Goal: Use online tool/utility: Use online tool/utility

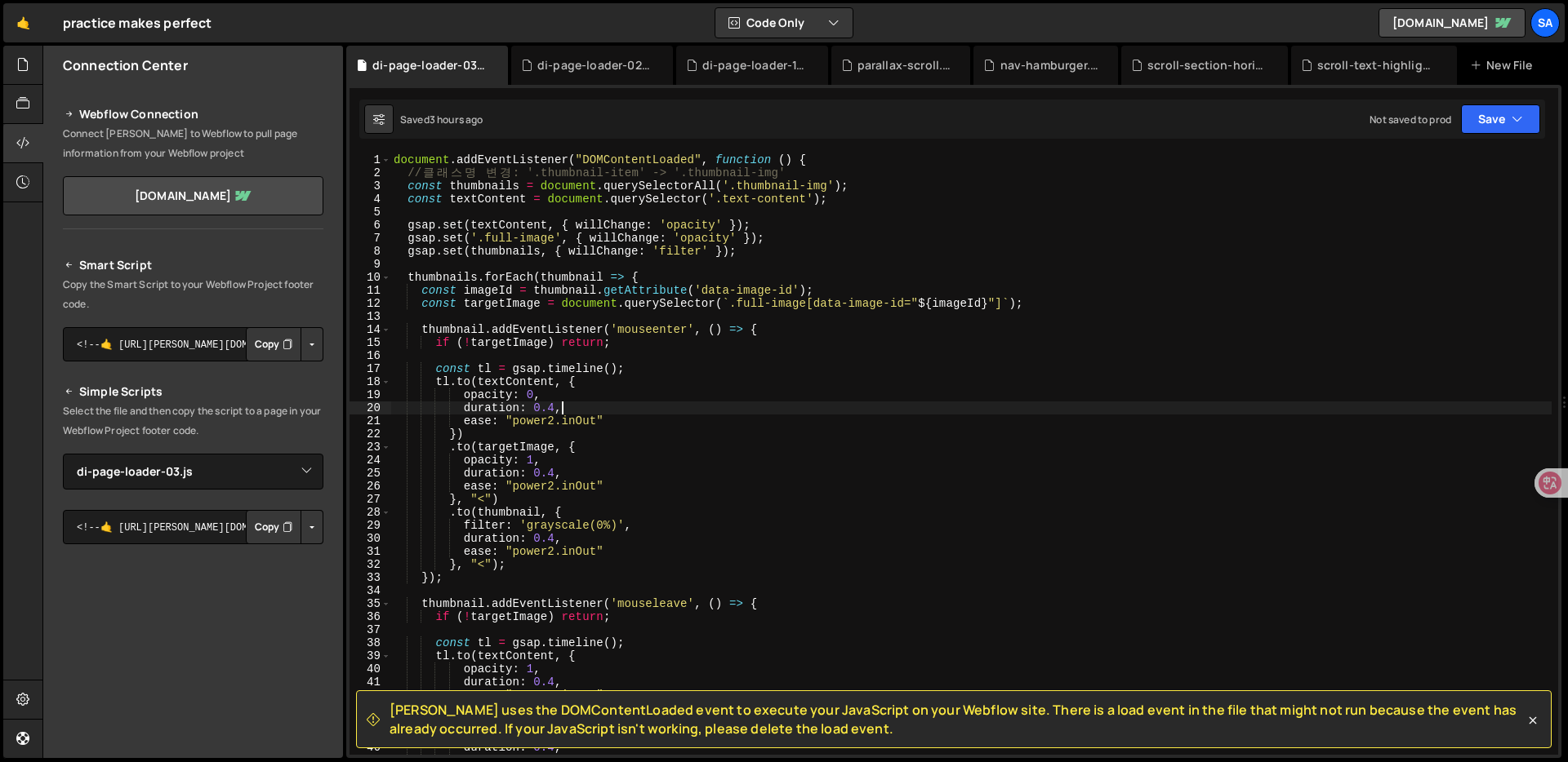
select select "45217"
click at [18, 62] on icon at bounding box center [23, 64] width 13 height 18
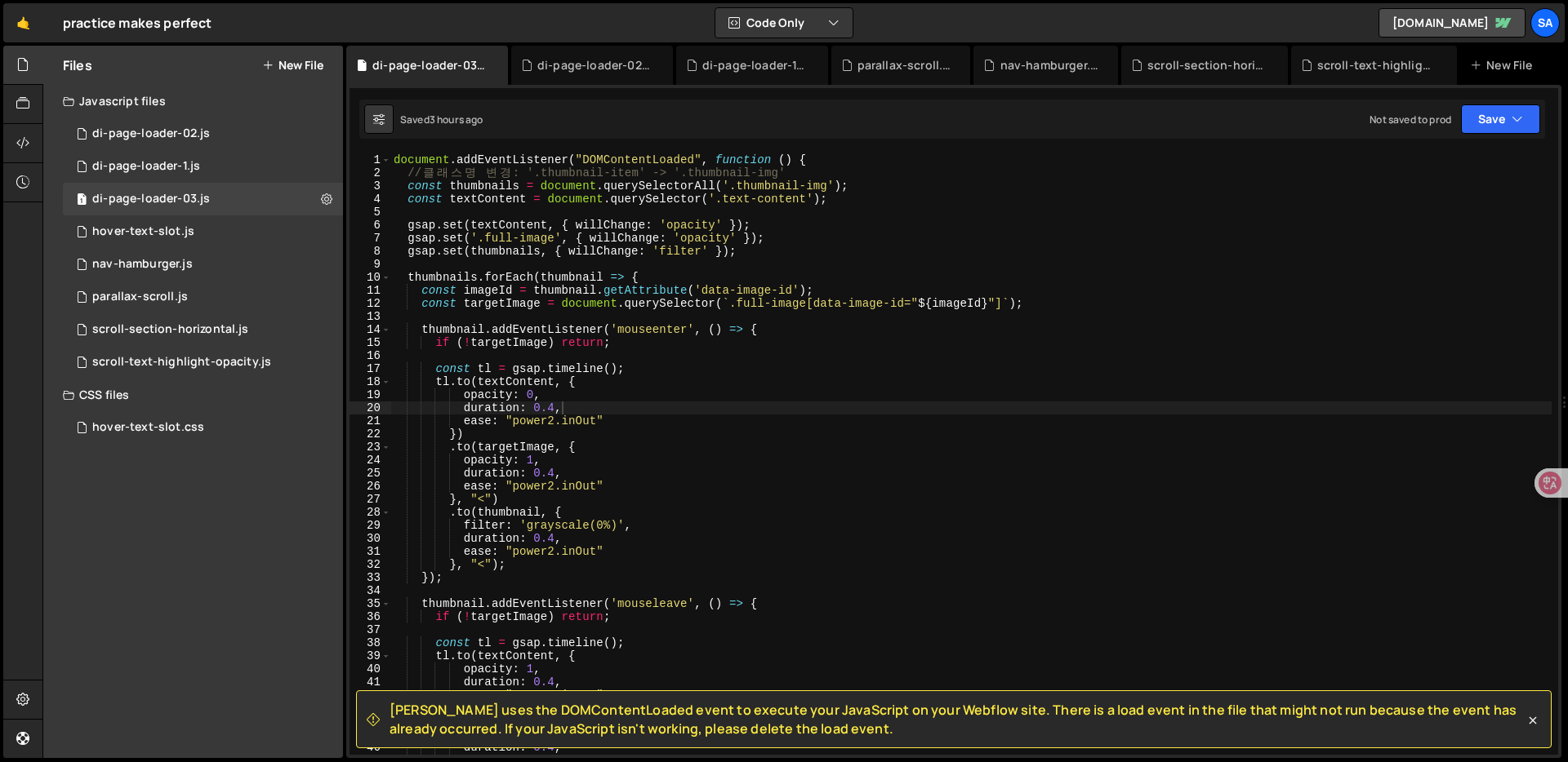
click at [294, 66] on button "New File" at bounding box center [293, 65] width 62 height 13
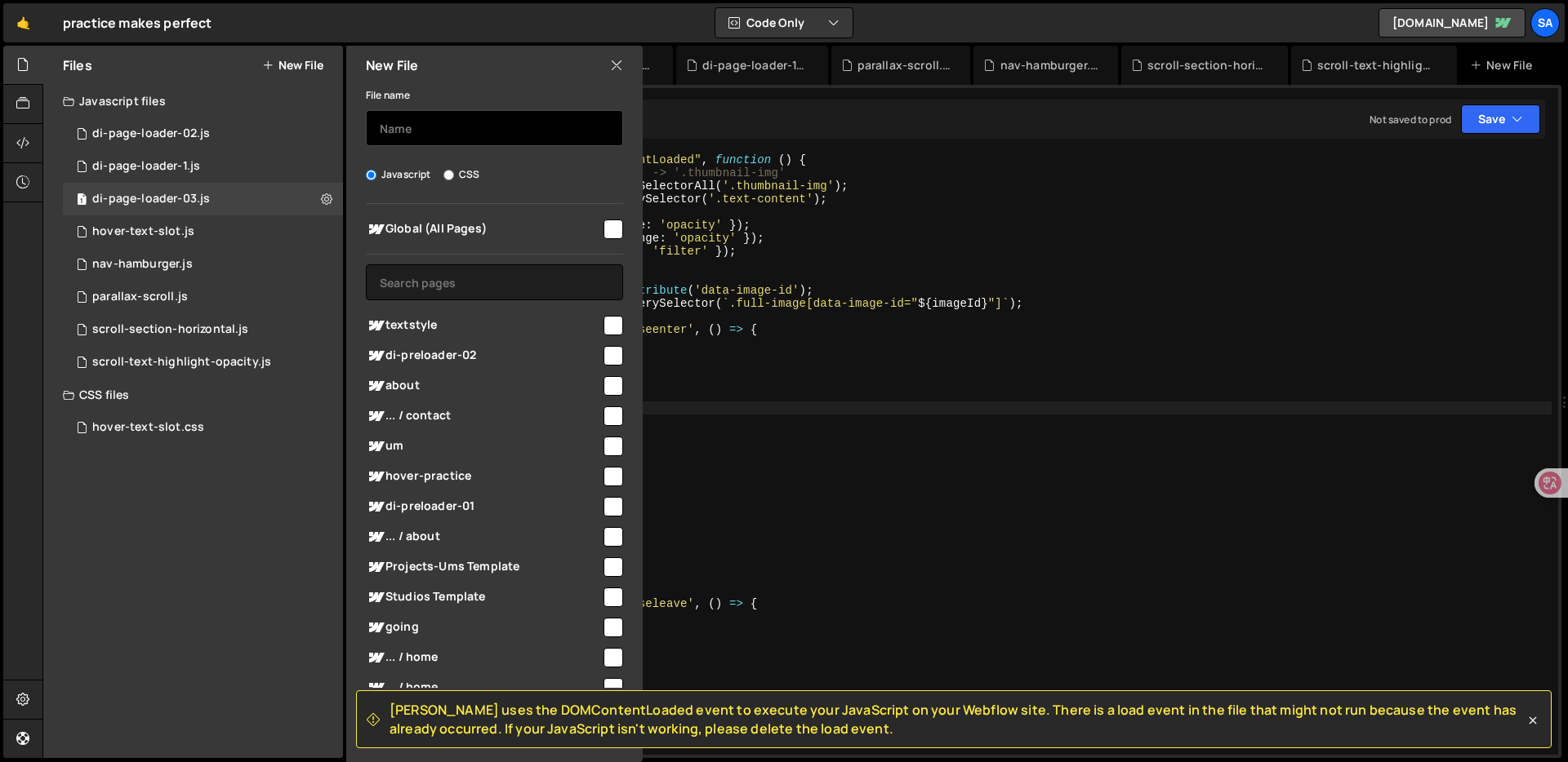
click at [450, 136] on input "text" at bounding box center [494, 128] width 257 height 36
type input "di-page-loader-04"
click at [612, 229] on input "checkbox" at bounding box center [613, 229] width 19 height 19
checkbox input "true"
click at [1537, 720] on icon at bounding box center [1532, 721] width 16 height 16
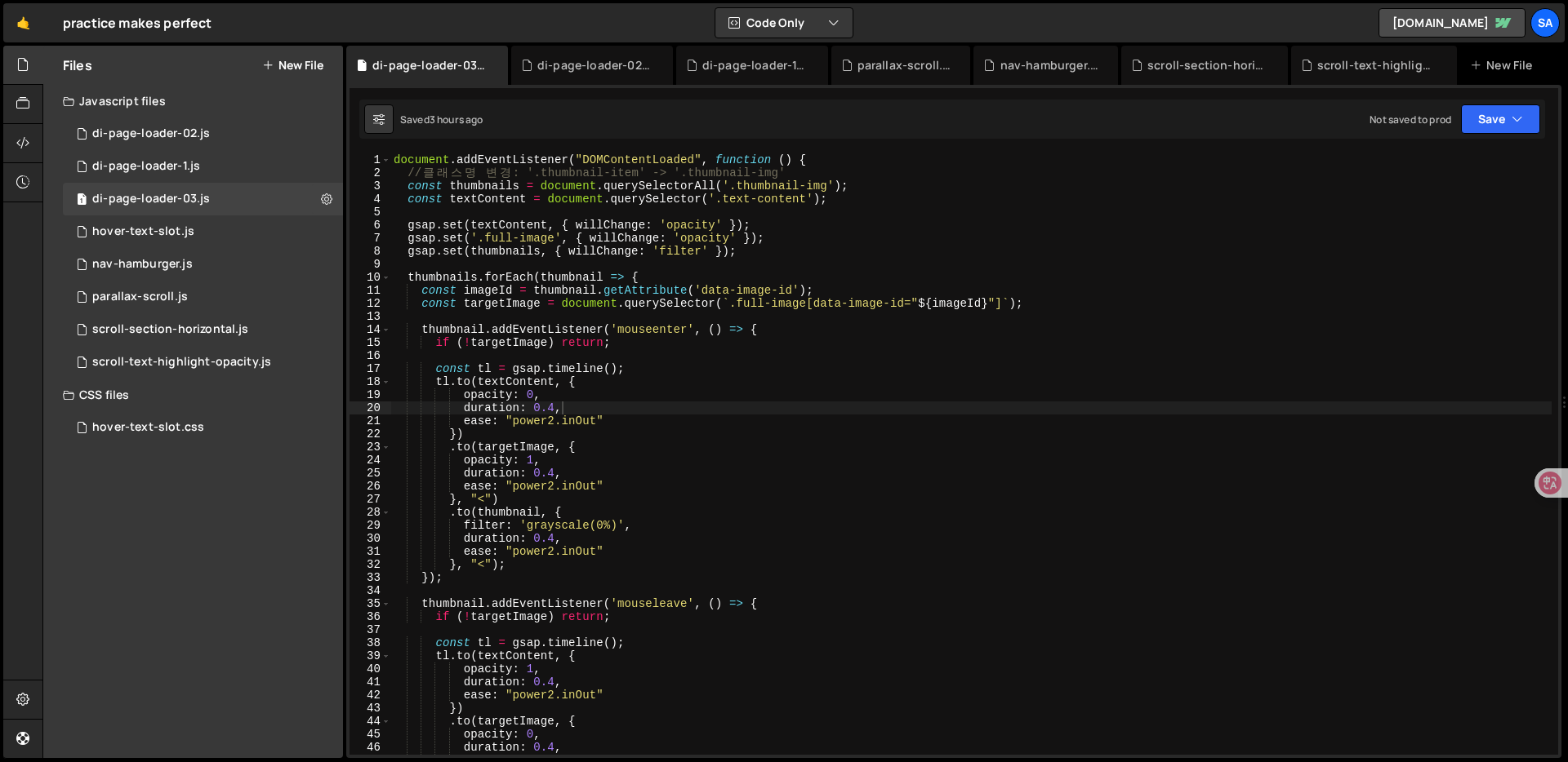
click at [289, 65] on button "New File" at bounding box center [293, 65] width 62 height 13
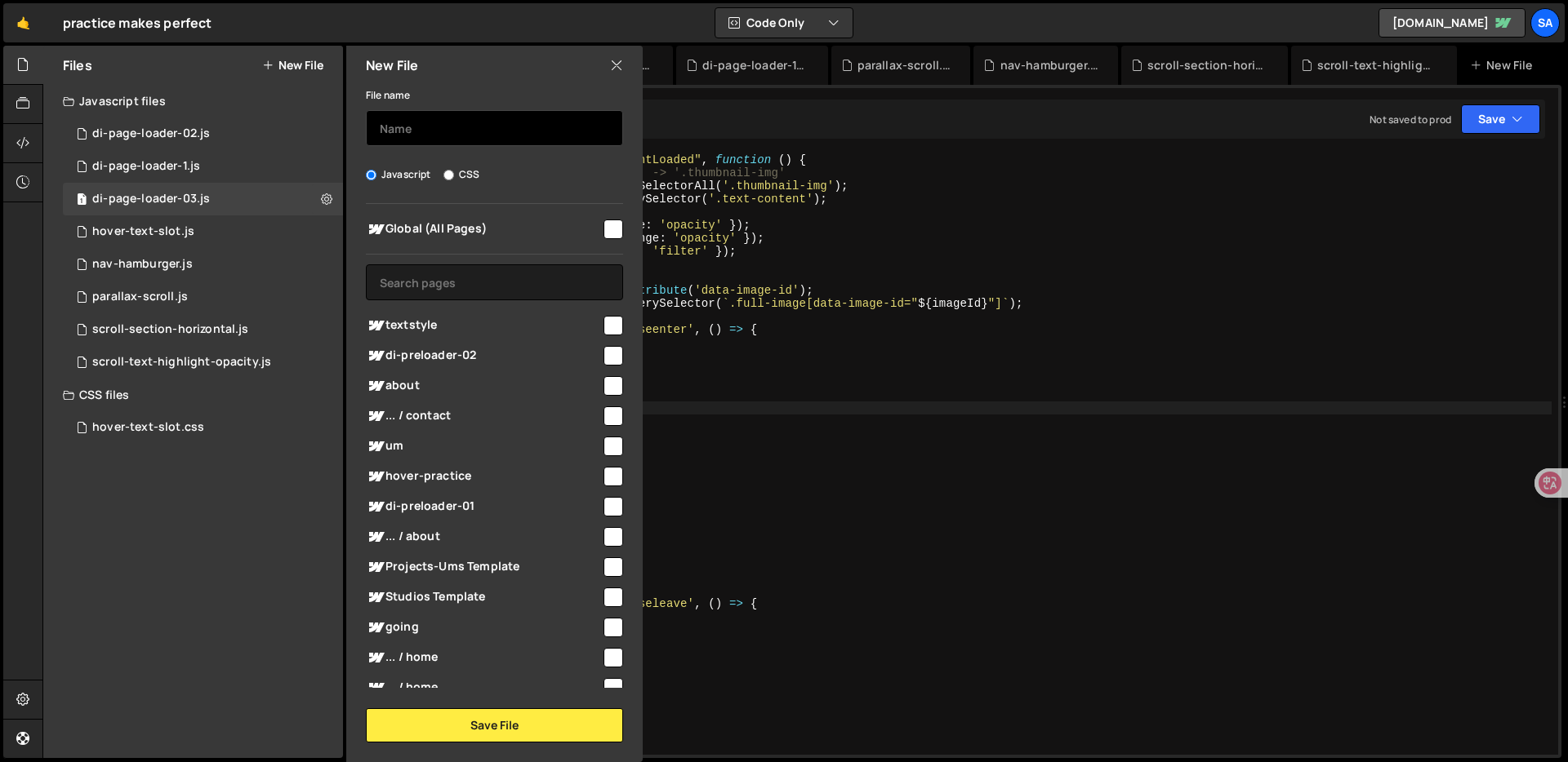
click at [486, 145] on input "text" at bounding box center [494, 128] width 257 height 36
type input "di-page-loader-04"
click at [604, 225] on input "checkbox" at bounding box center [613, 229] width 19 height 19
checkbox input "true"
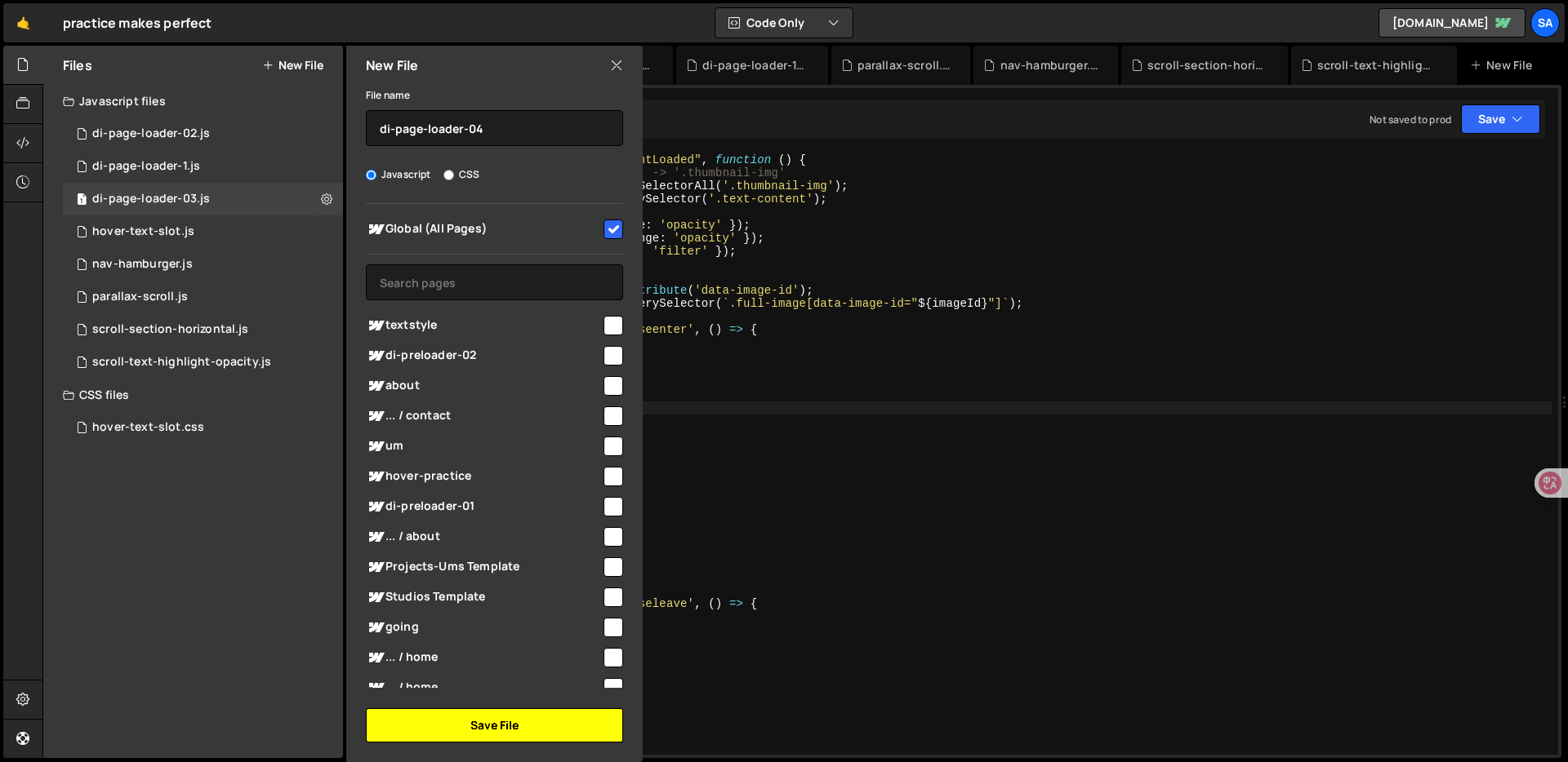
click at [406, 726] on button "Save File" at bounding box center [494, 725] width 257 height 35
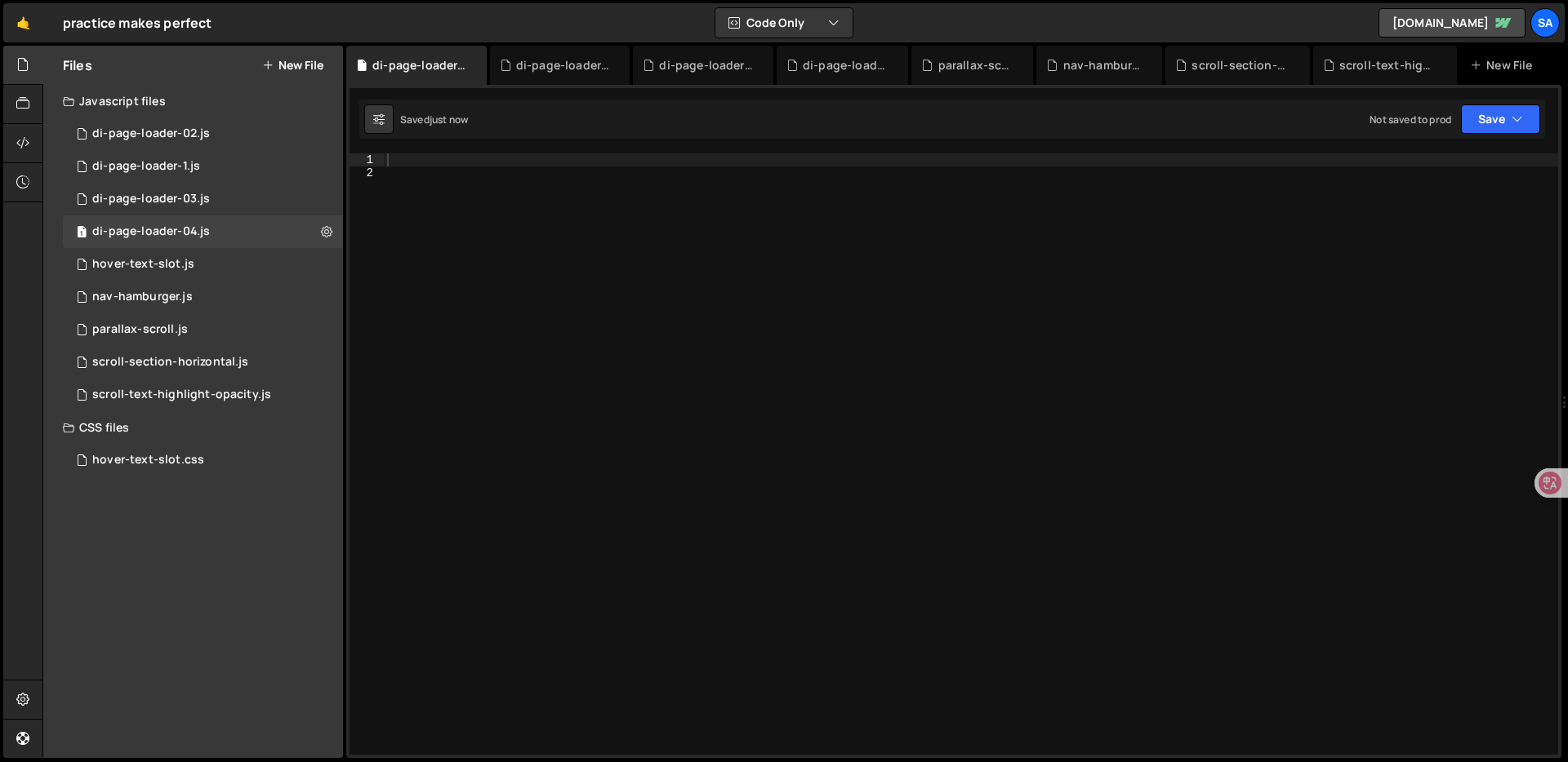
click at [465, 153] on div at bounding box center [971, 467] width 1174 height 627
click at [31, 144] on div at bounding box center [23, 143] width 40 height 39
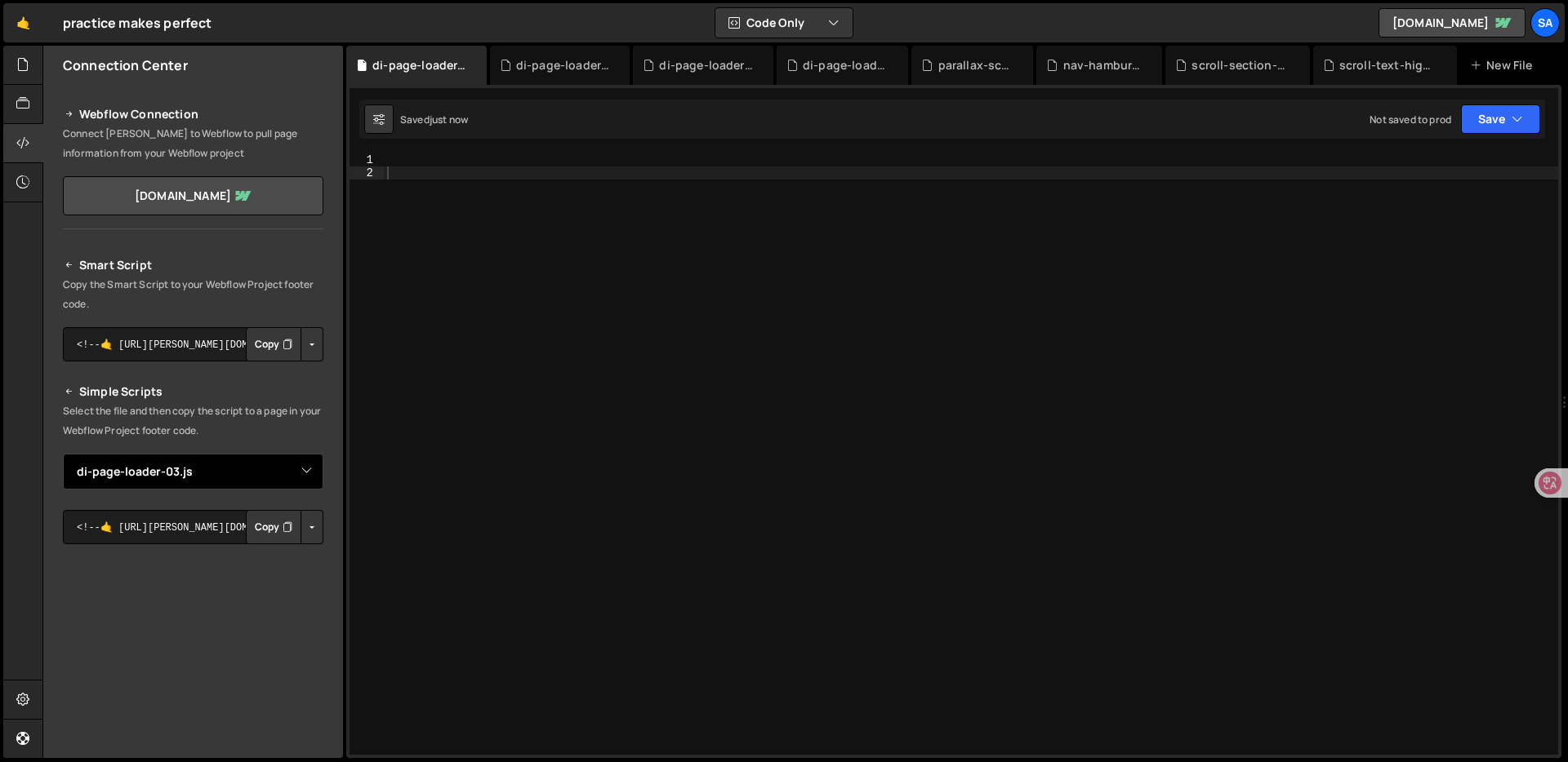
click at [304, 471] on select "Select File di-page-loader-02.js di-page-loader-1.[PERSON_NAME]-text-slot.js na…" at bounding box center [193, 471] width 261 height 36
select select "45234"
click at [63, 454] on select "Select File di-page-loader-02.js di-page-loader-1.[PERSON_NAME]-text-slot.js na…" at bounding box center [193, 471] width 261 height 36
click at [311, 533] on button "Button group with nested dropdown" at bounding box center [312, 527] width 23 height 35
click at [291, 560] on link "Copy Staging js" at bounding box center [254, 558] width 136 height 23
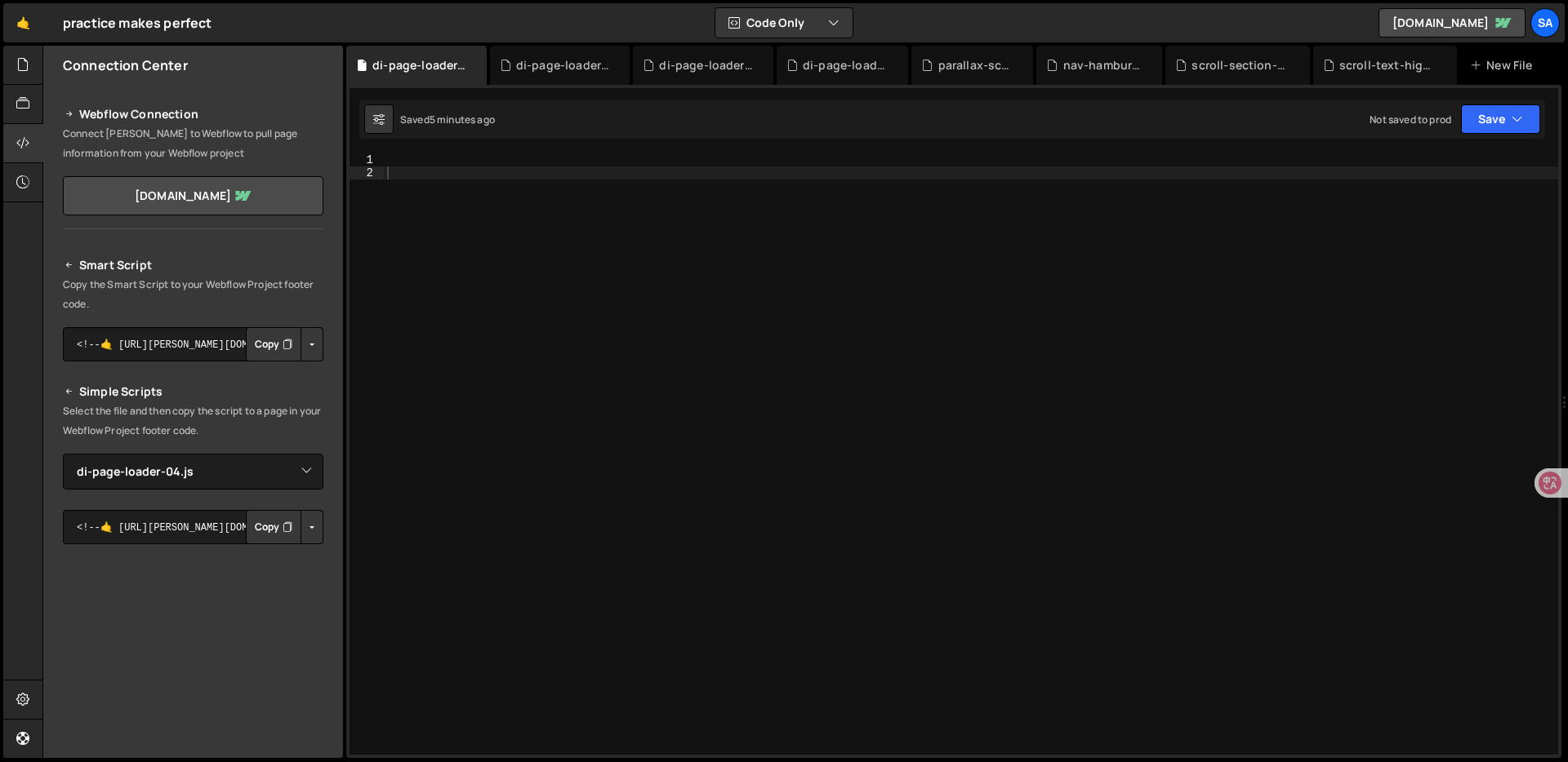
click at [675, 164] on div at bounding box center [971, 467] width 1174 height 627
click at [1149, 62] on icon at bounding box center [1150, 64] width 12 height 16
click at [1273, 62] on icon at bounding box center [1278, 64] width 12 height 16
click at [1298, 62] on icon at bounding box center [1304, 64] width 12 height 16
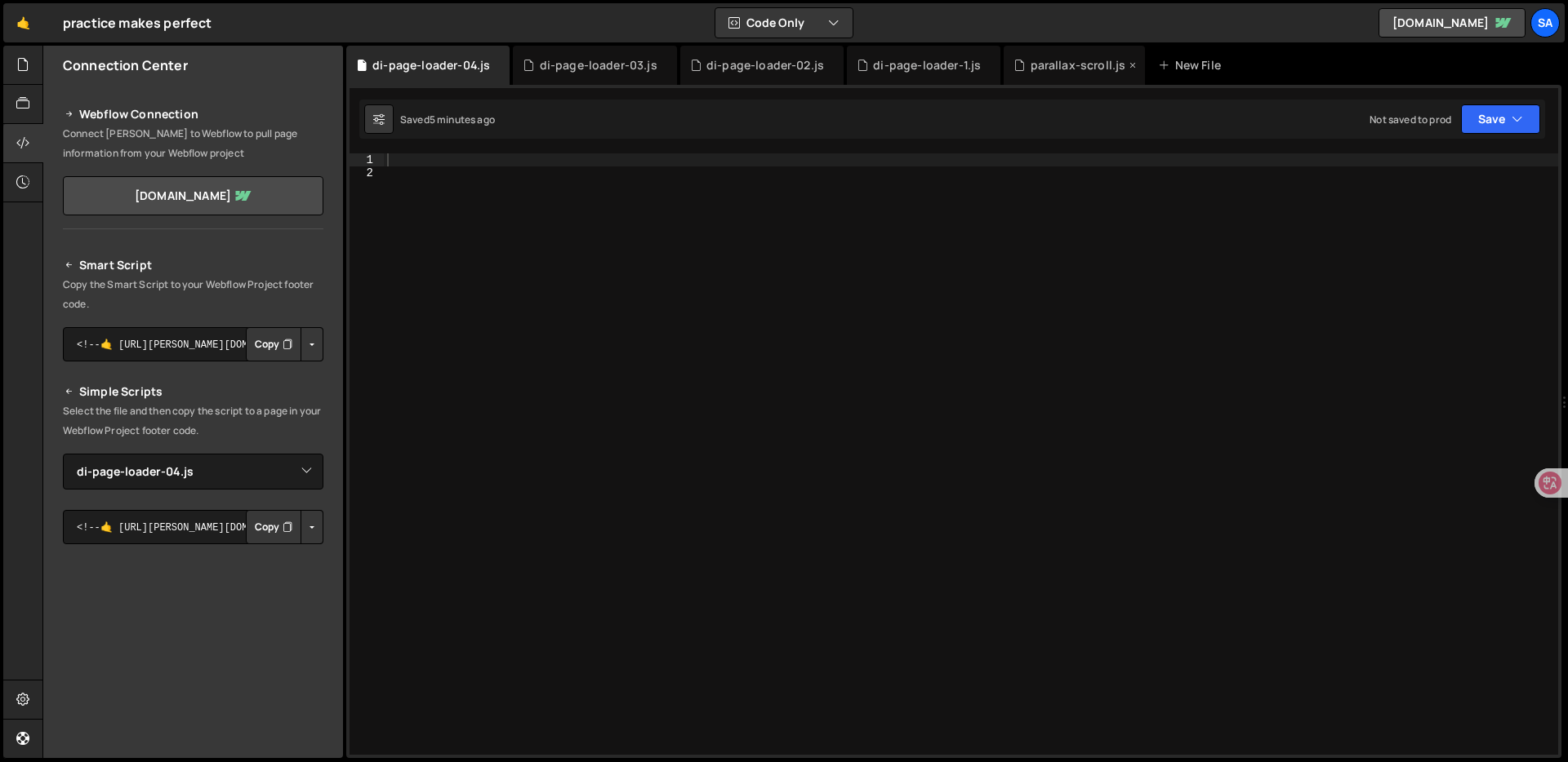
click at [1127, 63] on icon at bounding box center [1133, 64] width 12 height 16
click at [12, 71] on div at bounding box center [23, 65] width 40 height 39
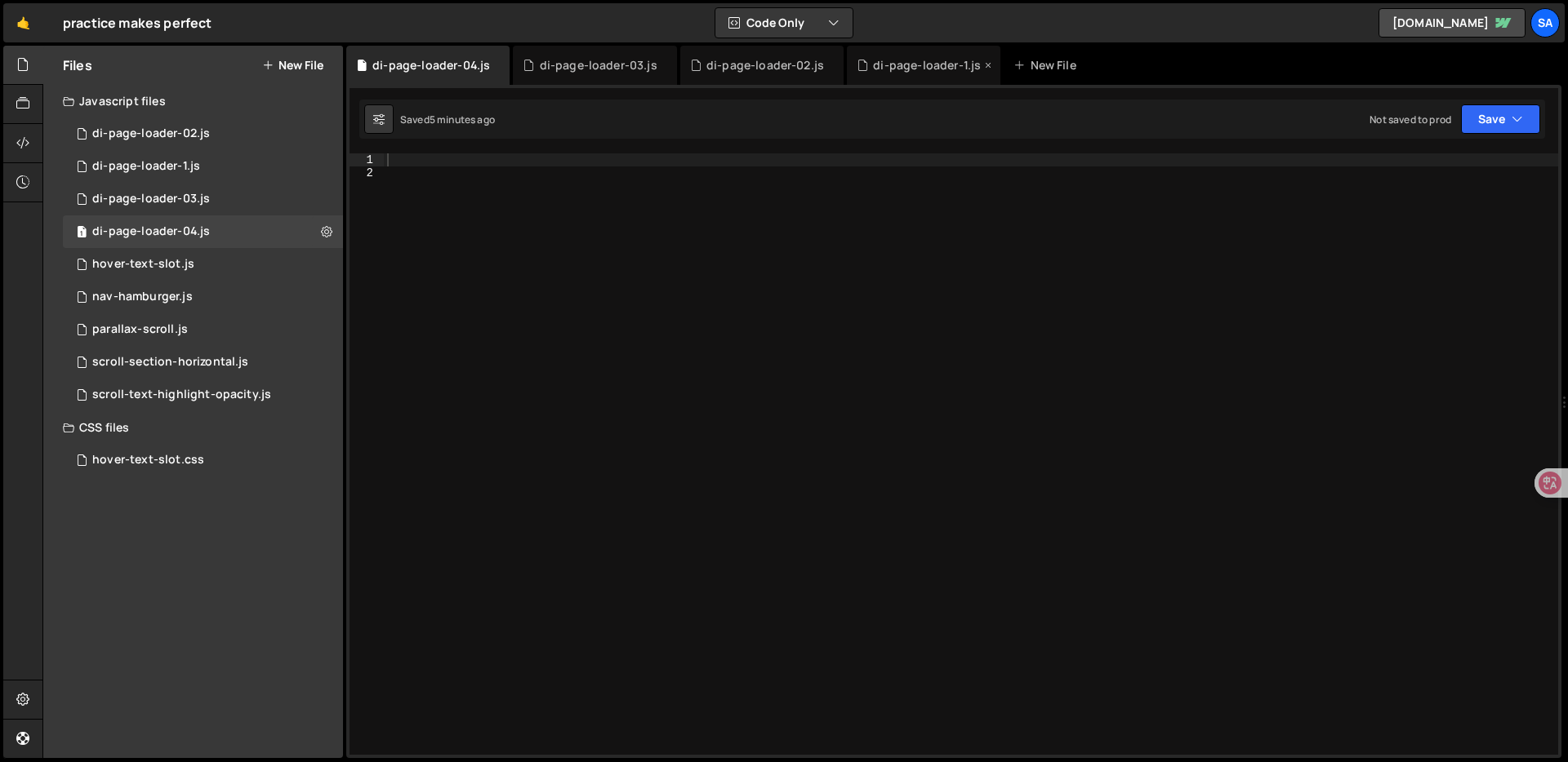
click at [913, 60] on div "di-page-loader-1.js" at bounding box center [927, 64] width 108 height 16
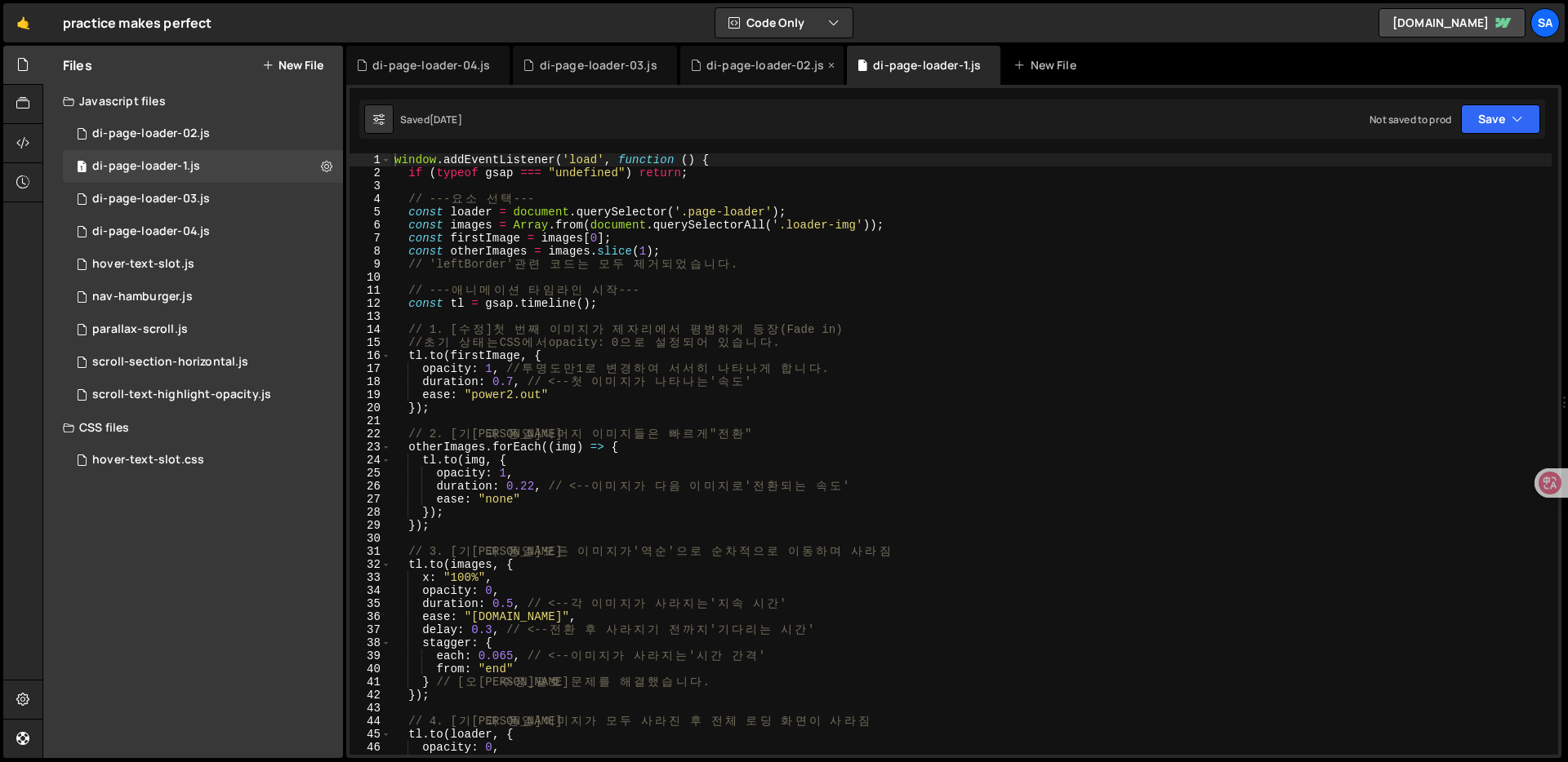
click at [777, 71] on div "di-page-loader-02.js" at bounding box center [765, 64] width 117 height 16
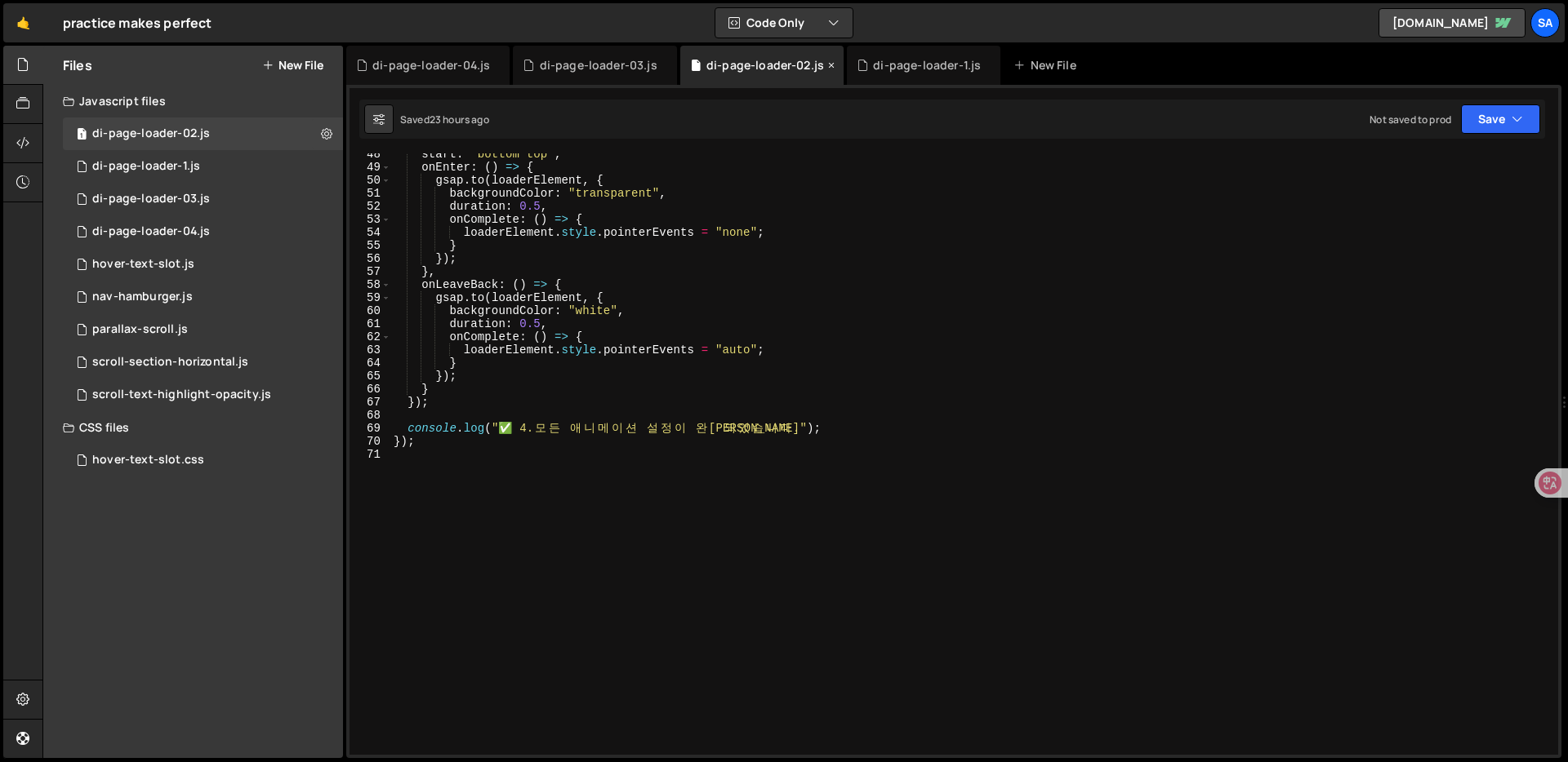
scroll to position [621, 0]
click at [566, 63] on div "di-page-loader-03.js" at bounding box center [599, 64] width 117 height 16
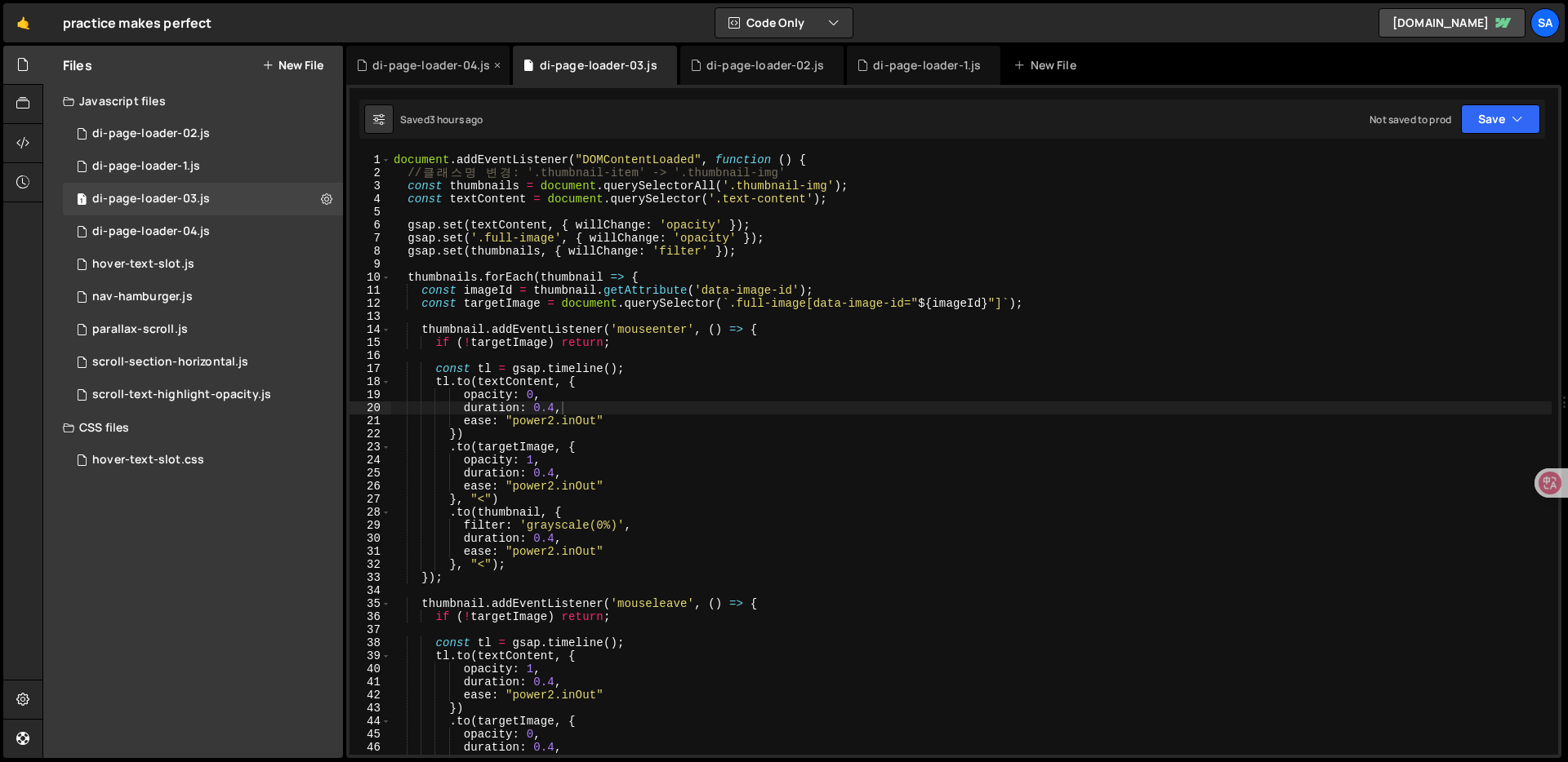
click at [448, 58] on div "di-page-loader-04.js" at bounding box center [431, 64] width 117 height 16
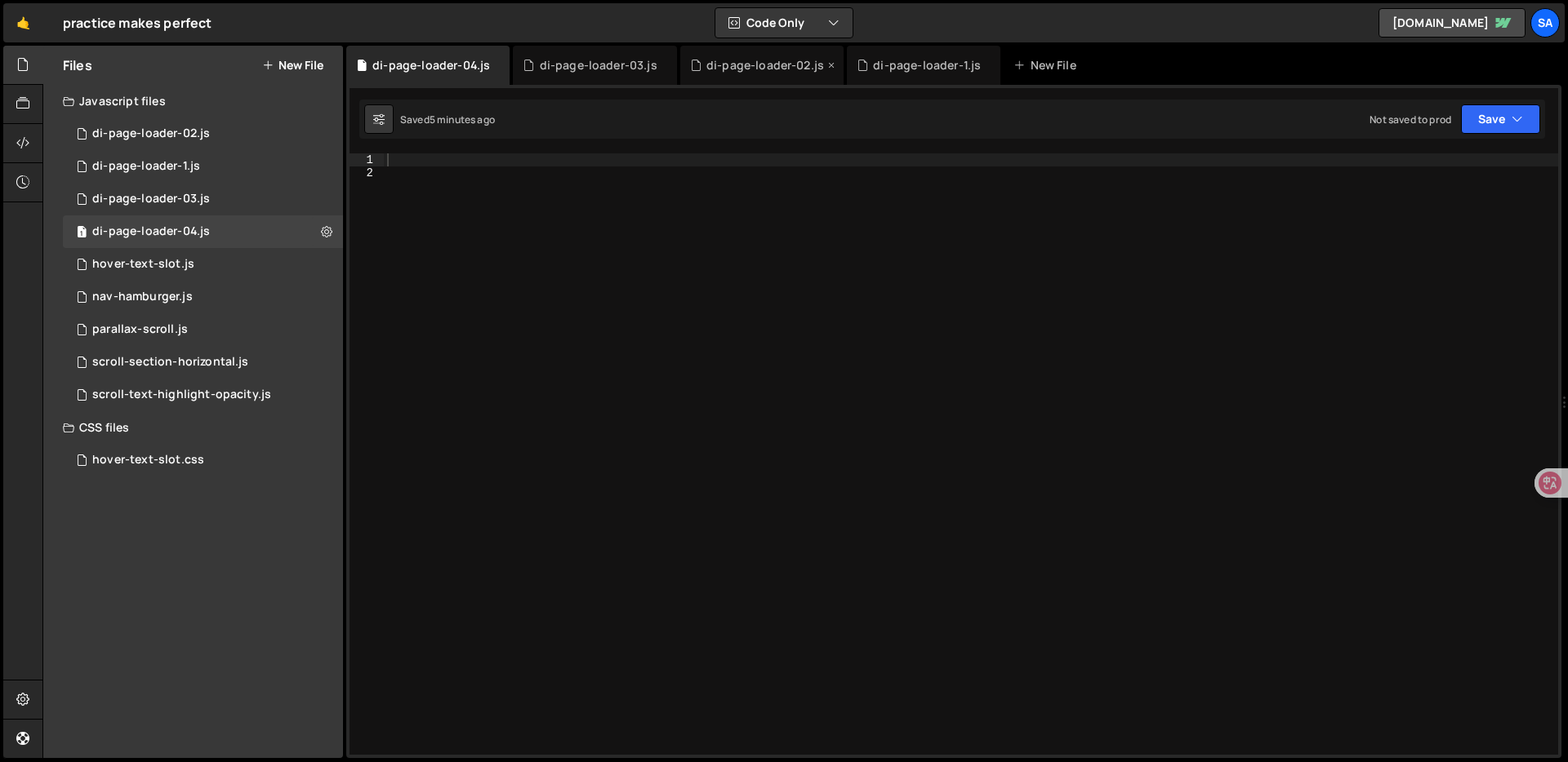
click at [714, 53] on div "di-page-loader-02.js" at bounding box center [762, 65] width 164 height 39
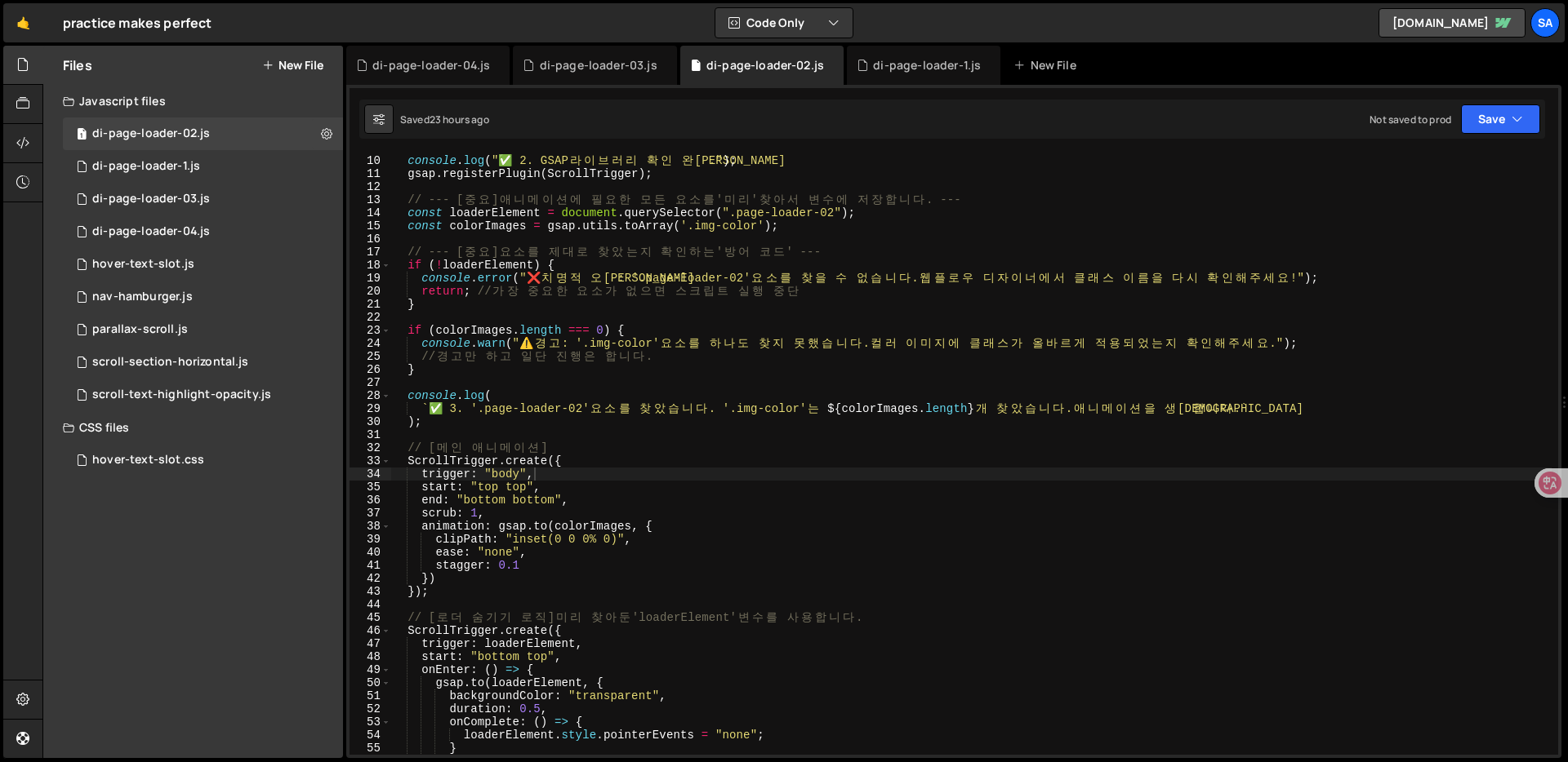
scroll to position [0, 0]
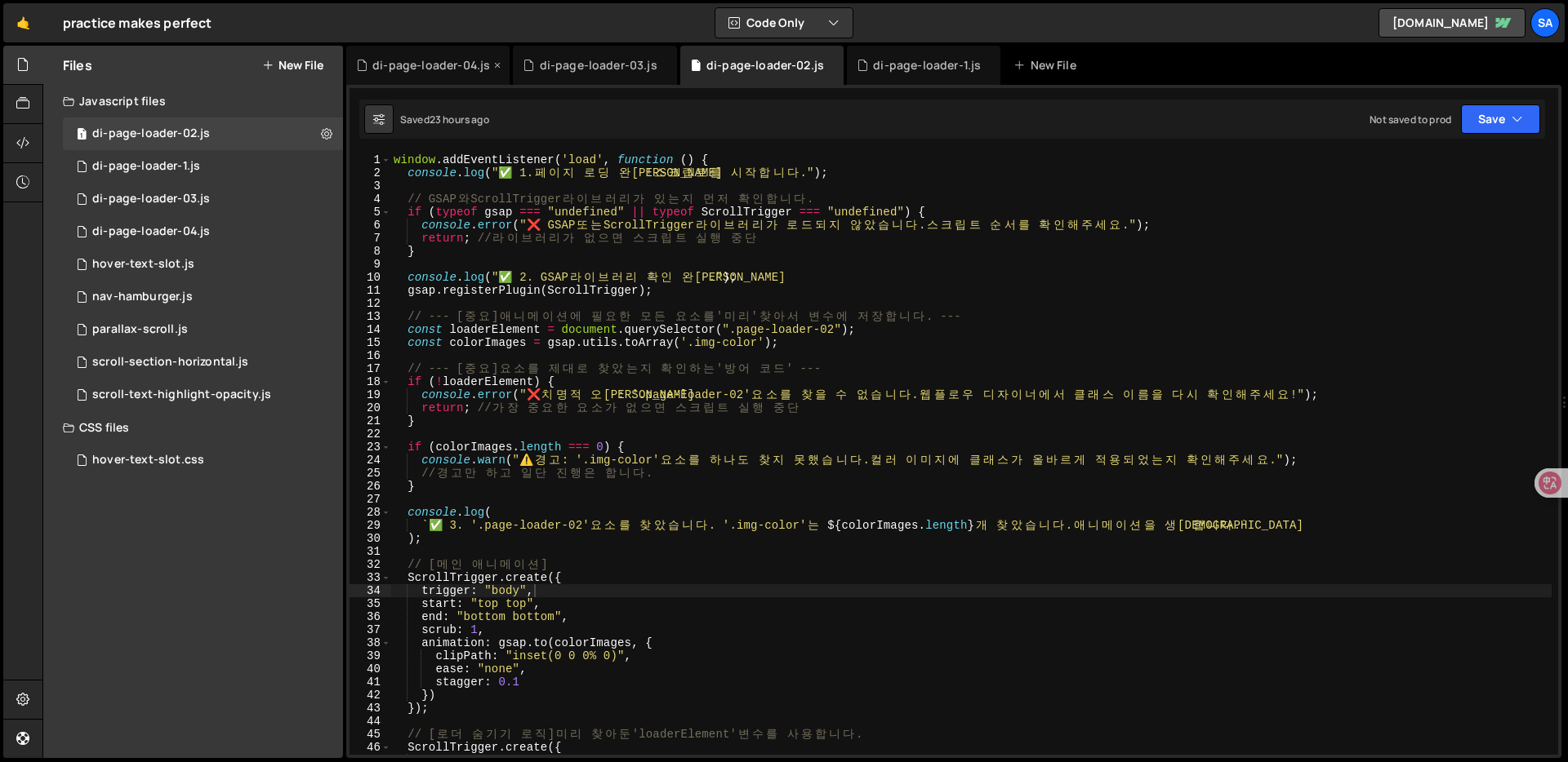
click at [426, 76] on div "di-page-loader-04.js" at bounding box center [428, 65] width 164 height 39
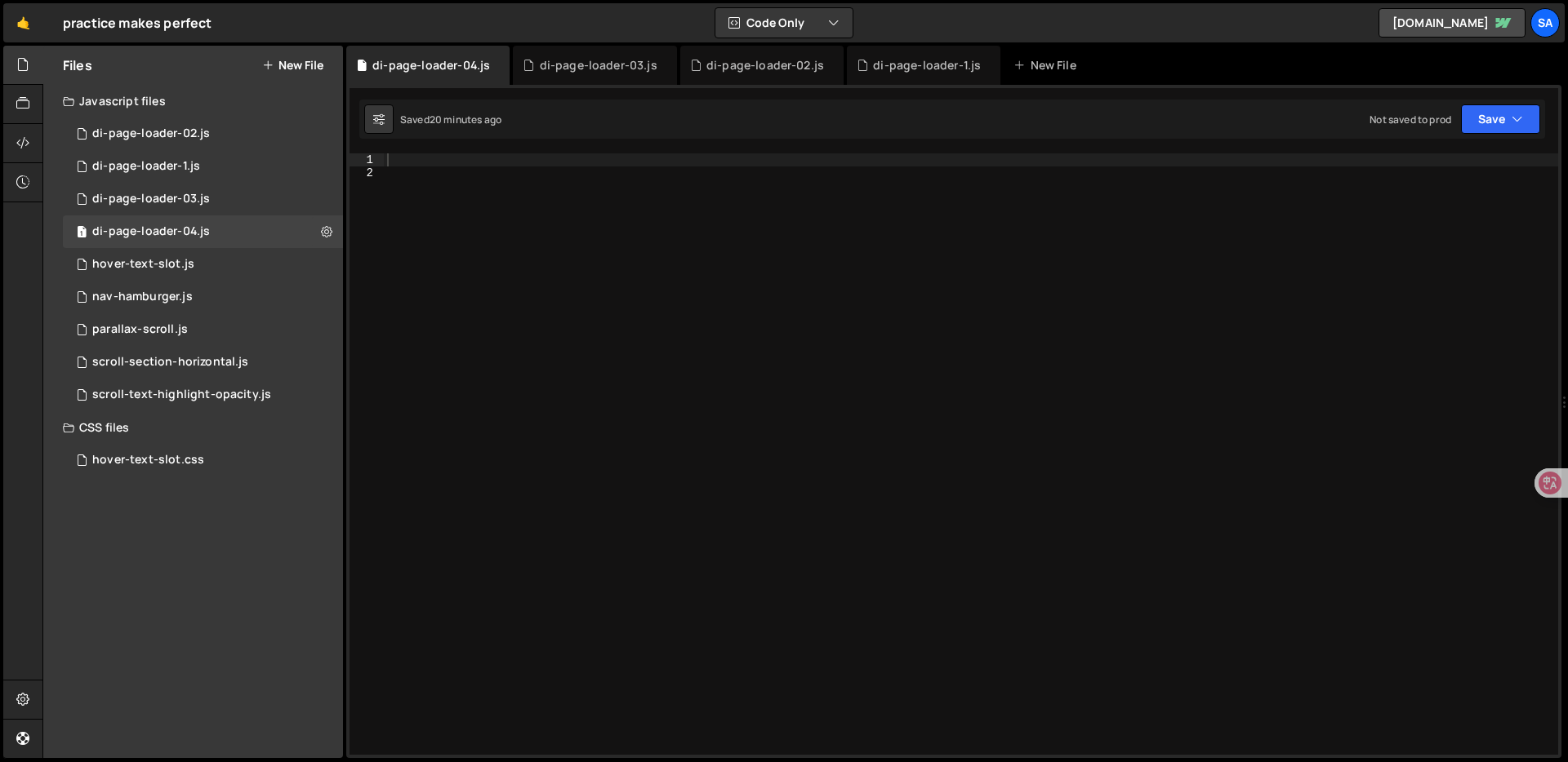
click at [697, 153] on div at bounding box center [971, 467] width 1174 height 627
paste textarea "</script>"
type textarea "</script>"
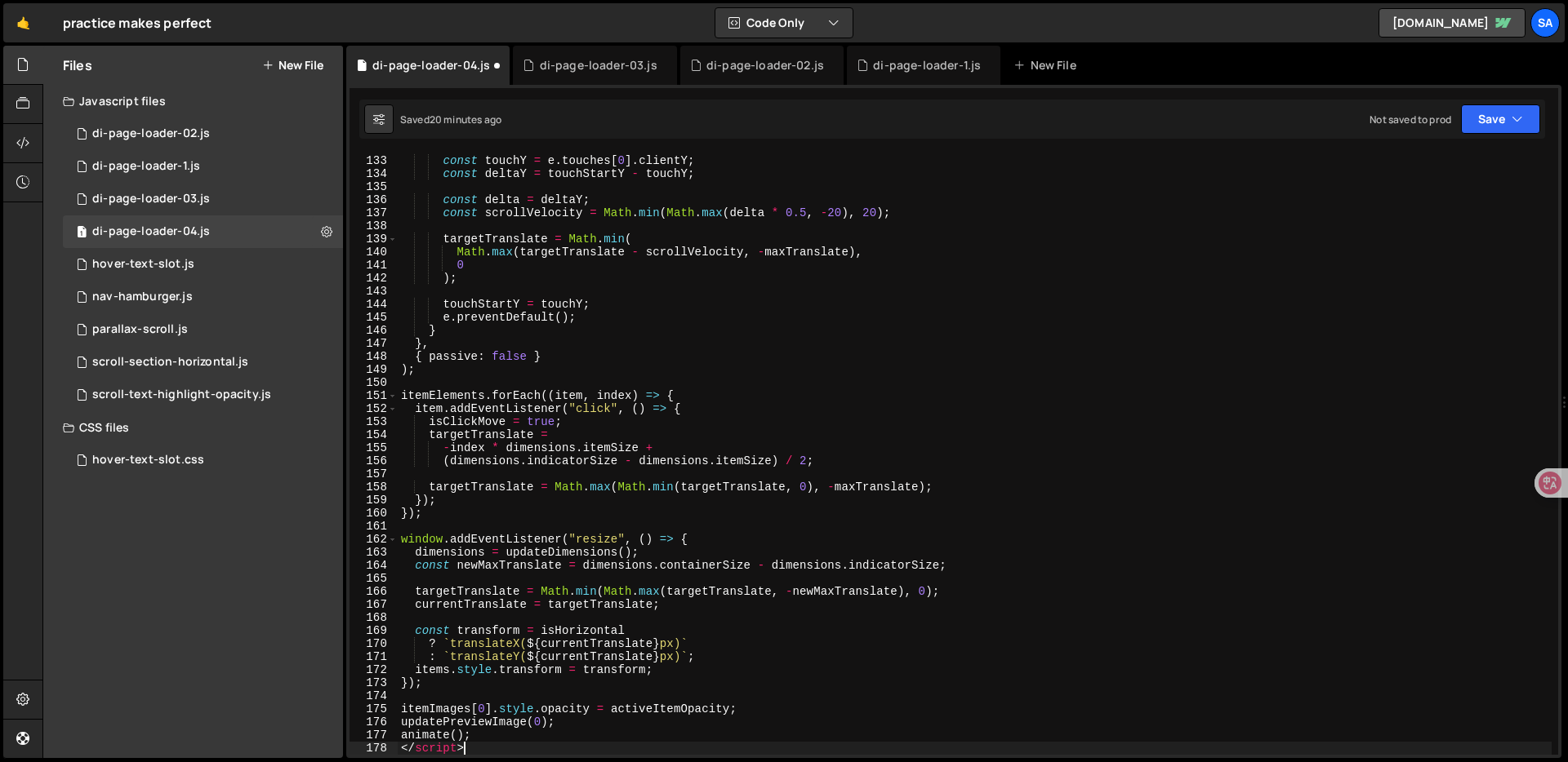
scroll to position [1723, 0]
type textarea "<script>"
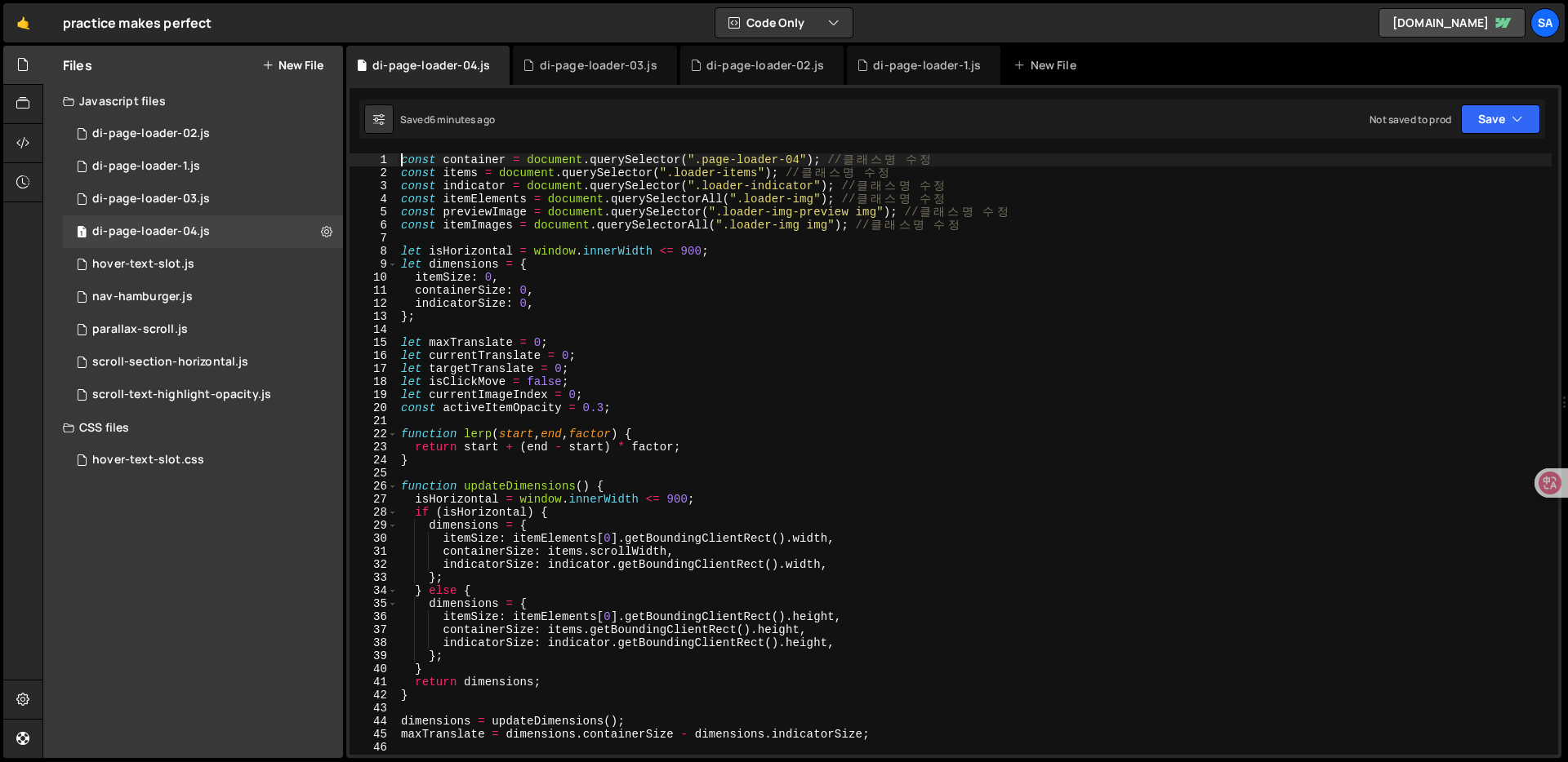
click at [741, 371] on div "const container = document . querySelector ( ".page-loader-04" ) ; // 클 래 스 명 수…" at bounding box center [974, 467] width 1154 height 627
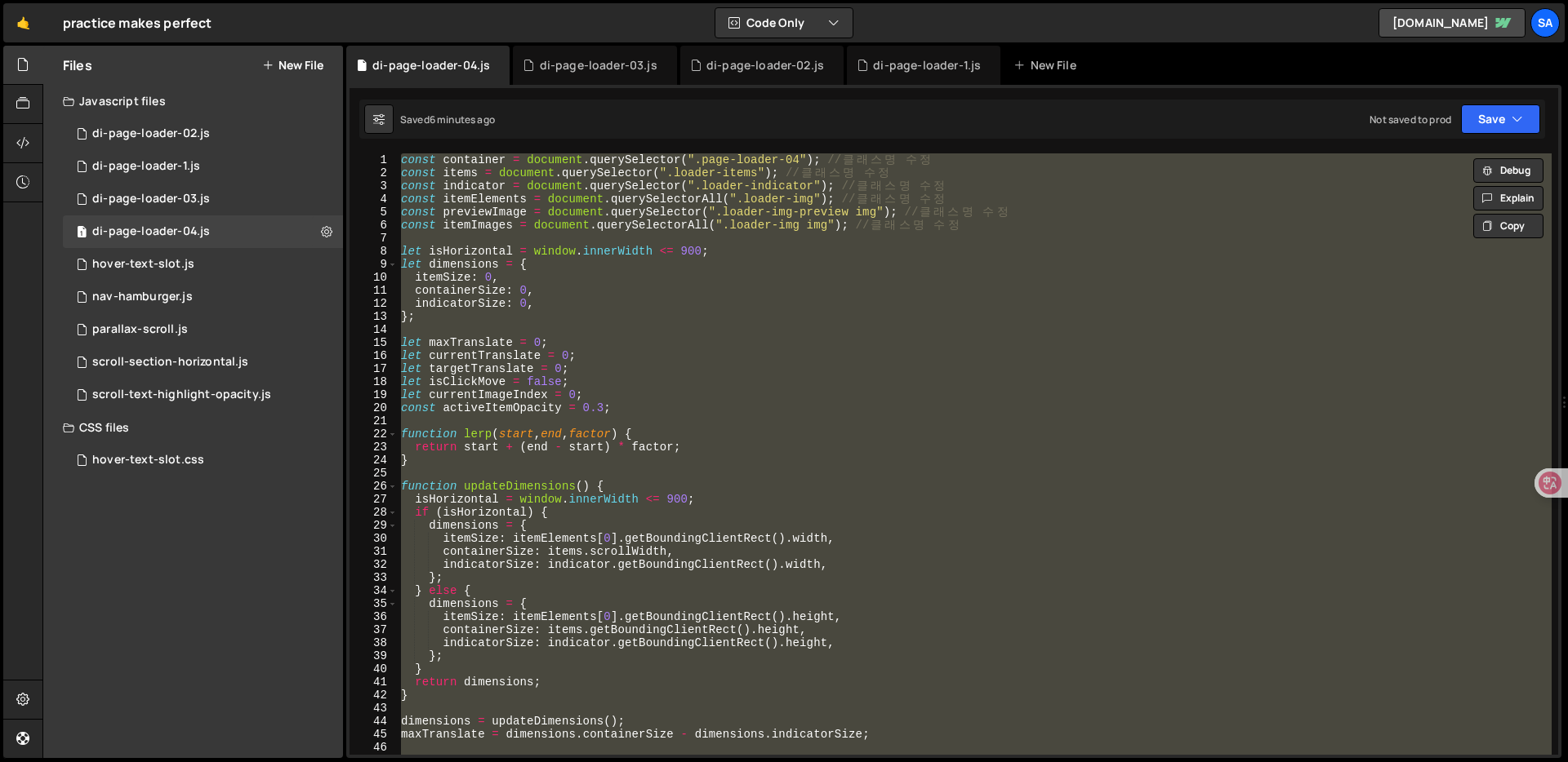
paste textarea "**사이트를 다시 게시(Publish)하여 확인해보시면 이제 정상적으로 움직일 것입니다!**"
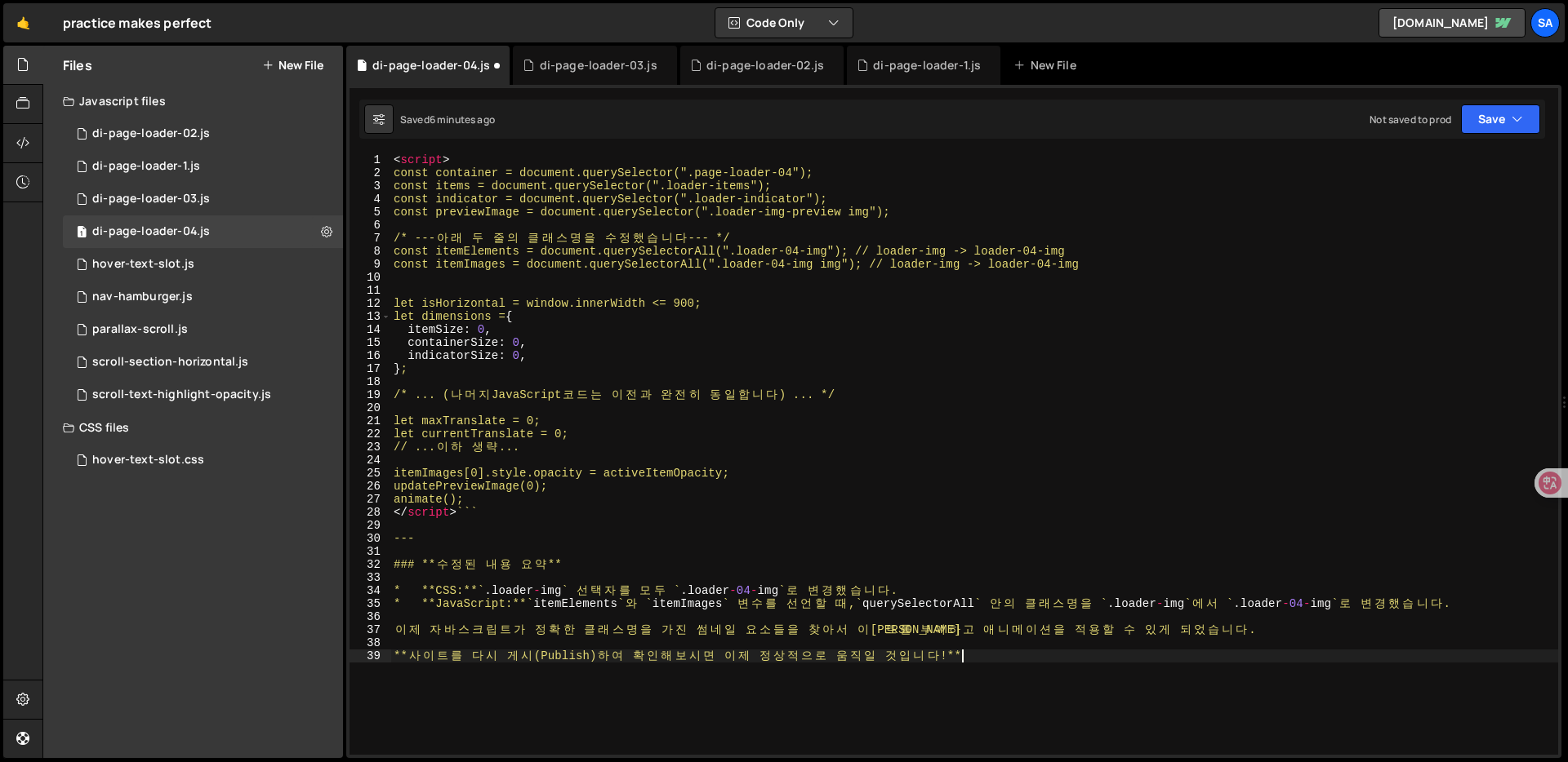
type textarea "animate();"
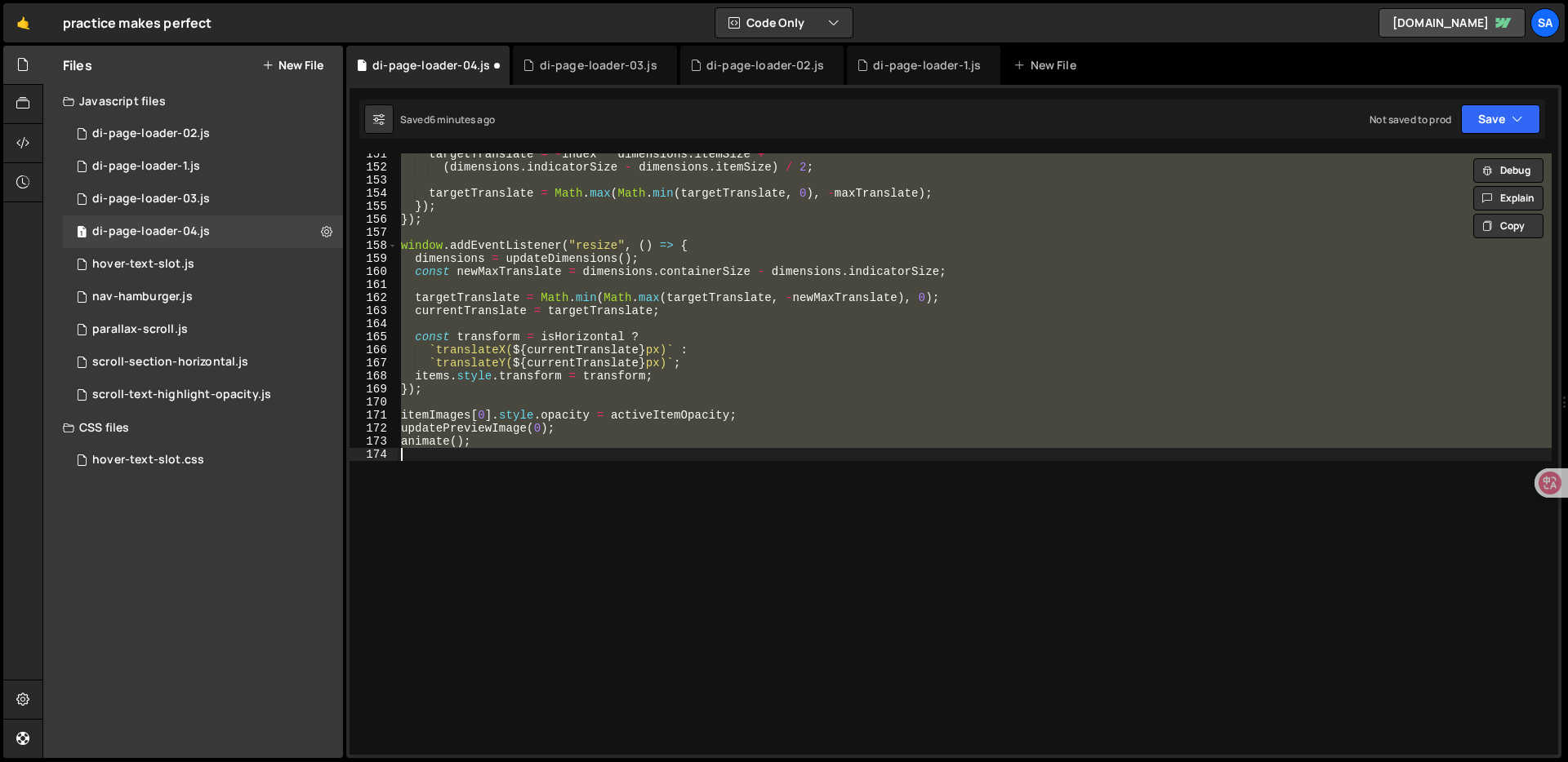
scroll to position [1966, 0]
click at [709, 581] on div "targetTranslate = - index * dimensions . itemSize + ( dimensions . indicatorSiz…" at bounding box center [974, 462] width 1154 height 627
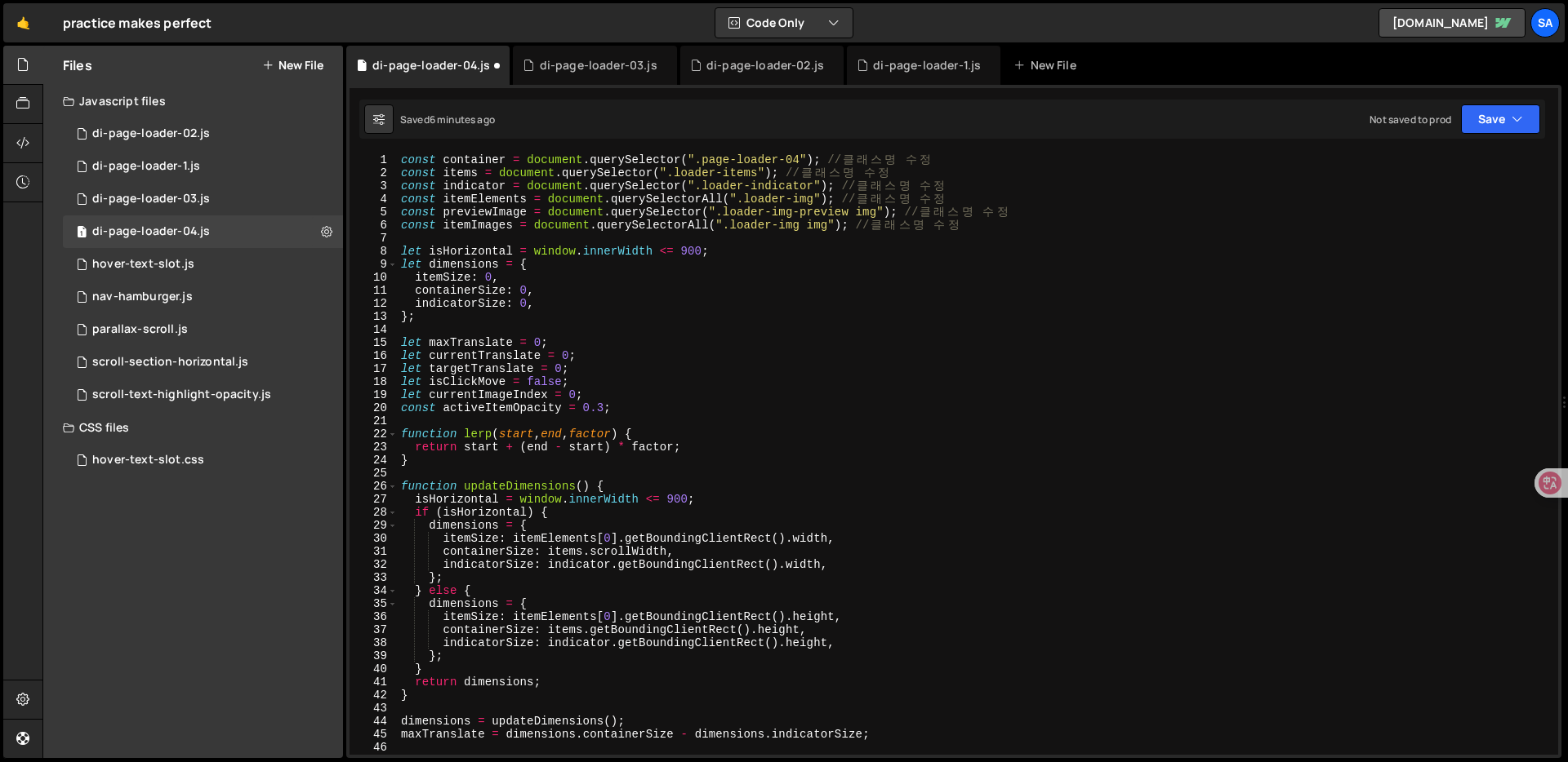
scroll to position [0, 0]
click at [808, 221] on div "const container = document . querySelector ( ".page-loader-04" ) ; // 클 래 스 명 수…" at bounding box center [974, 467] width 1154 height 627
click at [815, 198] on div "const container = document . querySelector ( ".page-loader-04" ) ; // 클 래 스 명 수…" at bounding box center [974, 467] width 1154 height 627
type textarea "const itemImages = document.querySelectorAll(".loader-img img"); // 클래스명 수정"
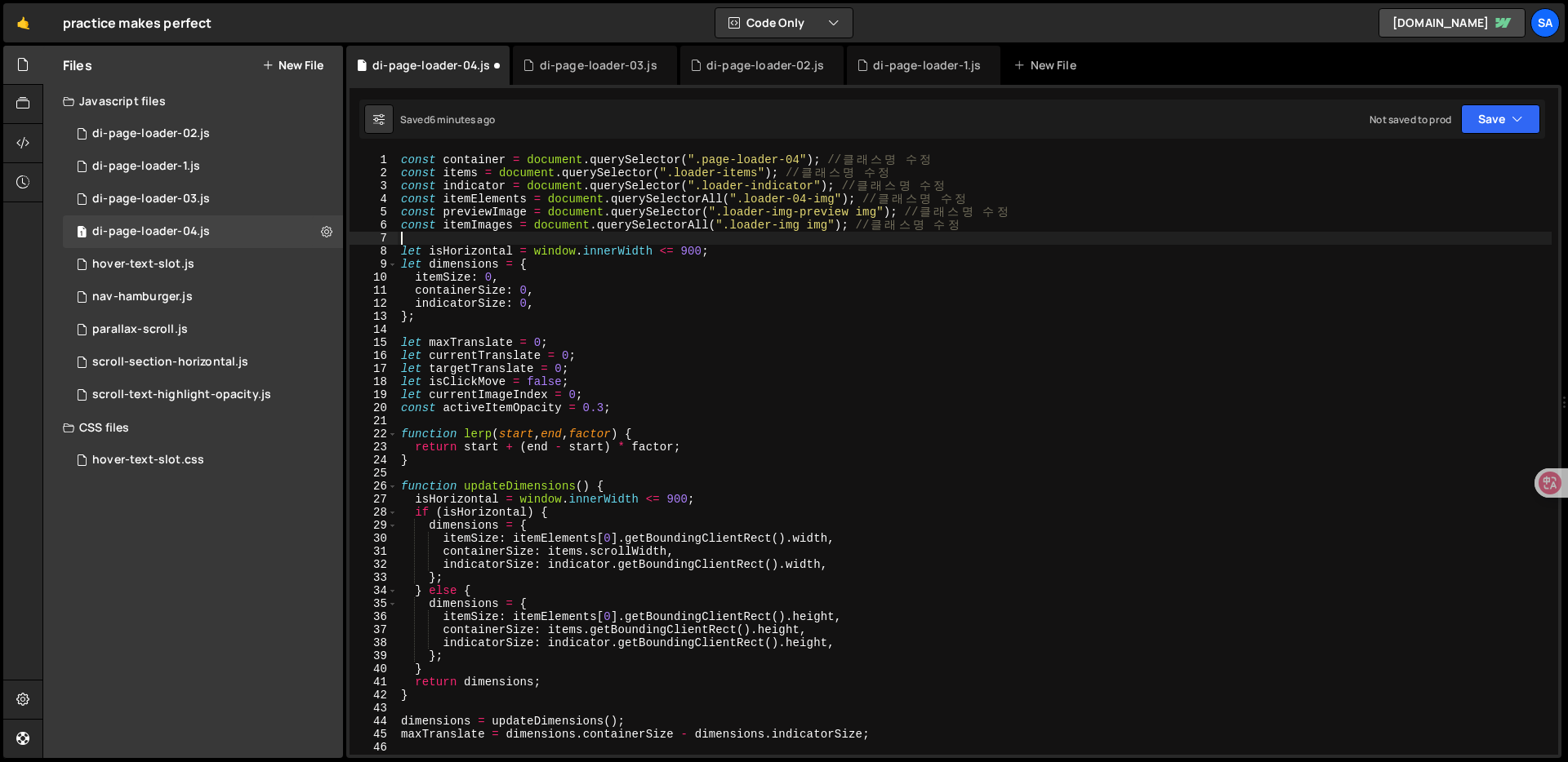
scroll to position [0, 0]
click at [930, 303] on div "const container = document . querySelector ( ".page-loader-04" ) ; // 클 래 스 명 수…" at bounding box center [974, 467] width 1154 height 627
click at [812, 342] on div "const container = document . querySelector ( ".page-loader-04" ) ; // 클 래 스 명 수…" at bounding box center [974, 467] width 1154 height 627
click at [854, 360] on div "const container = document . querySelector ( ".page-loader-04" ) ; // 클 래 스 명 수…" at bounding box center [974, 467] width 1154 height 627
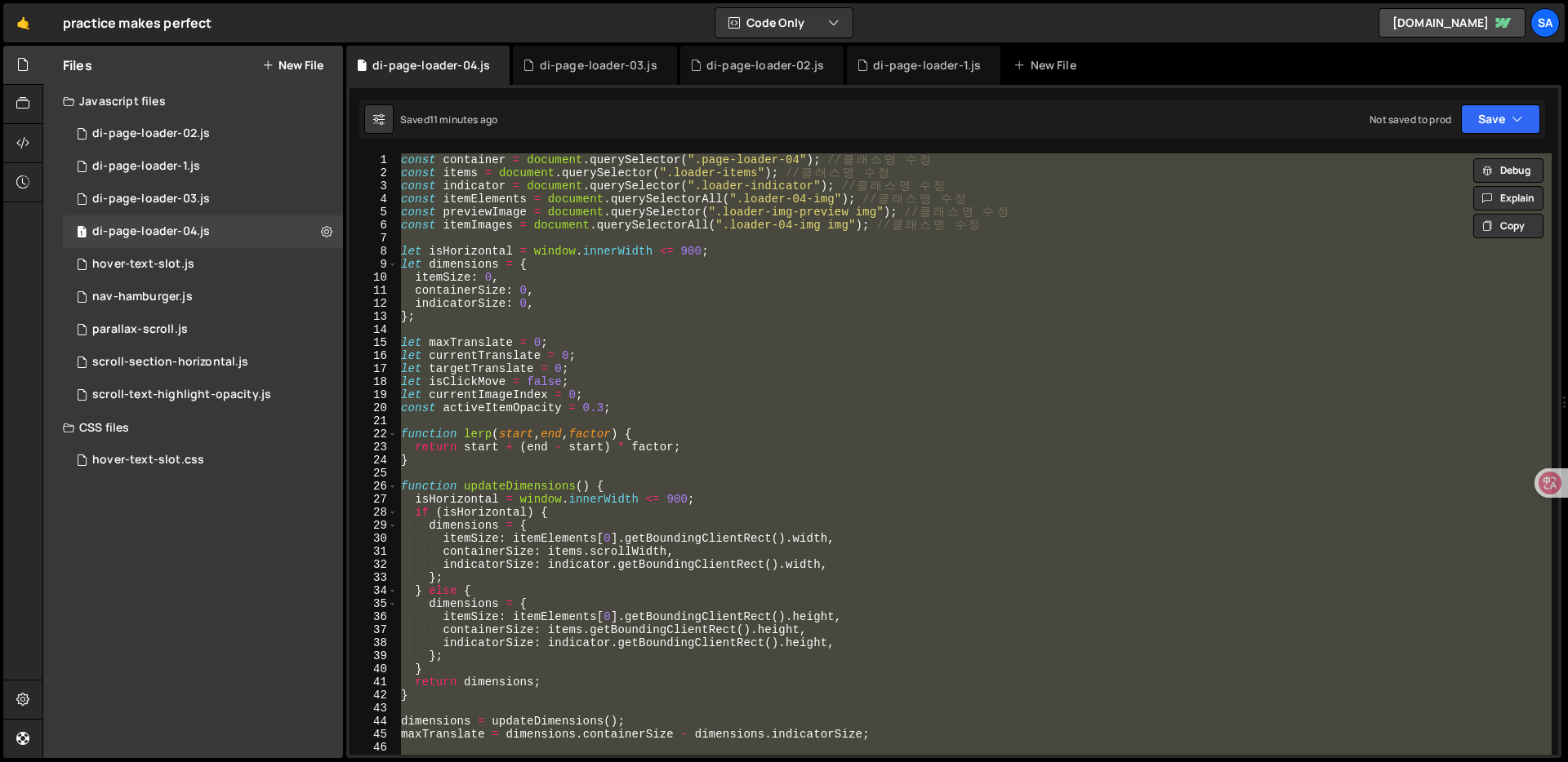
paste textarea "</script>"
type textarea "</script>"
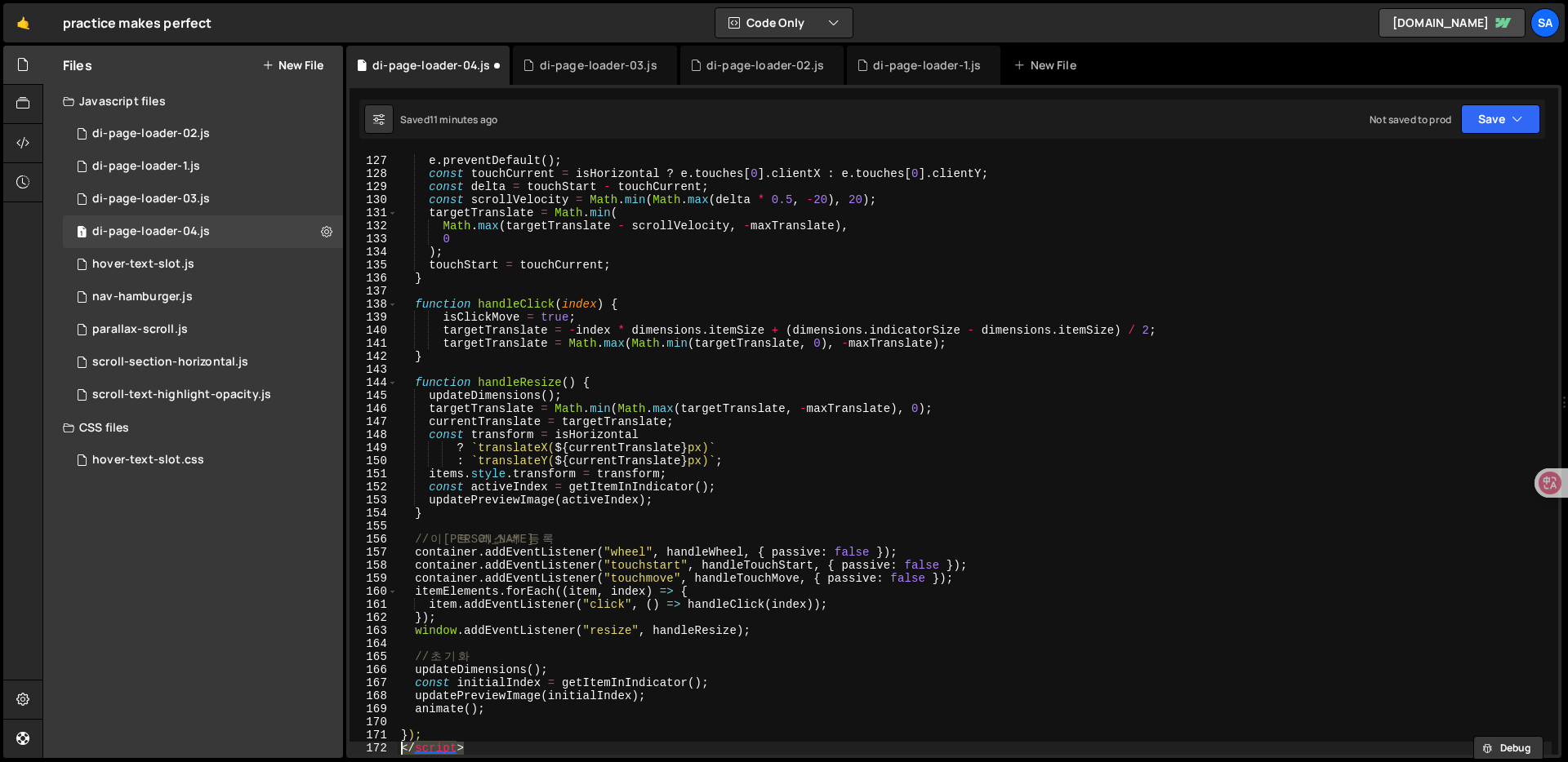
scroll to position [0, 0]
type textarea "<script>"
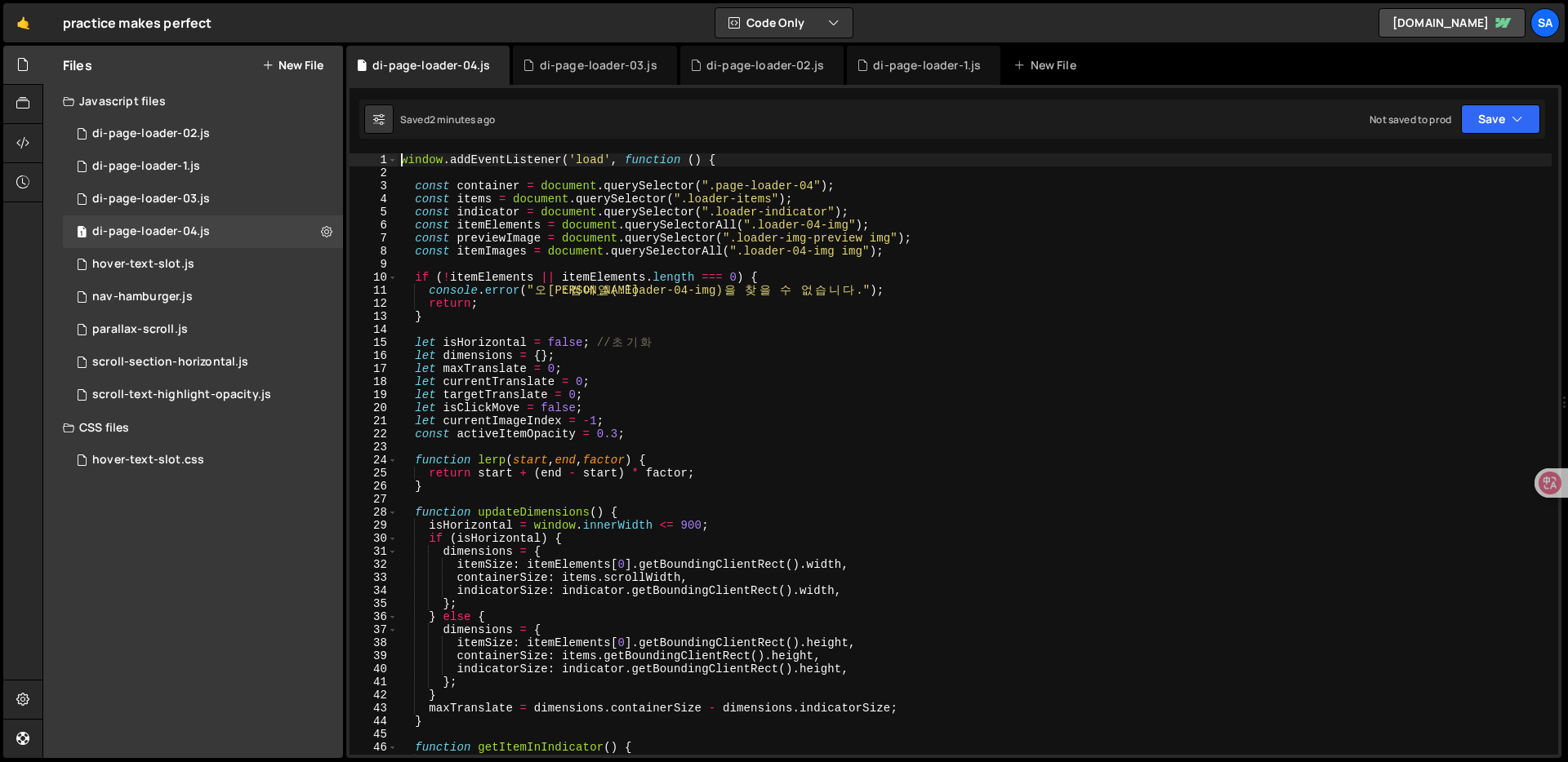
type textarea "ㅅ"
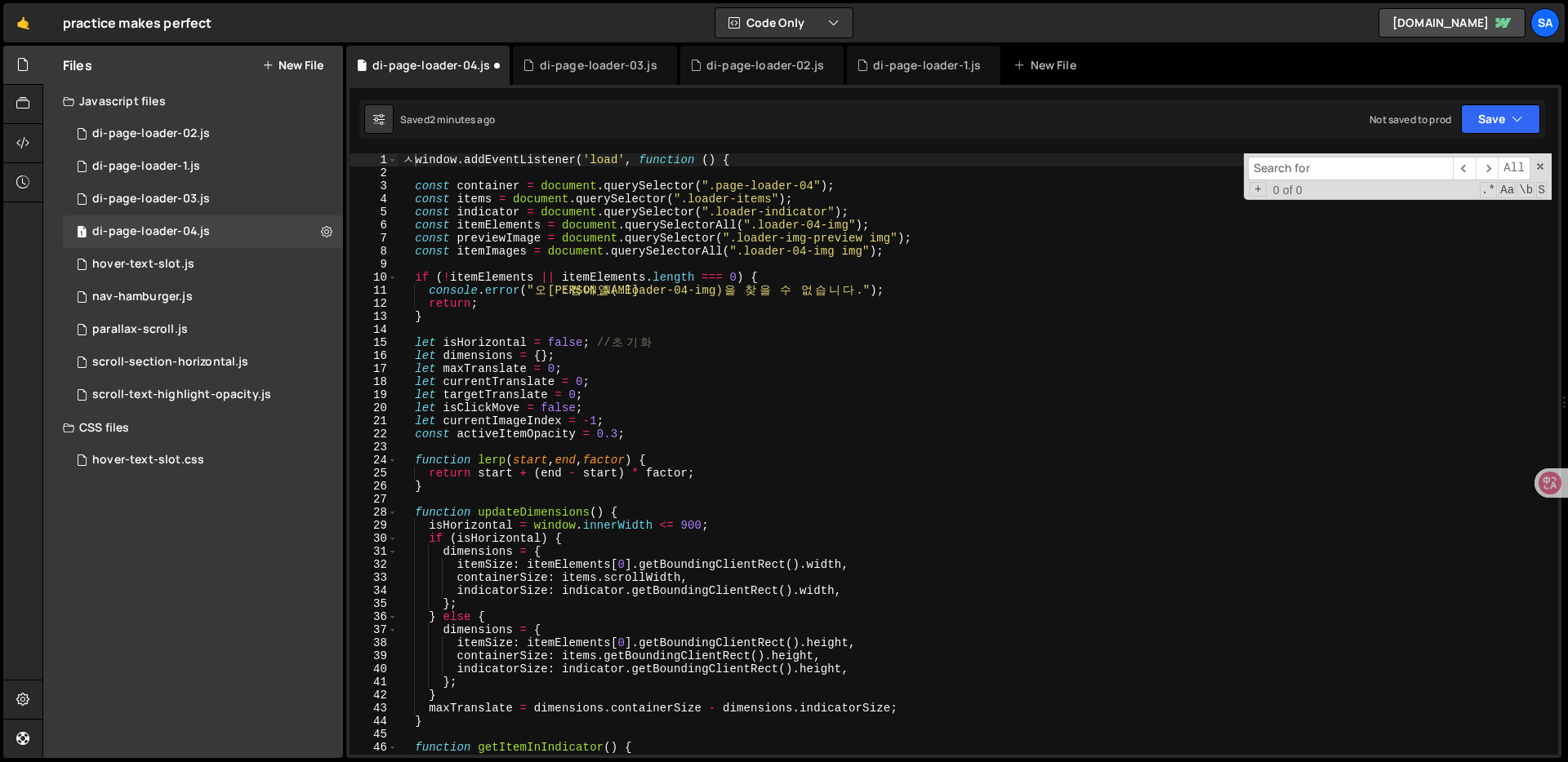
type input "ㅅ"
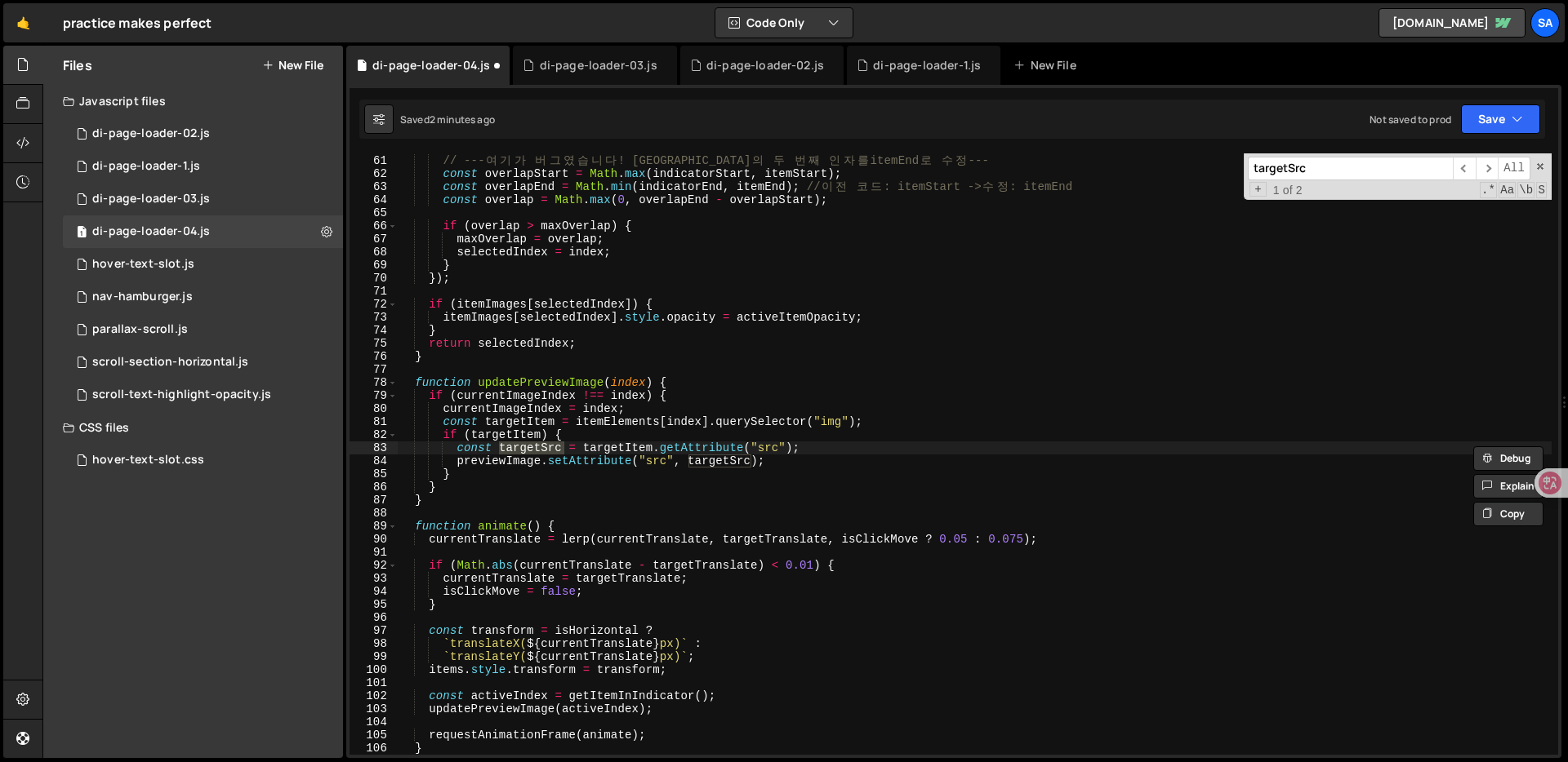
type input "targetSrc"
click at [819, 467] on div "// --- 여 기 가 버 그 였 습 니 다 ! overlapEnd 의 두 번 째 인 자 를 itemEnd 로 수 정 --- const ove…" at bounding box center [974, 455] width 1154 height 627
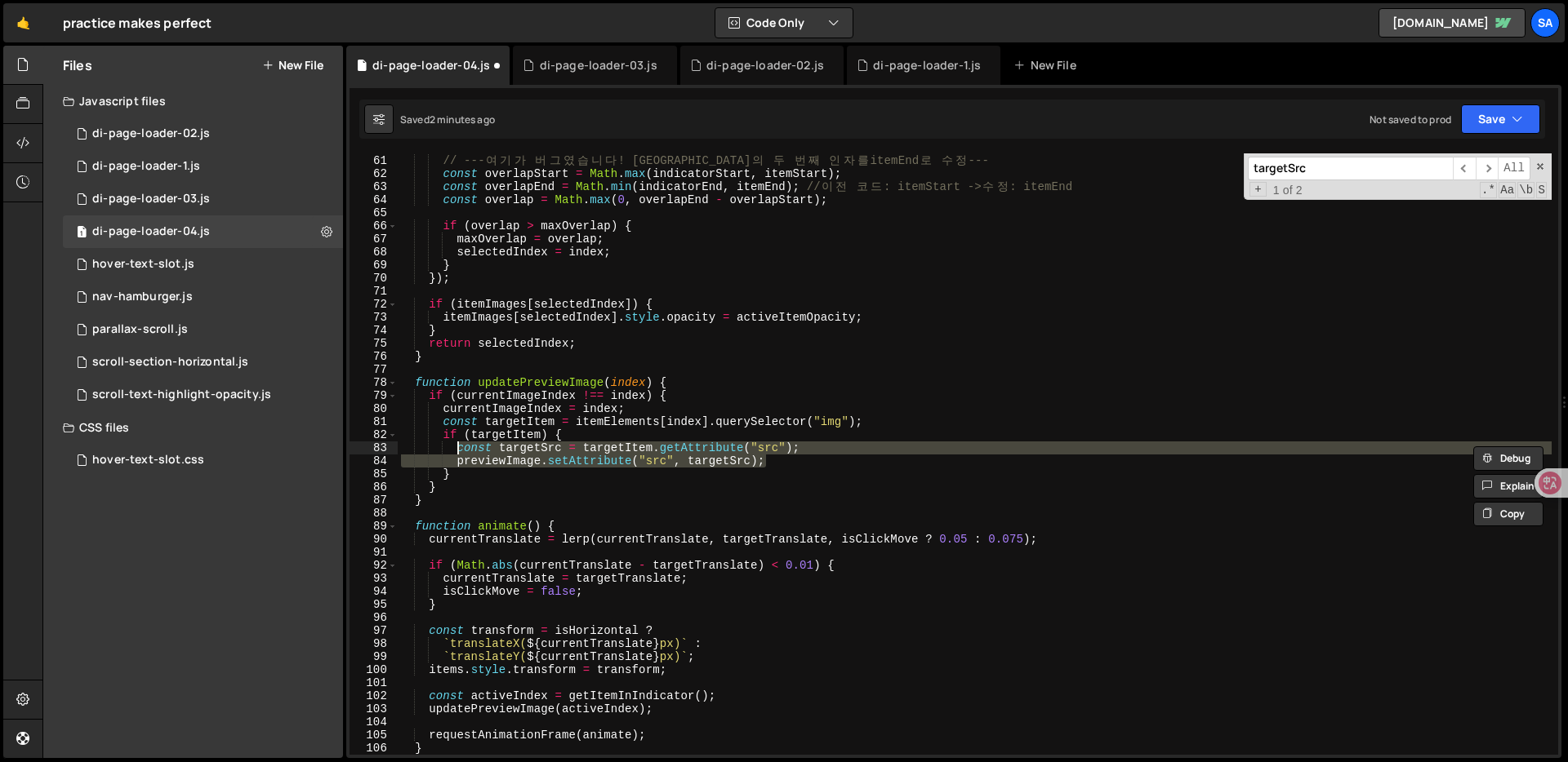
paste textarea
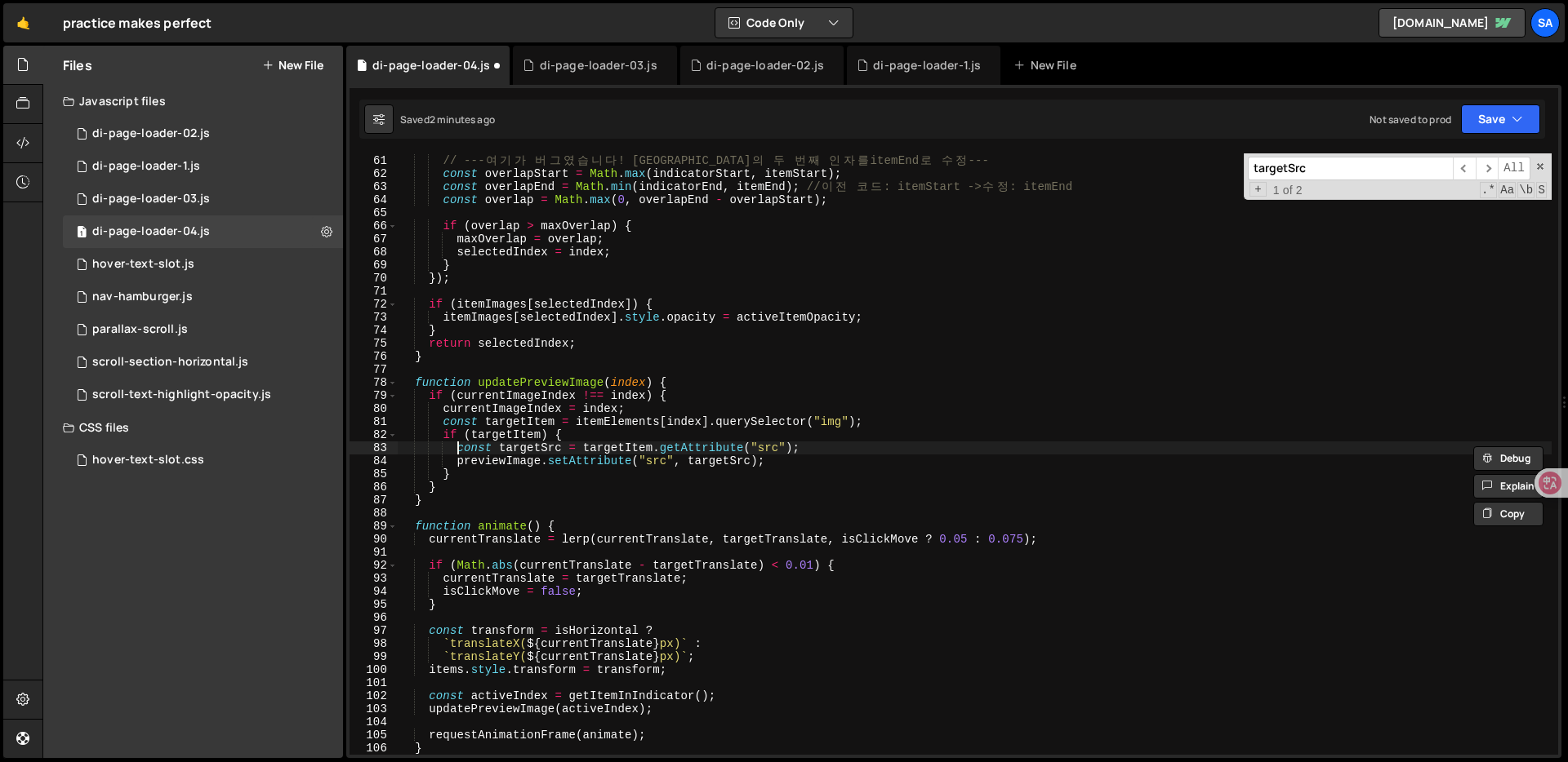
paste textarea "previewImage.setAttribute("src", targetSrc);"
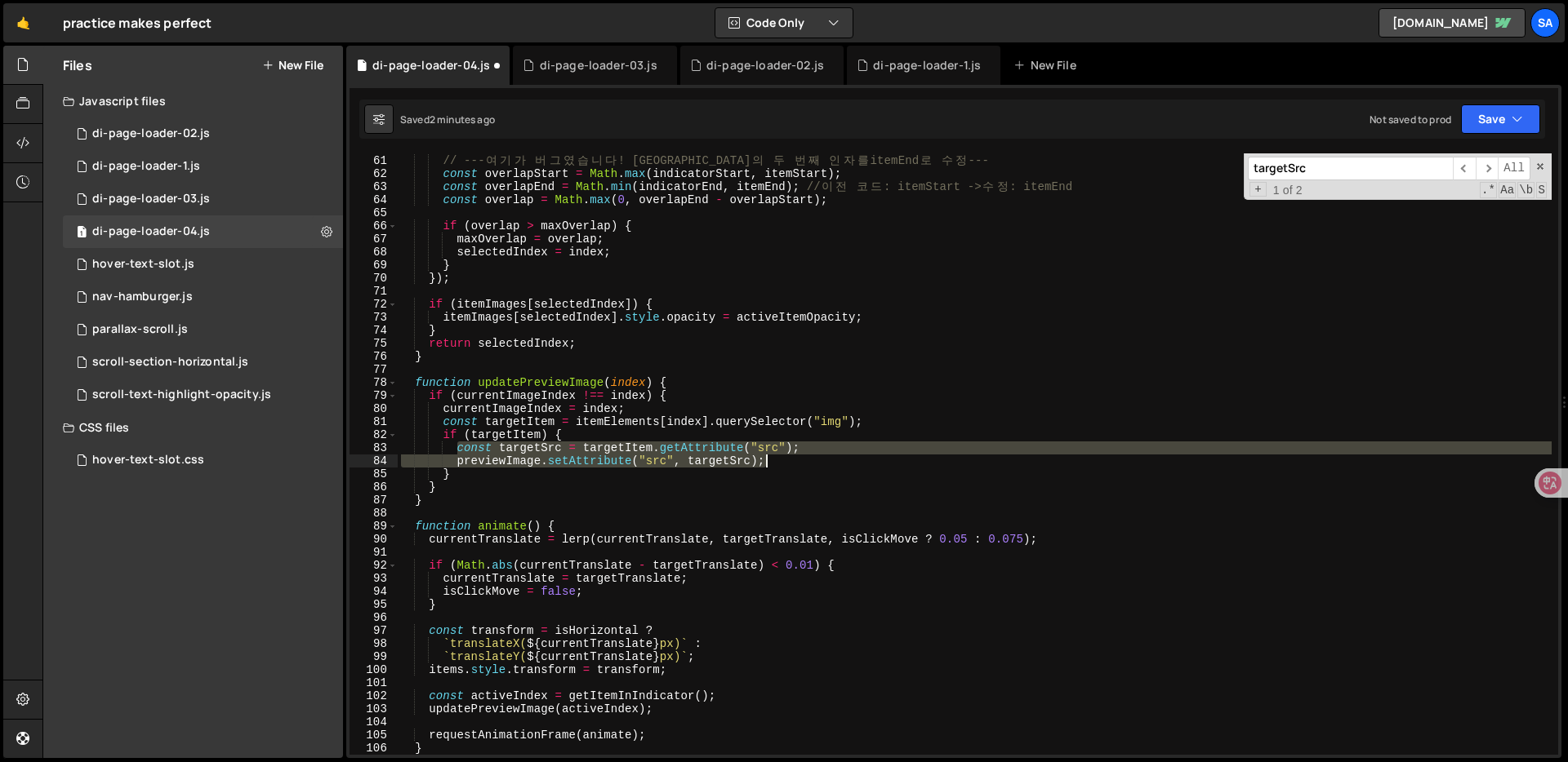
click at [780, 459] on div "// --- 여 기 가 버 그 였 습 니 다 ! overlapEnd 의 두 번 째 인 자 를 itemEnd 로 수 정 --- const ove…" at bounding box center [974, 455] width 1154 height 627
paste textarea
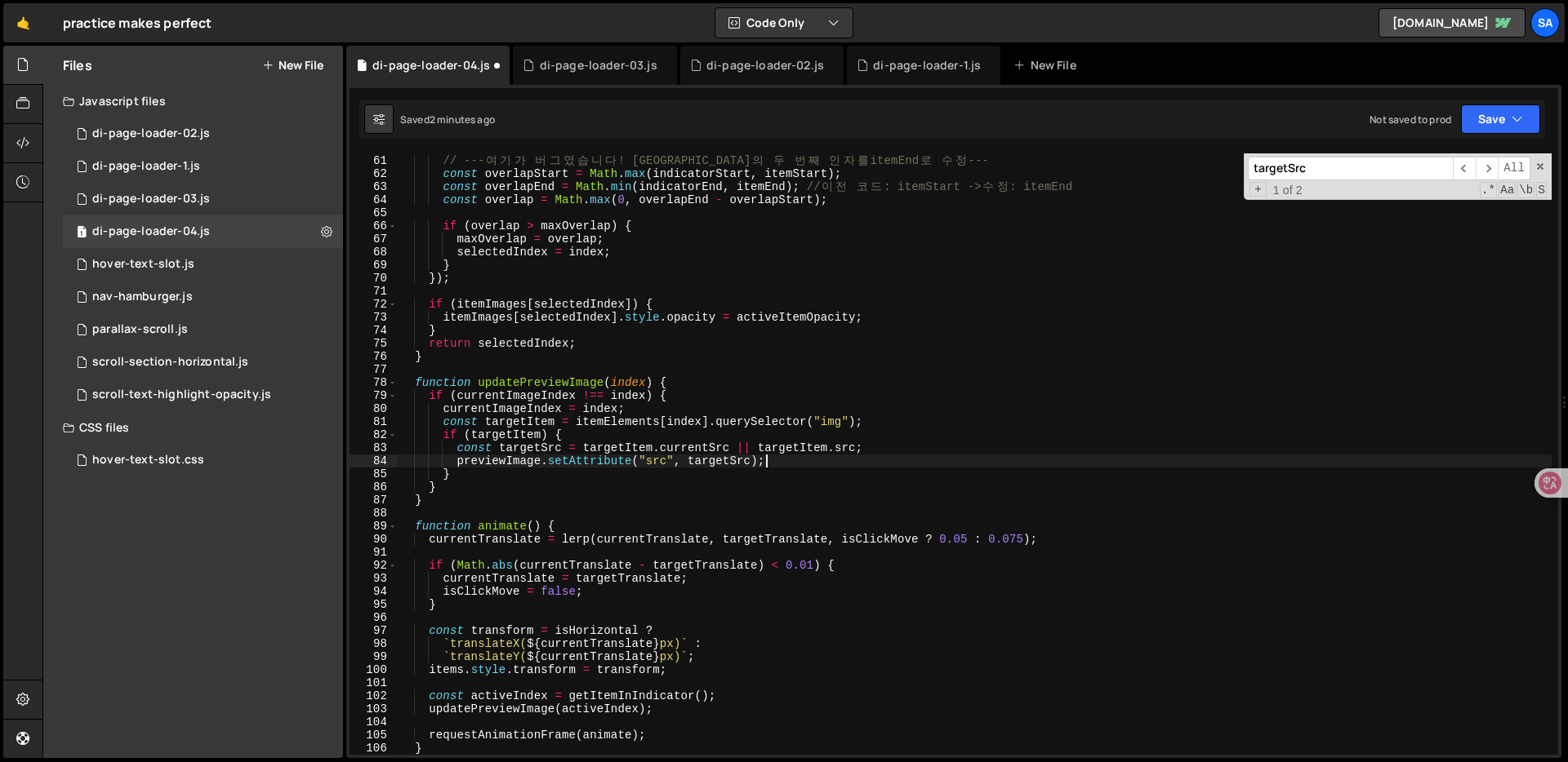
click at [768, 428] on div "// --- 여 기 가 버 그 였 습 니 다 ! overlapEnd 의 두 번 째 인 자 를 itemEnd 로 수 정 --- const ove…" at bounding box center [974, 455] width 1154 height 627
click at [625, 277] on div "// --- 여 기 가 버 그 였 습 니 다 ! overlapEnd 의 두 번 째 인 자 를 itemEnd 로 수 정 --- const ove…" at bounding box center [974, 455] width 1154 height 627
type textarea "});"
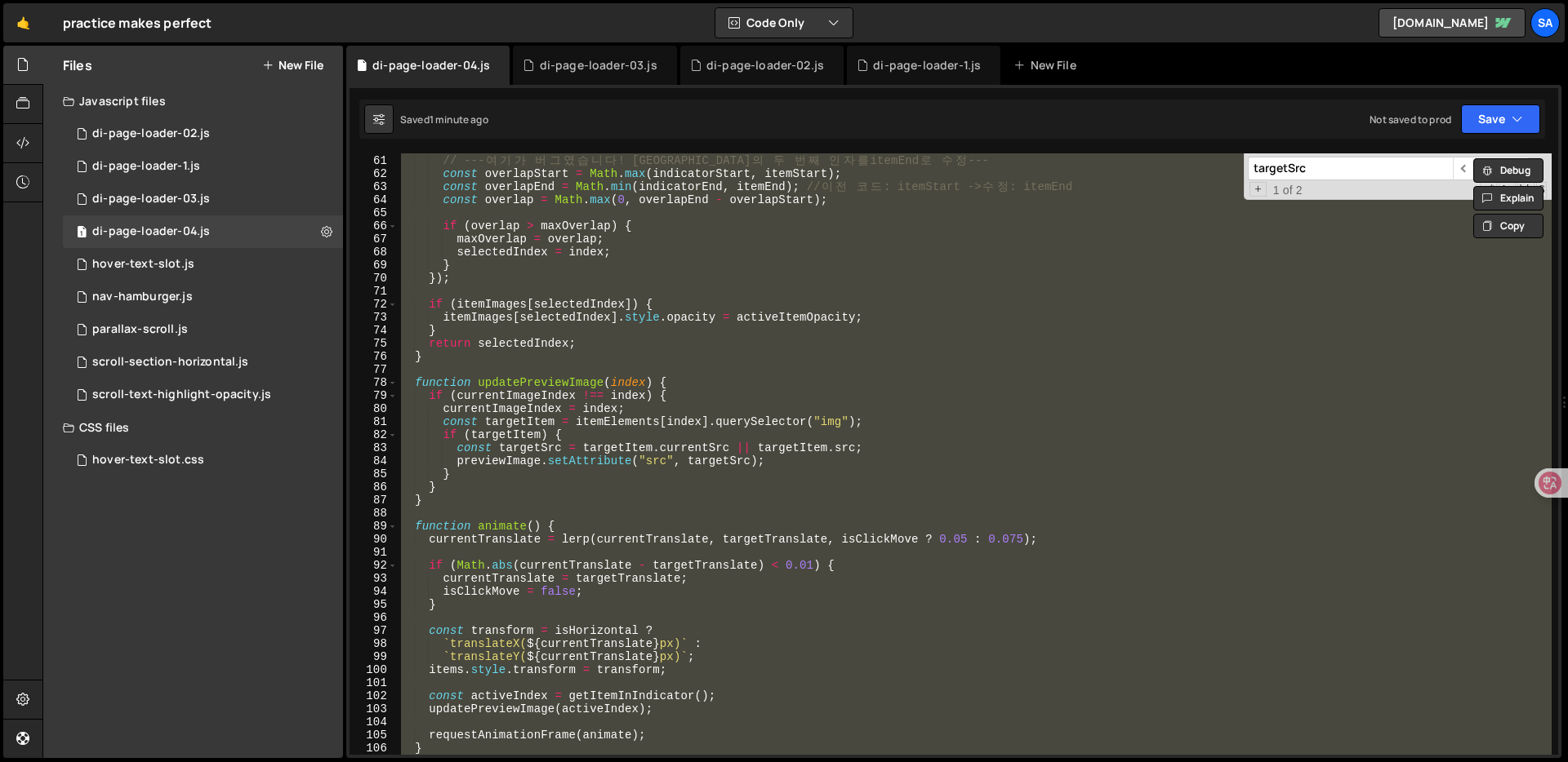
paste textarea
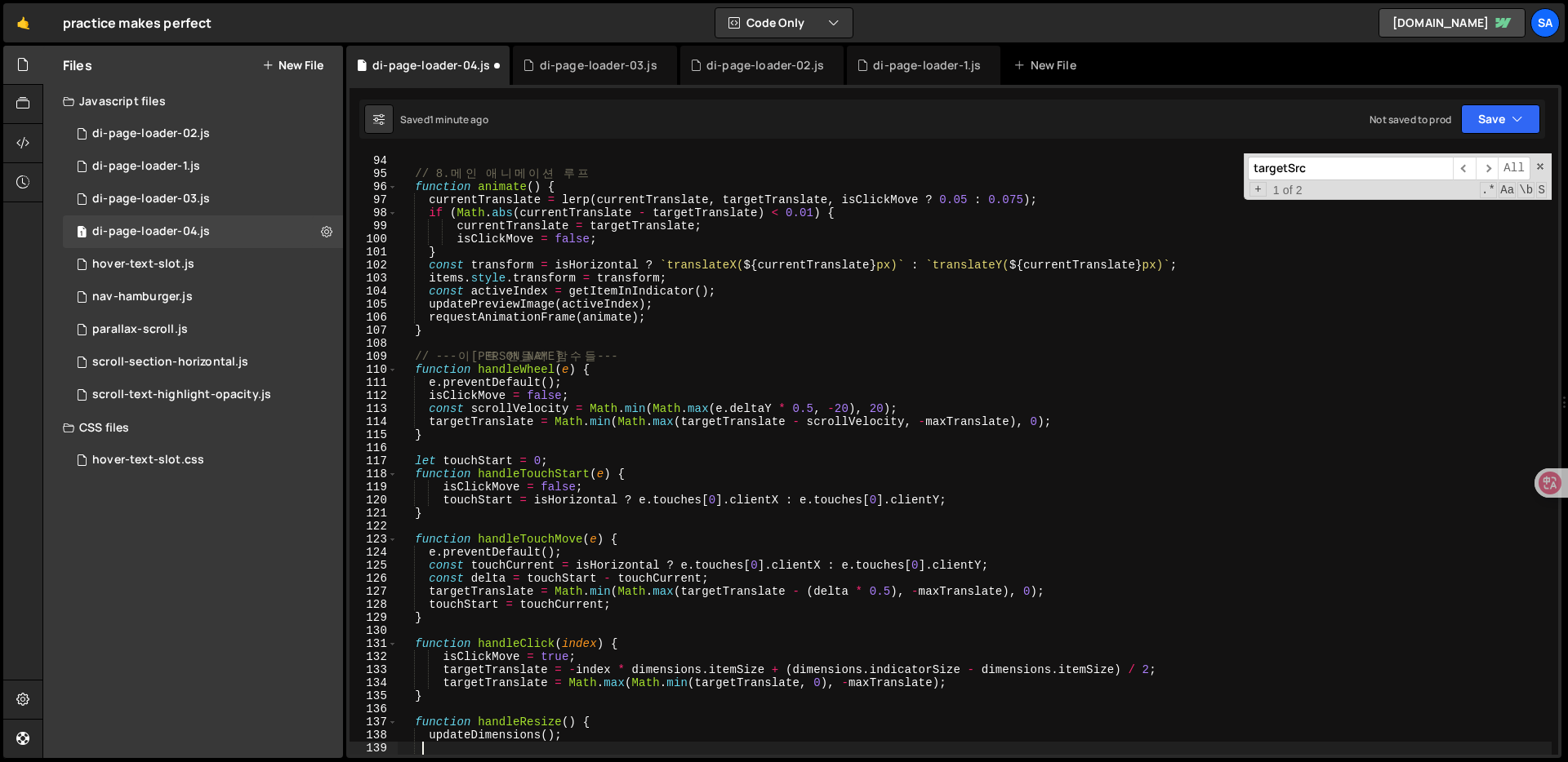
scroll to position [1213, 0]
type textarea "function handleResize() {"
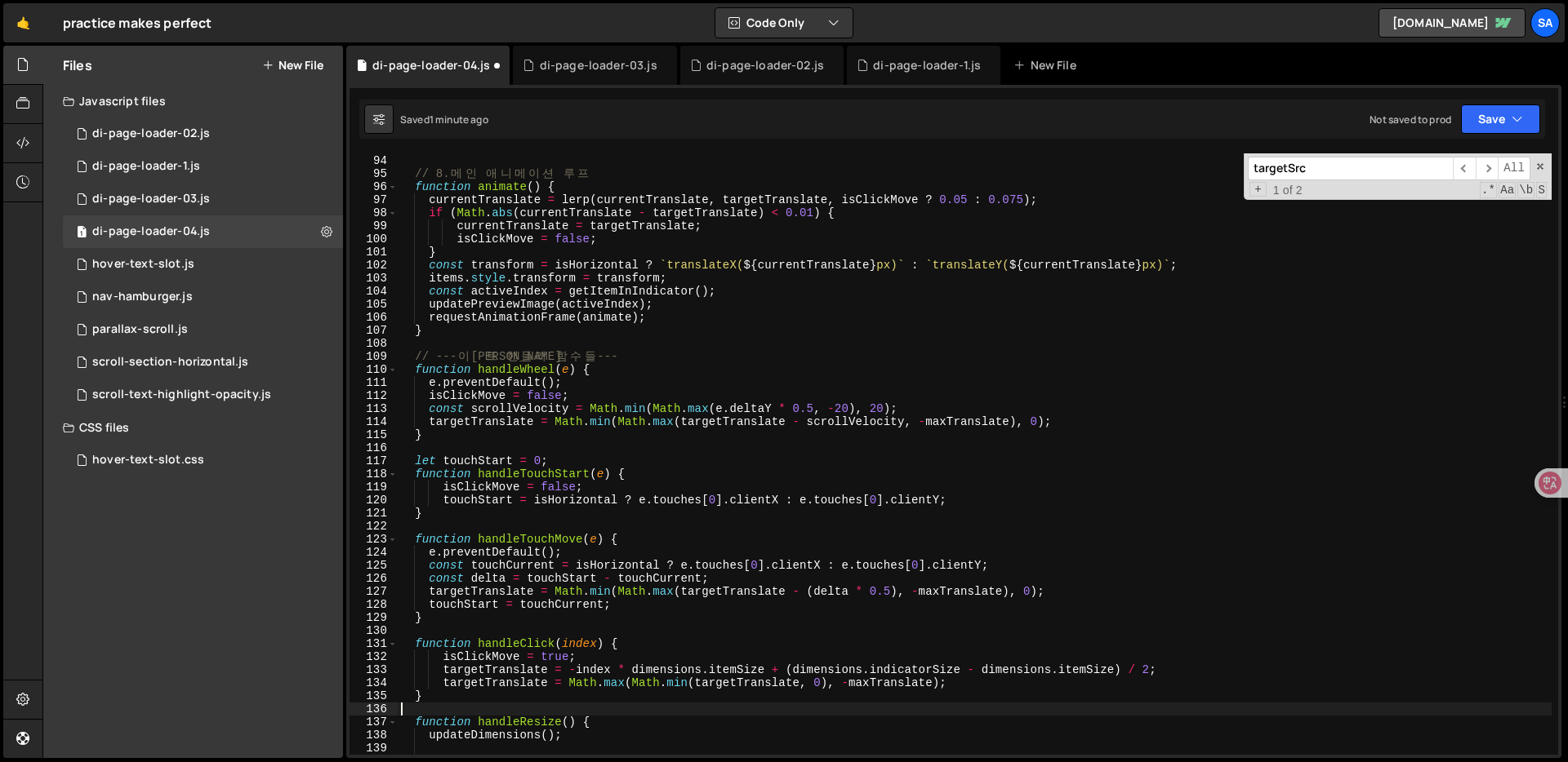
type textarea "<script>"
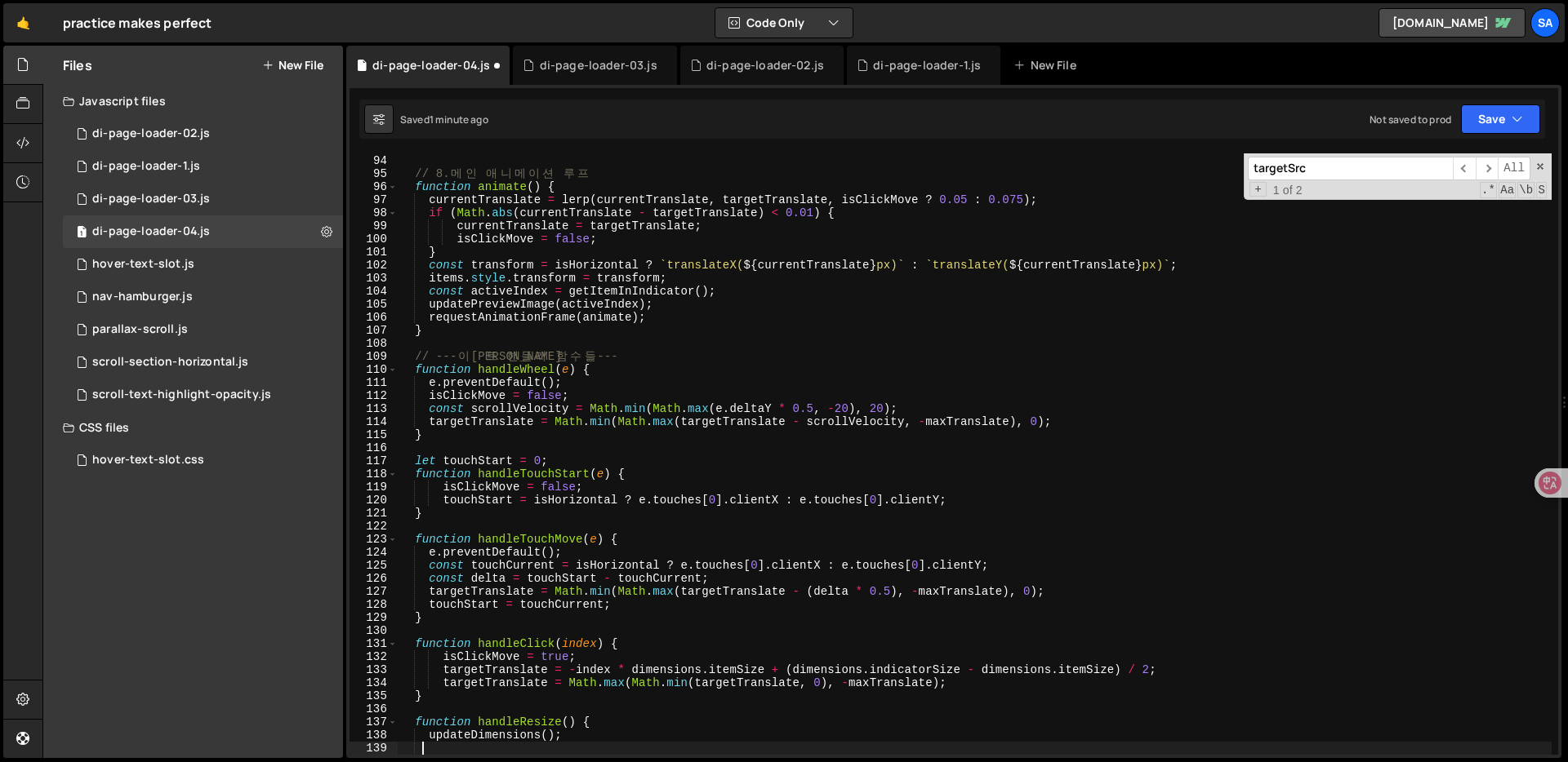
click at [692, 449] on div "} // 8. 메 인 애 니 메 이 [PERSON_NAME] 프 function animate ( ) { currentTranslate = l…" at bounding box center [974, 455] width 1154 height 627
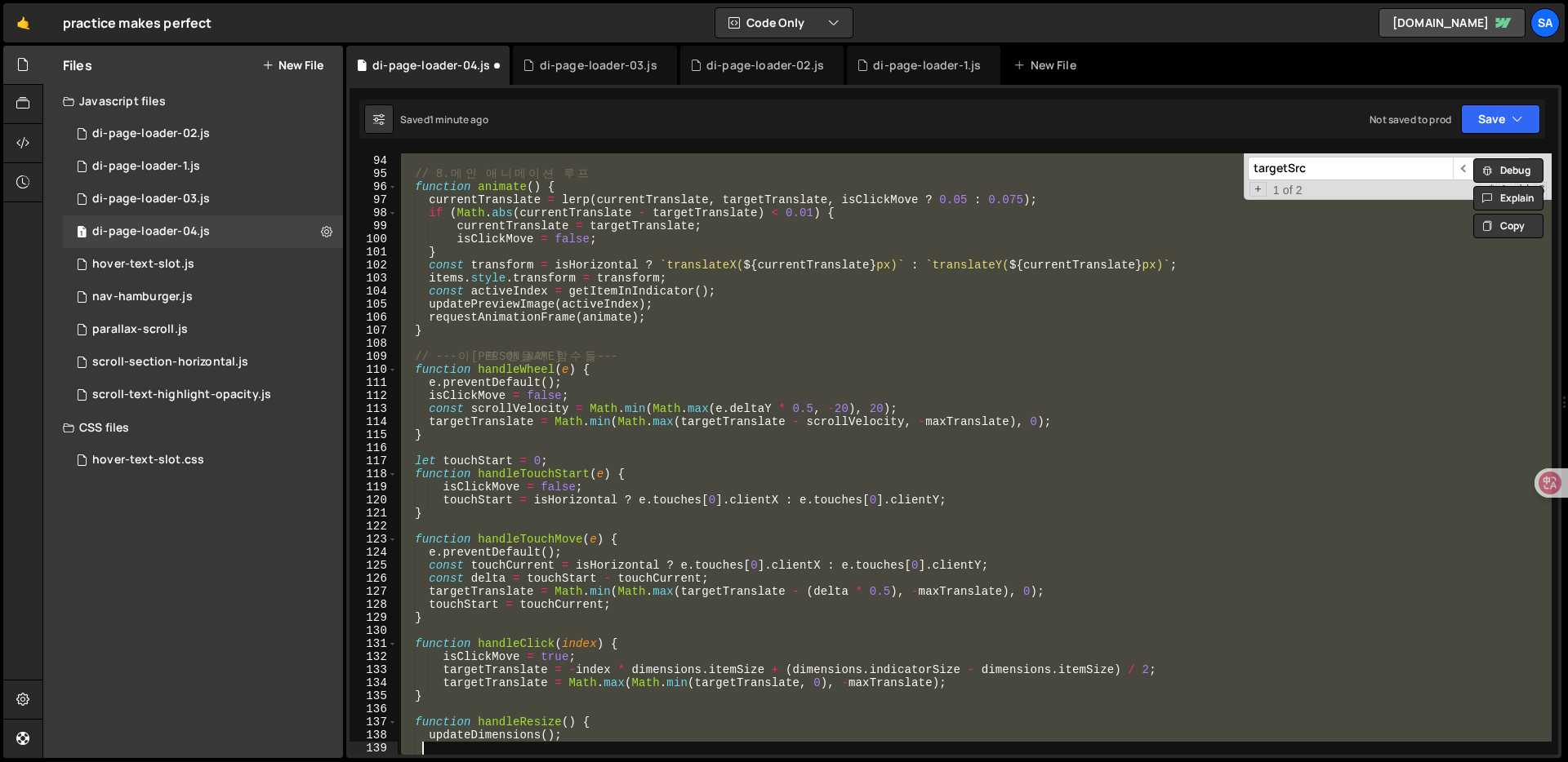
paste textarea "</script>"
type textarea "</script>"
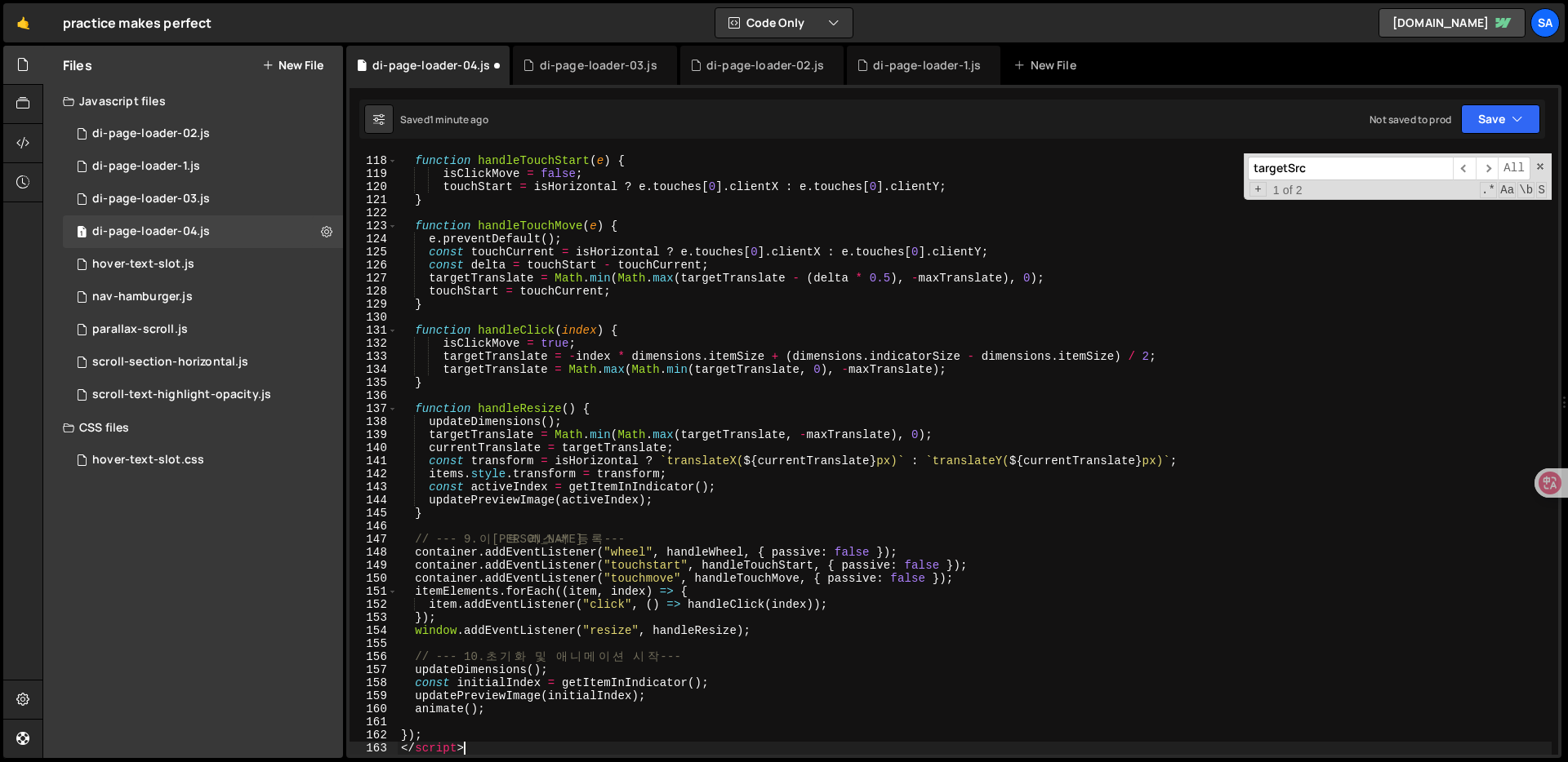
scroll to position [1527, 0]
type textarea "<script>"
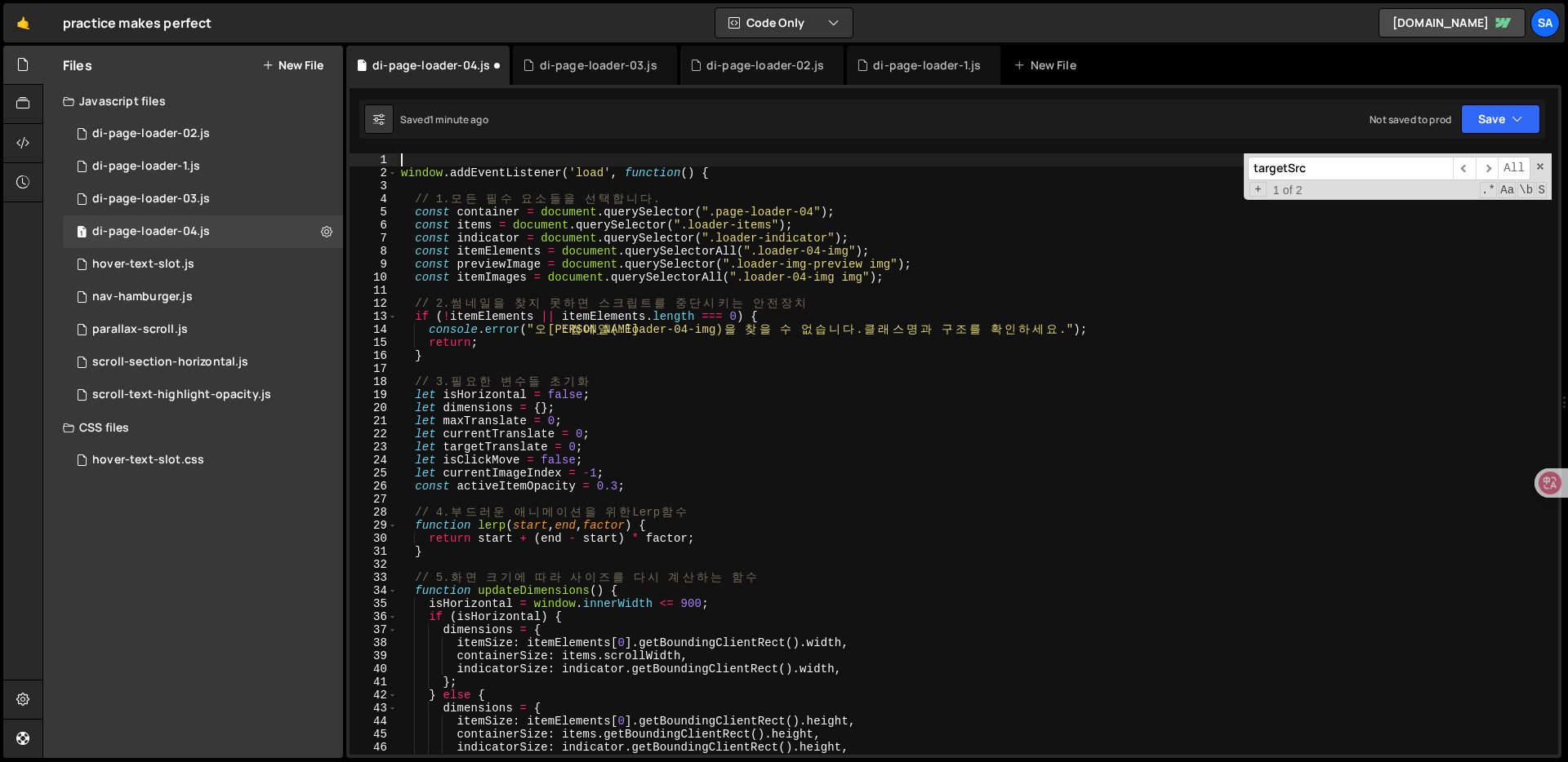
type textarea "window.addEventListener('load', function () {"
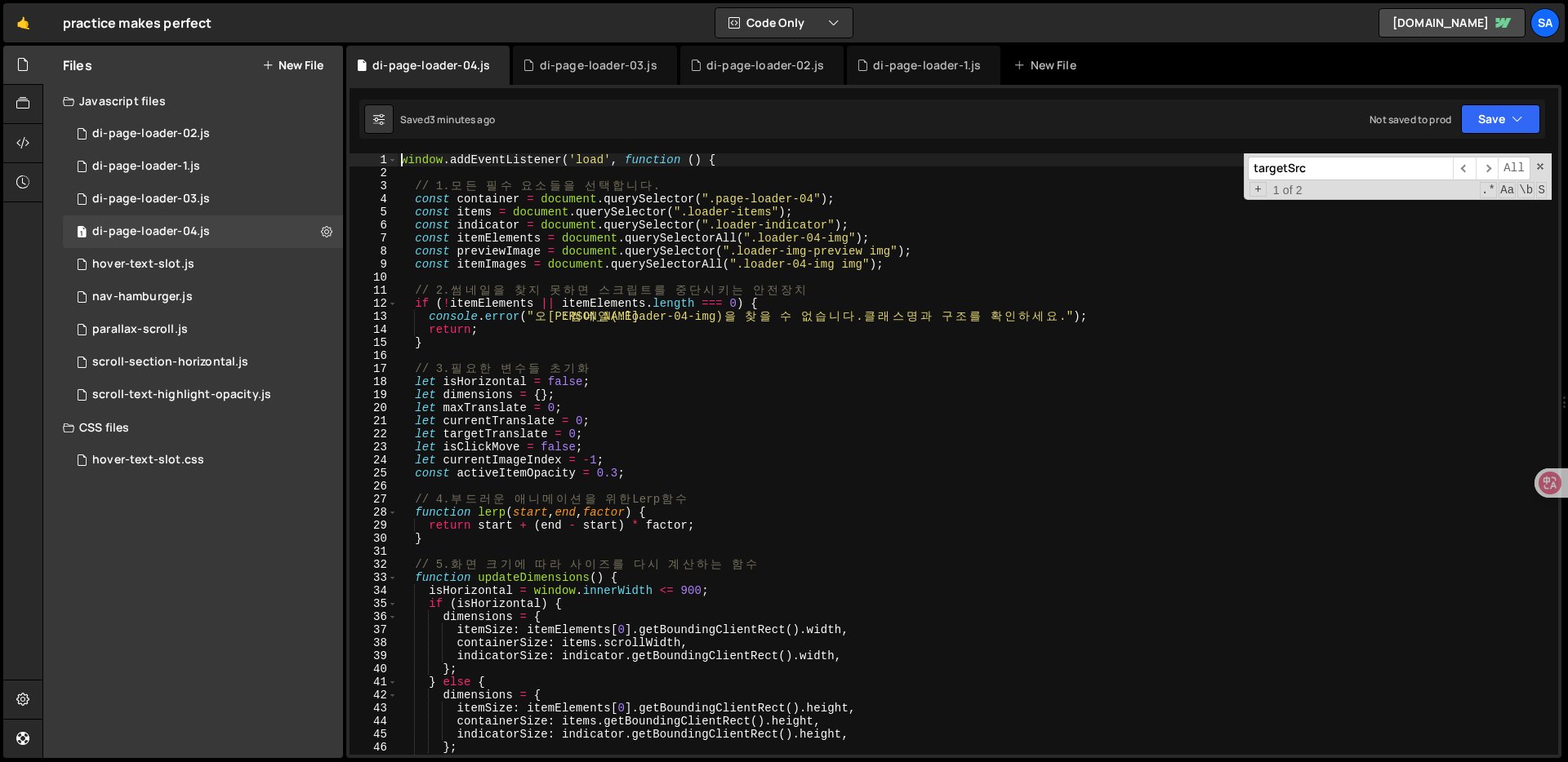
click at [1335, 172] on input "targetSrc" at bounding box center [1350, 168] width 205 height 24
paste input "updatePreviewImage"
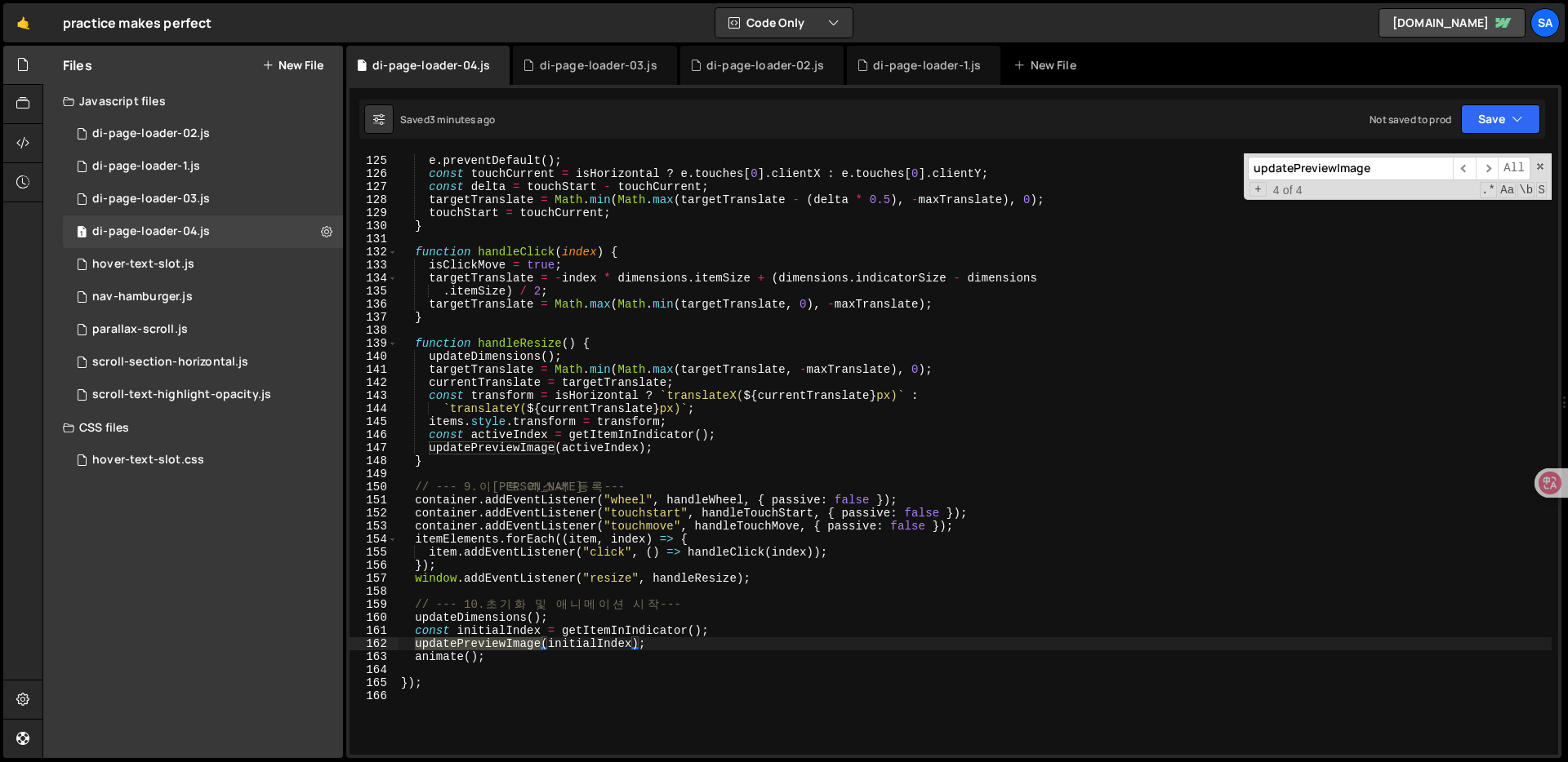
scroll to position [757, 0]
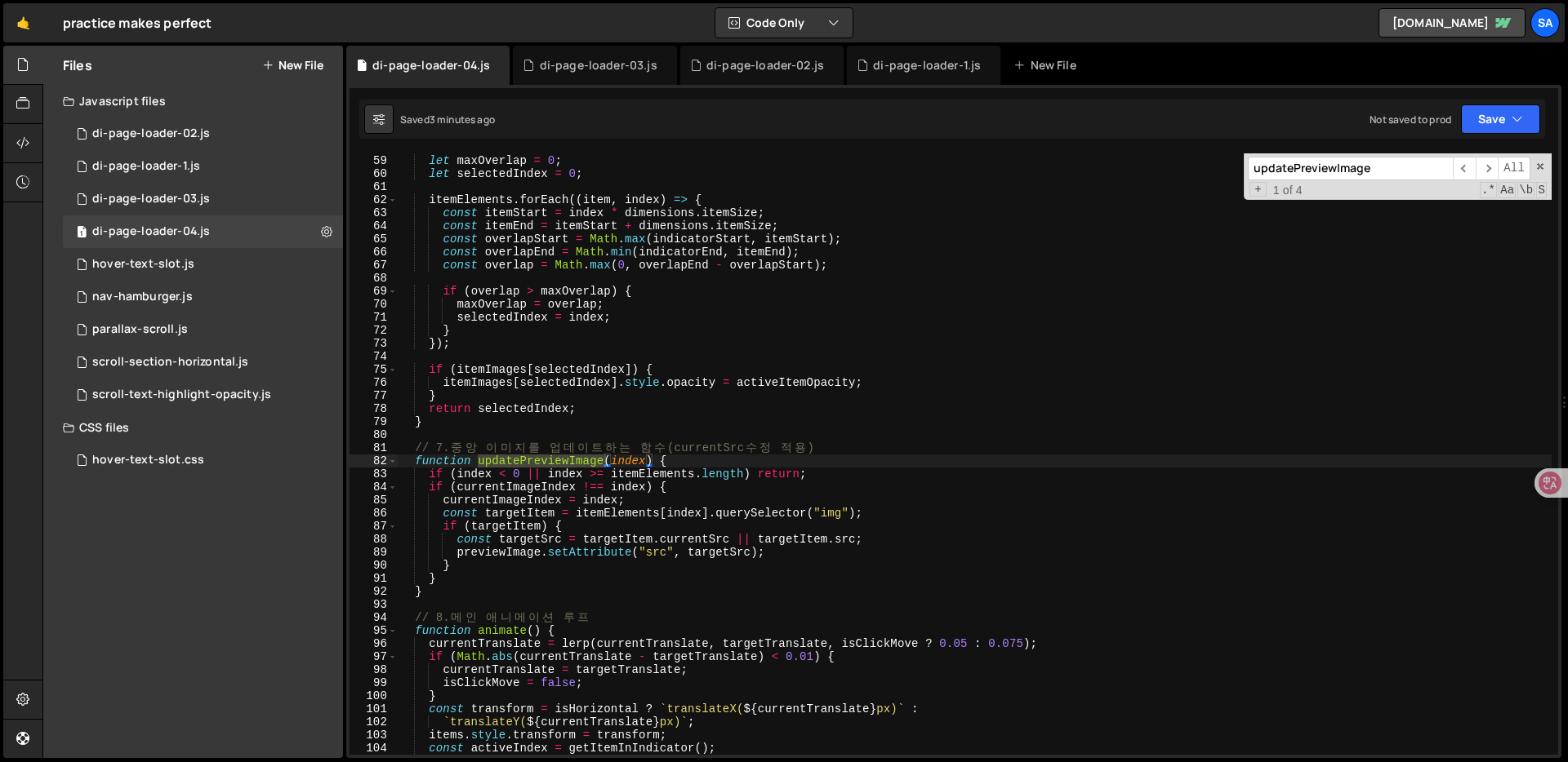
type input "updatePreviewImage"
click at [444, 594] on div "const indicatorEnd = indicatorStart + dimensions . indicatorSize ; let maxOverl…" at bounding box center [974, 455] width 1154 height 627
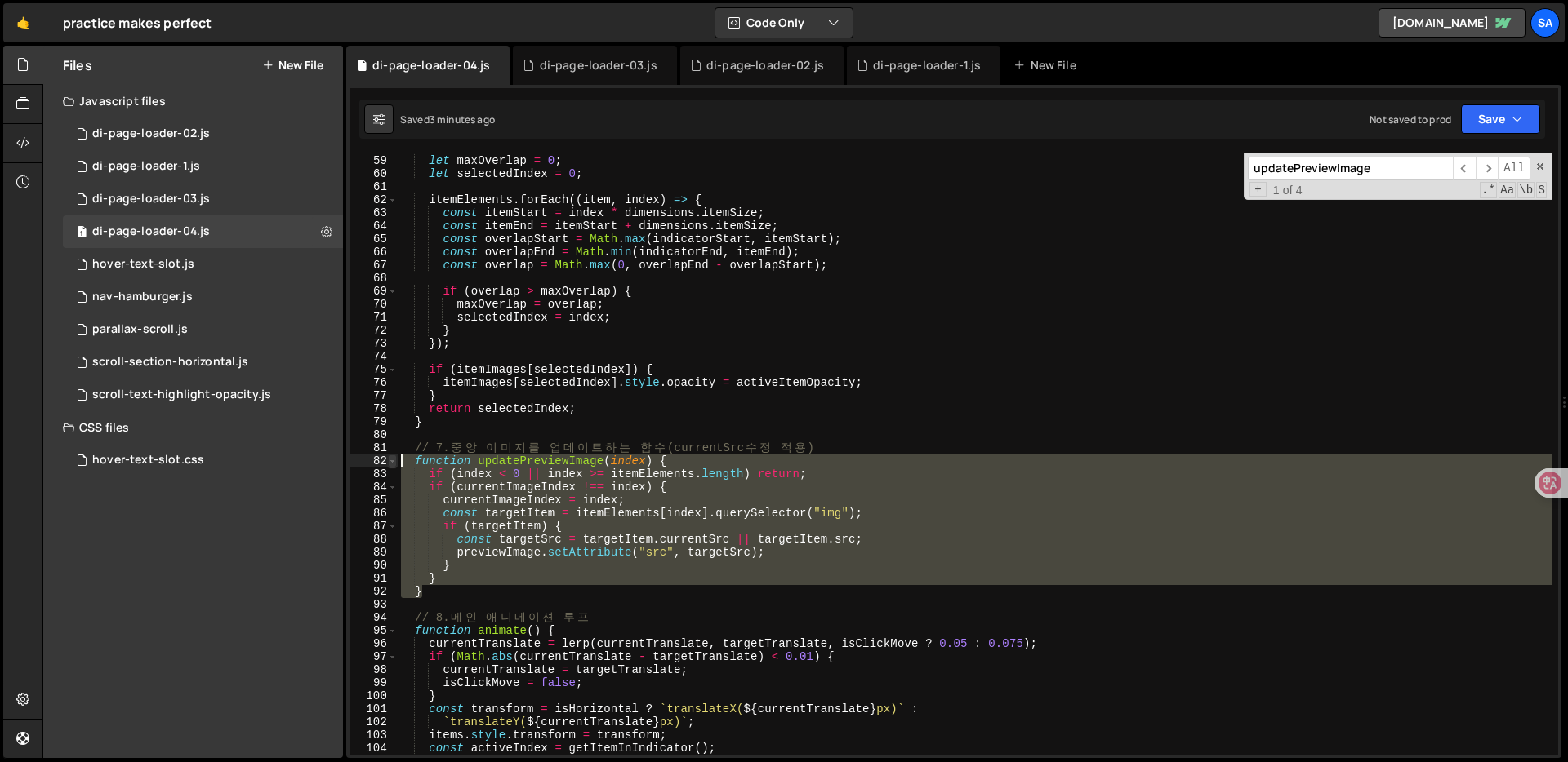
drag, startPoint x: 444, startPoint y: 594, endPoint x: 391, endPoint y: 458, distance: 146.0
click at [391, 458] on div "} 58 59 60 61 62 63 64 65 66 67 68 69 70 71 72 73 74 75 76 77 78 79 80 81 82 83…" at bounding box center [954, 453] width 1209 height 601
paste textarea "}"
type textarea "}"
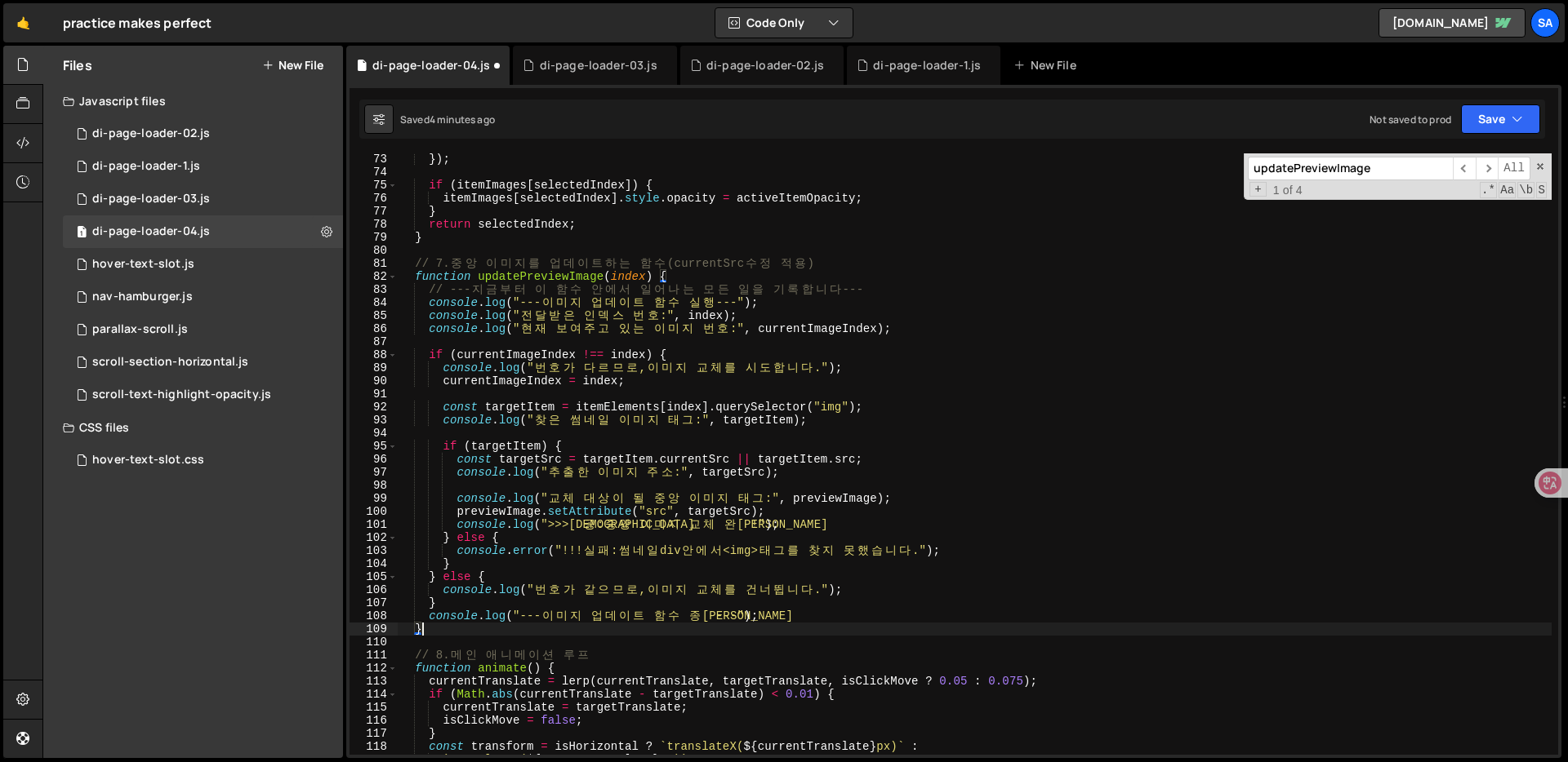
scroll to position [950, 0]
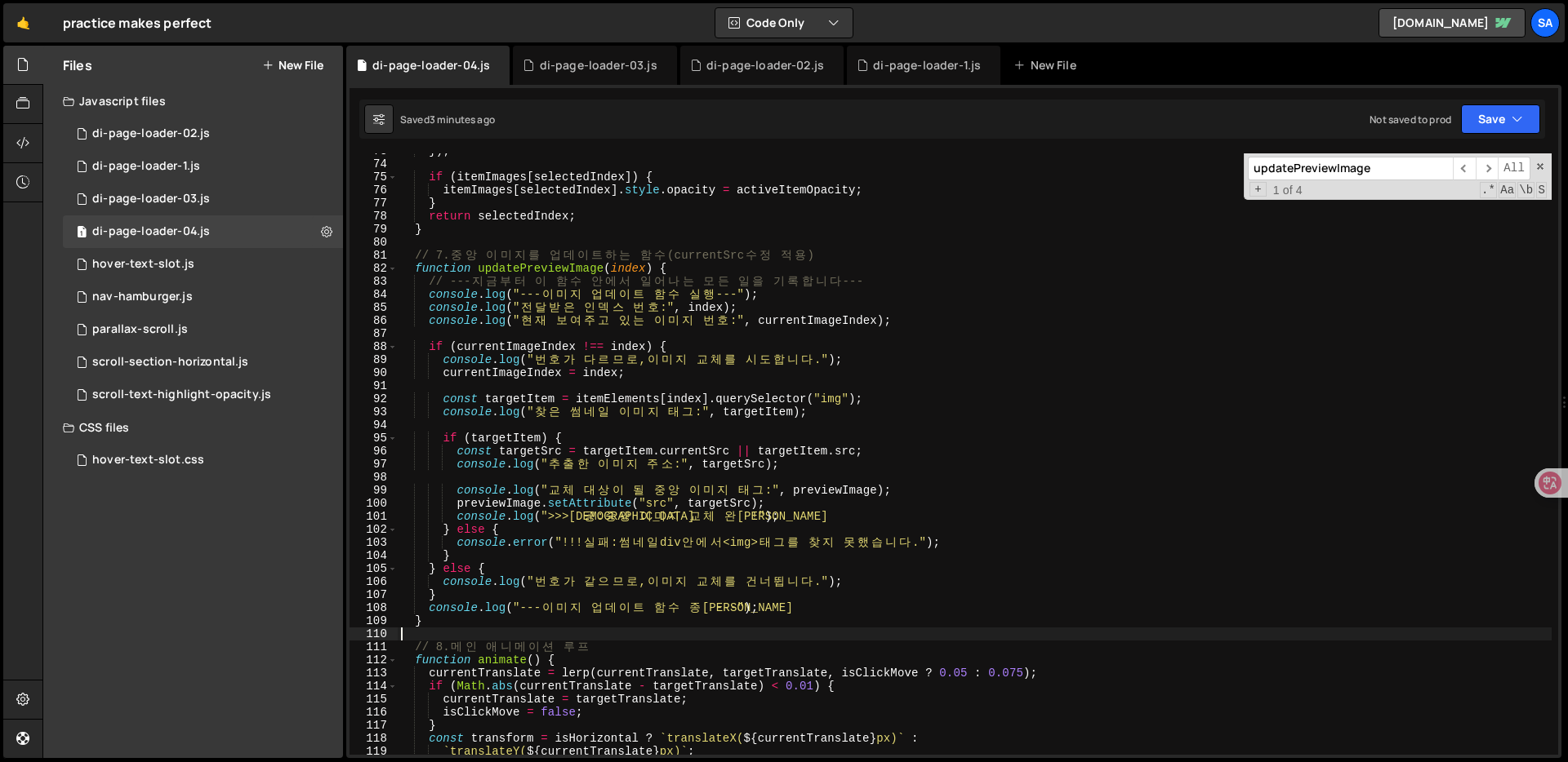
click at [864, 398] on div "}) ; if ( itemImages [ selectedIndex ]) { itemImages [ selectedIndex ] . style …" at bounding box center [974, 458] width 1154 height 627
paste textarea "</script>"
type textarea "</script>"
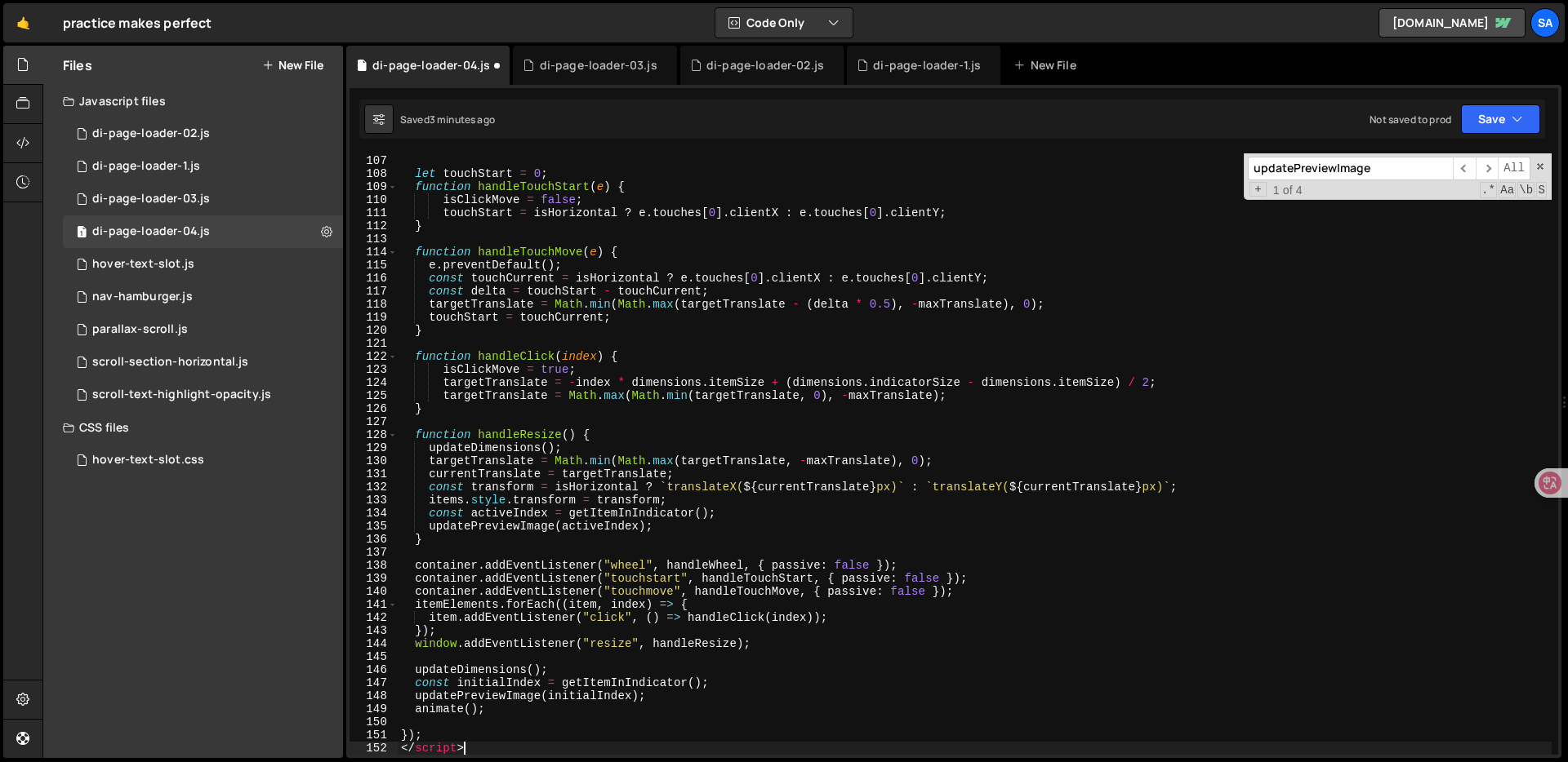
scroll to position [1384, 0]
type textarea "<script>"
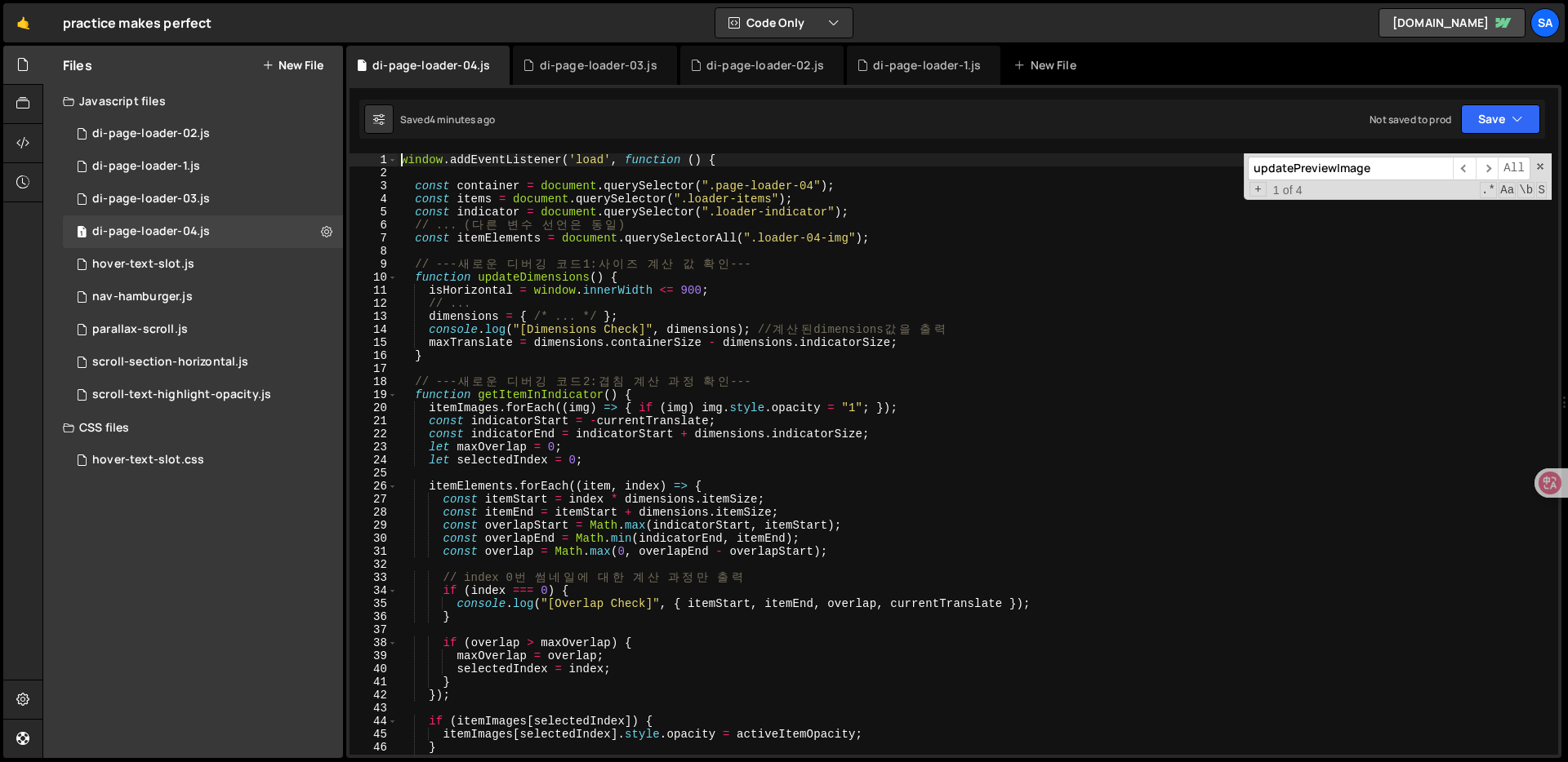
click at [800, 376] on div "window . addEventListener ( 'load' , function ( ) { const container = document …" at bounding box center [974, 467] width 1154 height 627
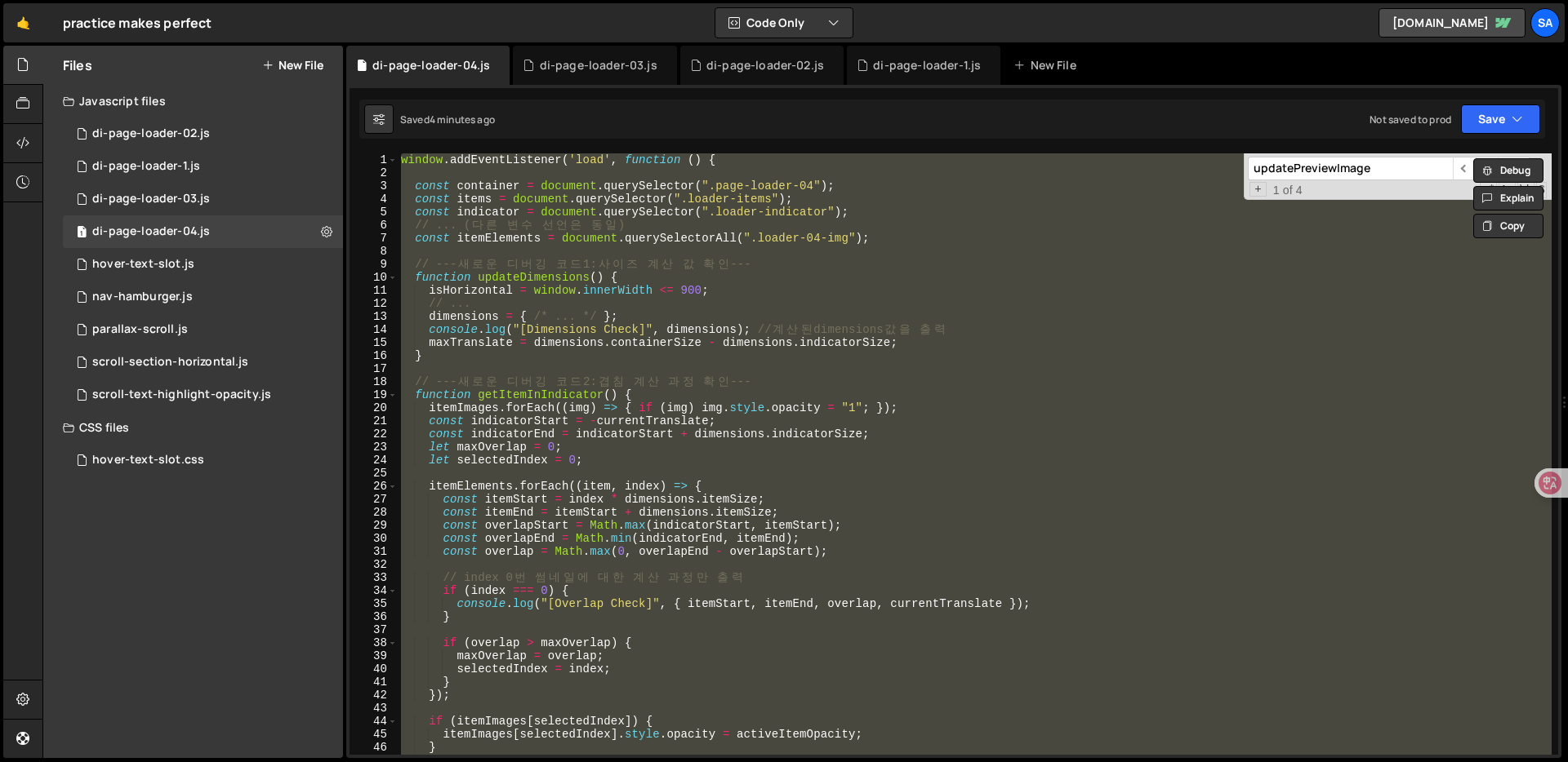
paste textarea "const targetItem = it"
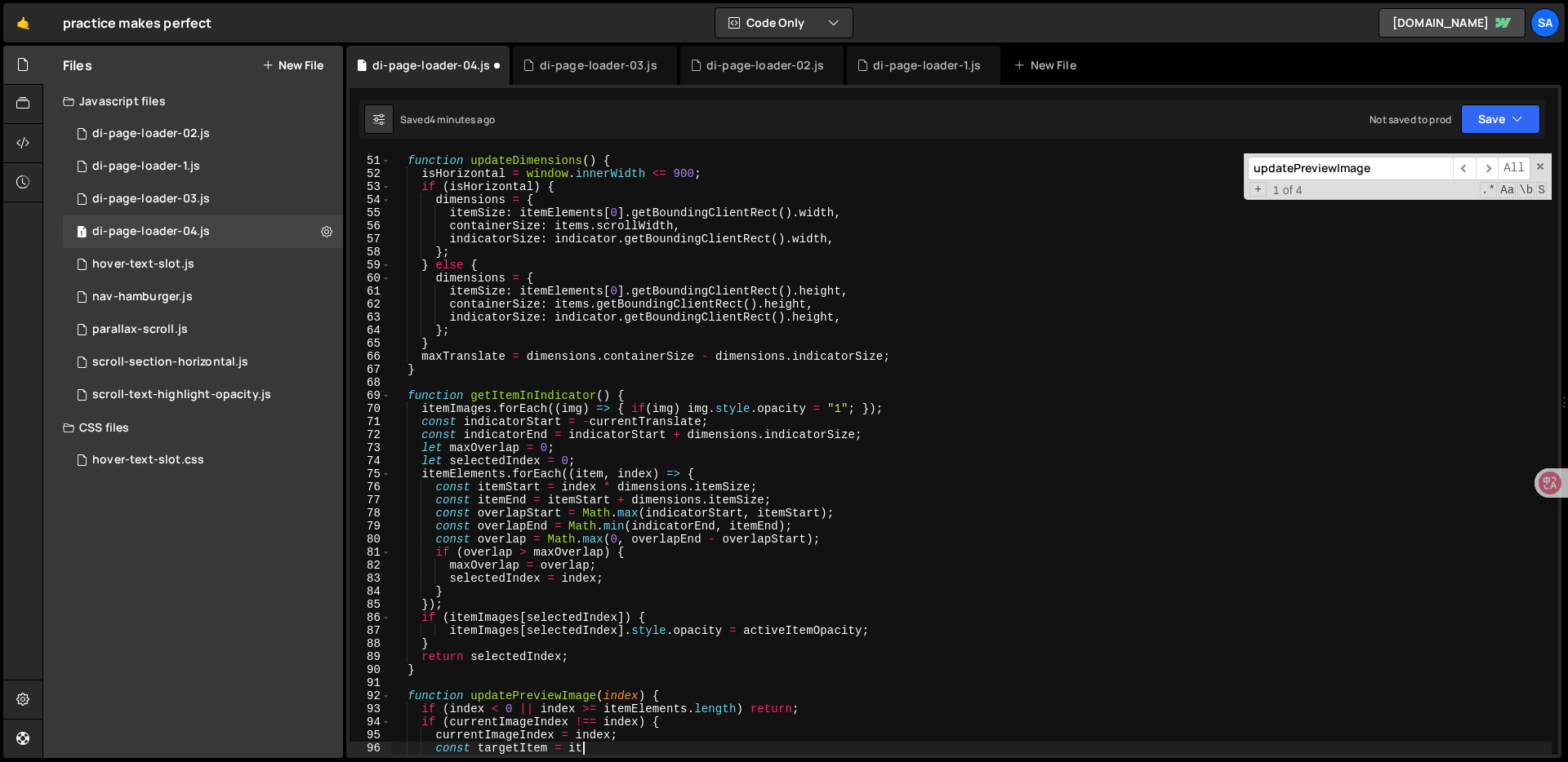
type textarea "<script>"
click at [1150, 423] on div "function updateDimensions ( ) { isHorizontal = window . innerWidth <= 900 ; if …" at bounding box center [971, 455] width 1161 height 627
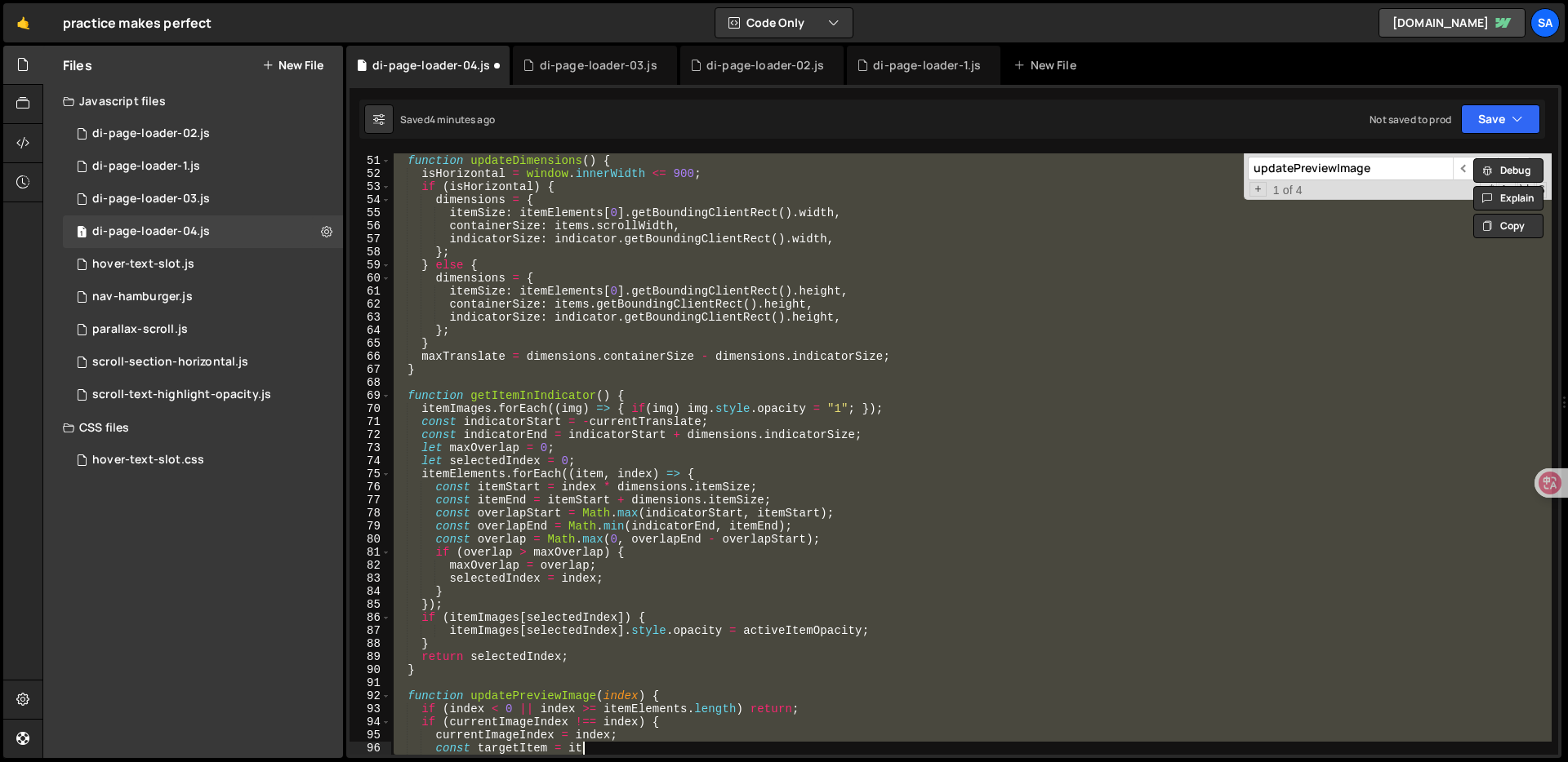
paste textarea "</script>"
type textarea "</script>"
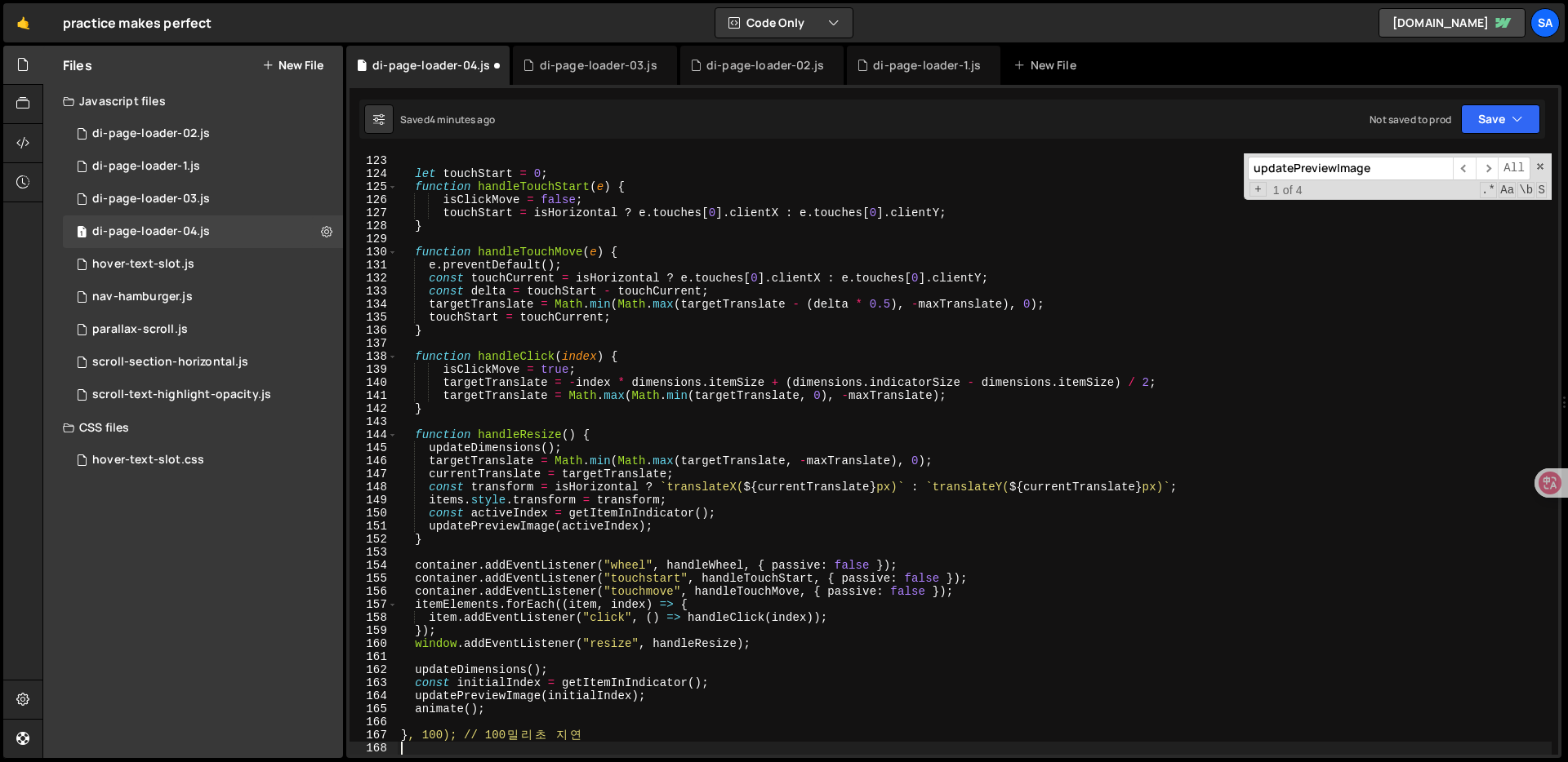
type textarea "<script>"
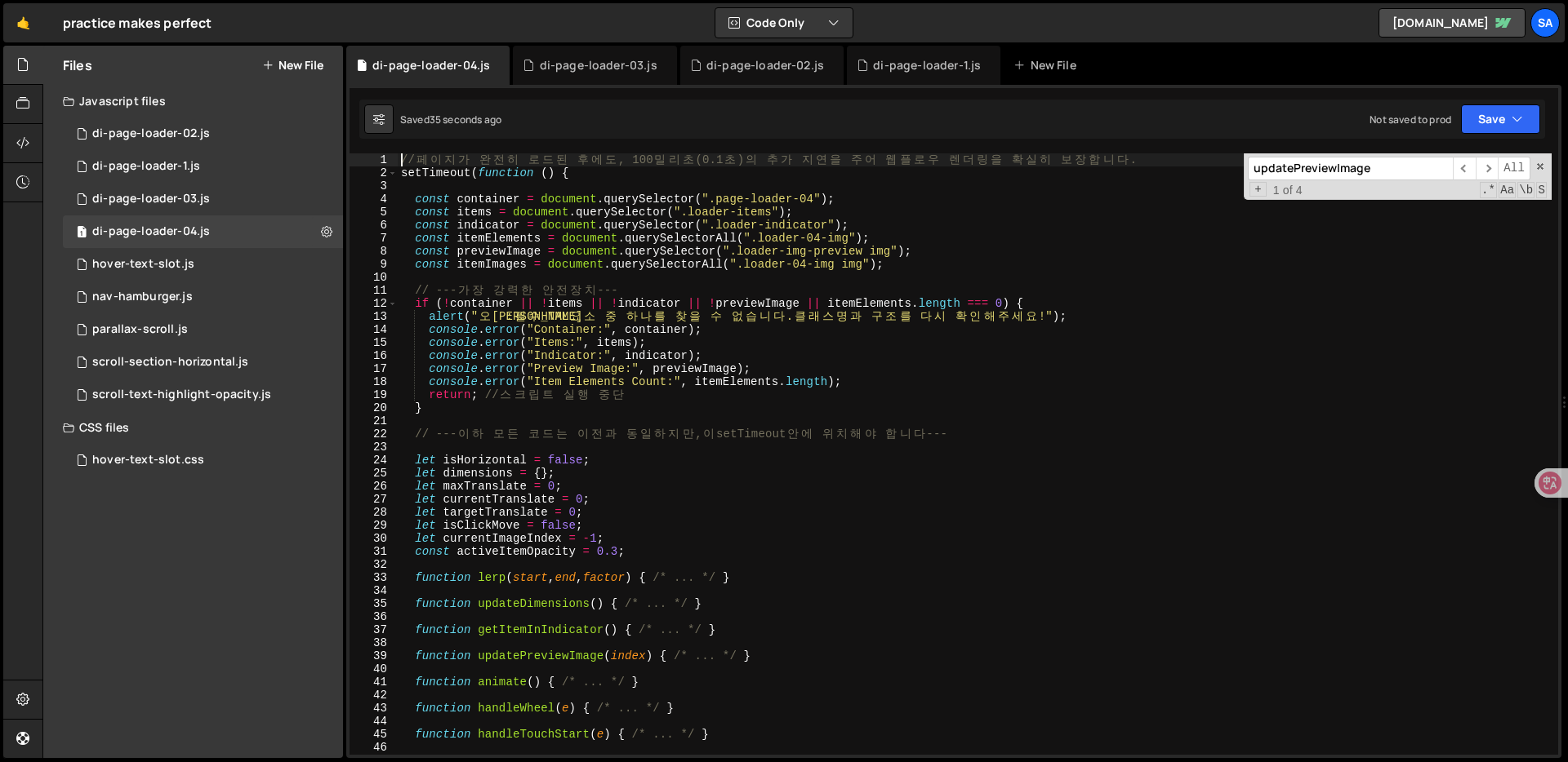
click at [621, 334] on div "// 페 이 지 가 완 전 히 로 드 된 후 에 도 , 100 밀 리 초 (0.1 초 ) 의 추 가 지 연 을 주 어 웹 플 로 우 렌 더 링…" at bounding box center [974, 467] width 1154 height 627
type textarea "}, 100); // 100밀리초 지연"
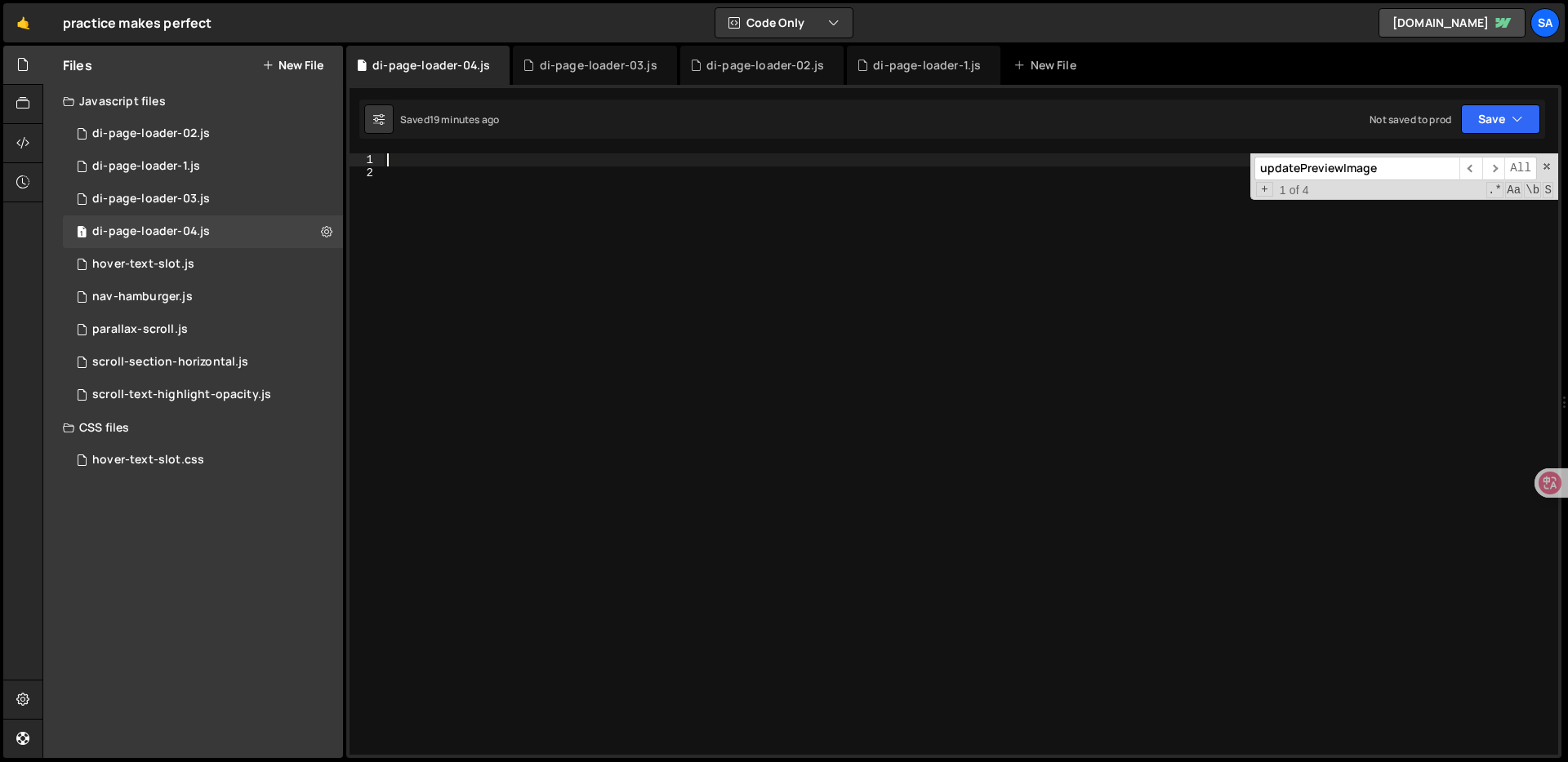
click at [670, 228] on div at bounding box center [971, 467] width 1174 height 627
paste textarea "</script>"
type textarea "</script>"
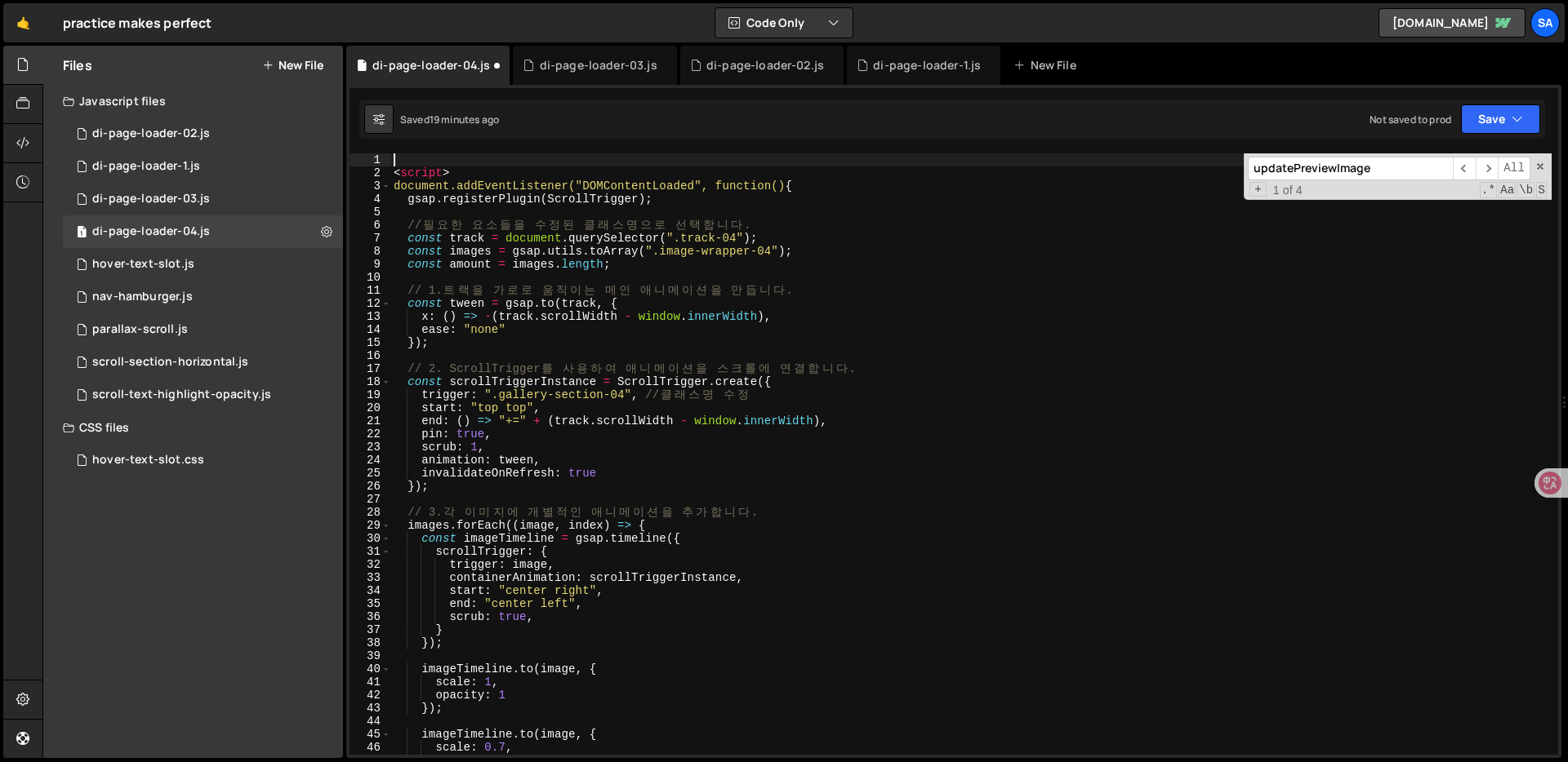
type textarea "<script>"
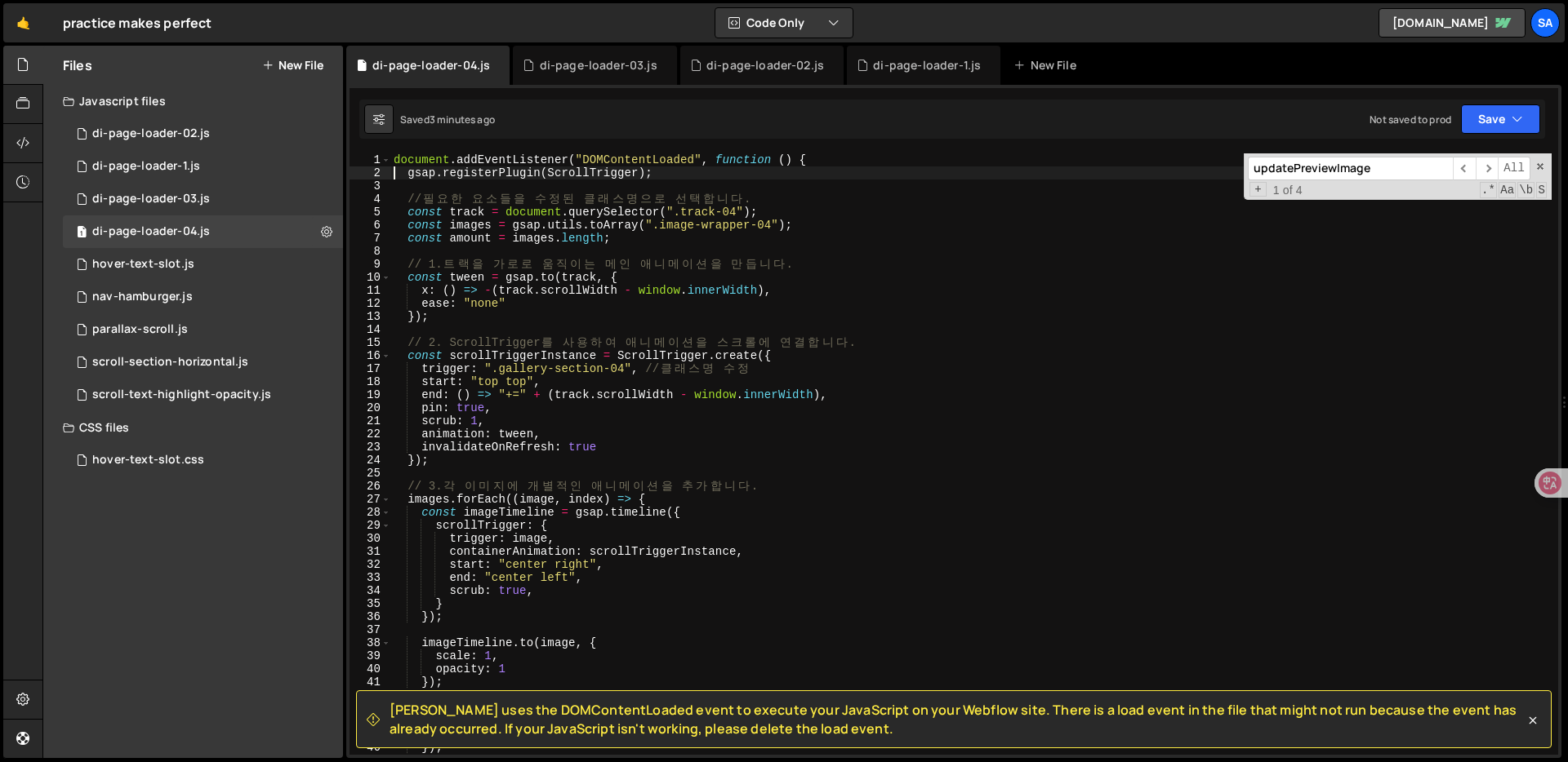
click at [905, 421] on div "document . addEventListener ( "DOMContentLoaded" , function ( ) { gsap . regist…" at bounding box center [971, 467] width 1161 height 627
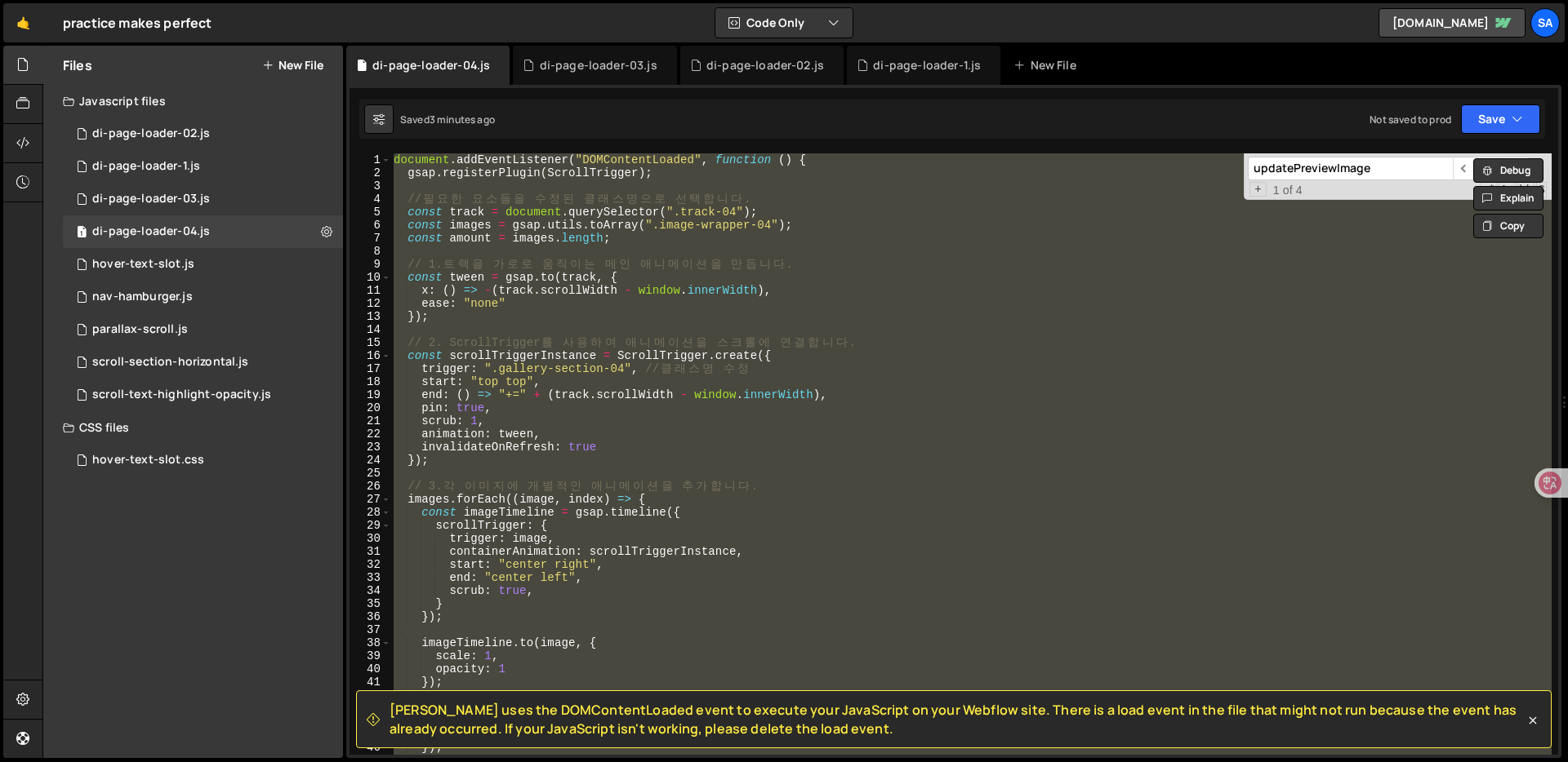
paste textarea "});"
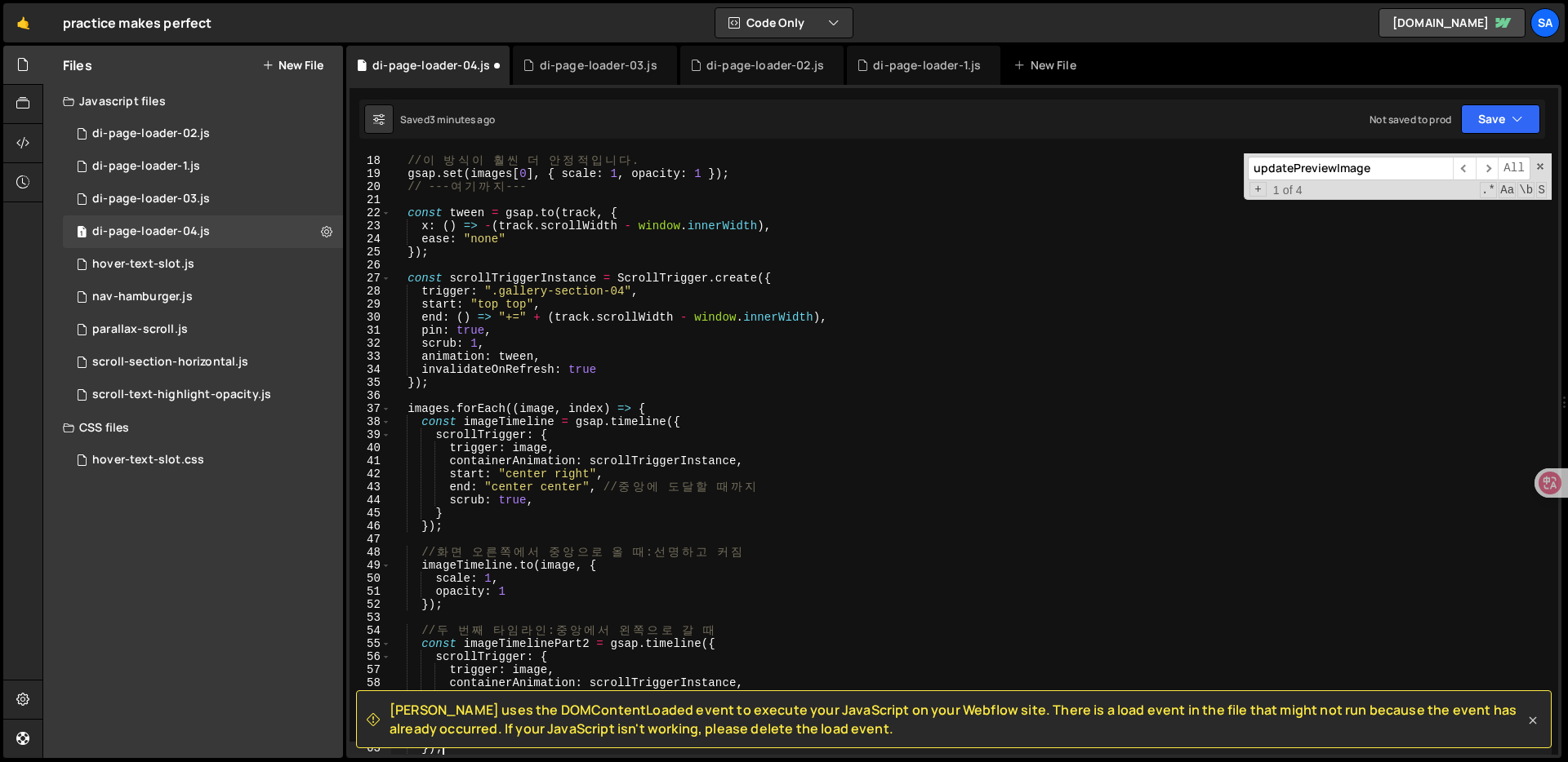
click at [1531, 720] on icon at bounding box center [1533, 722] width 8 height 8
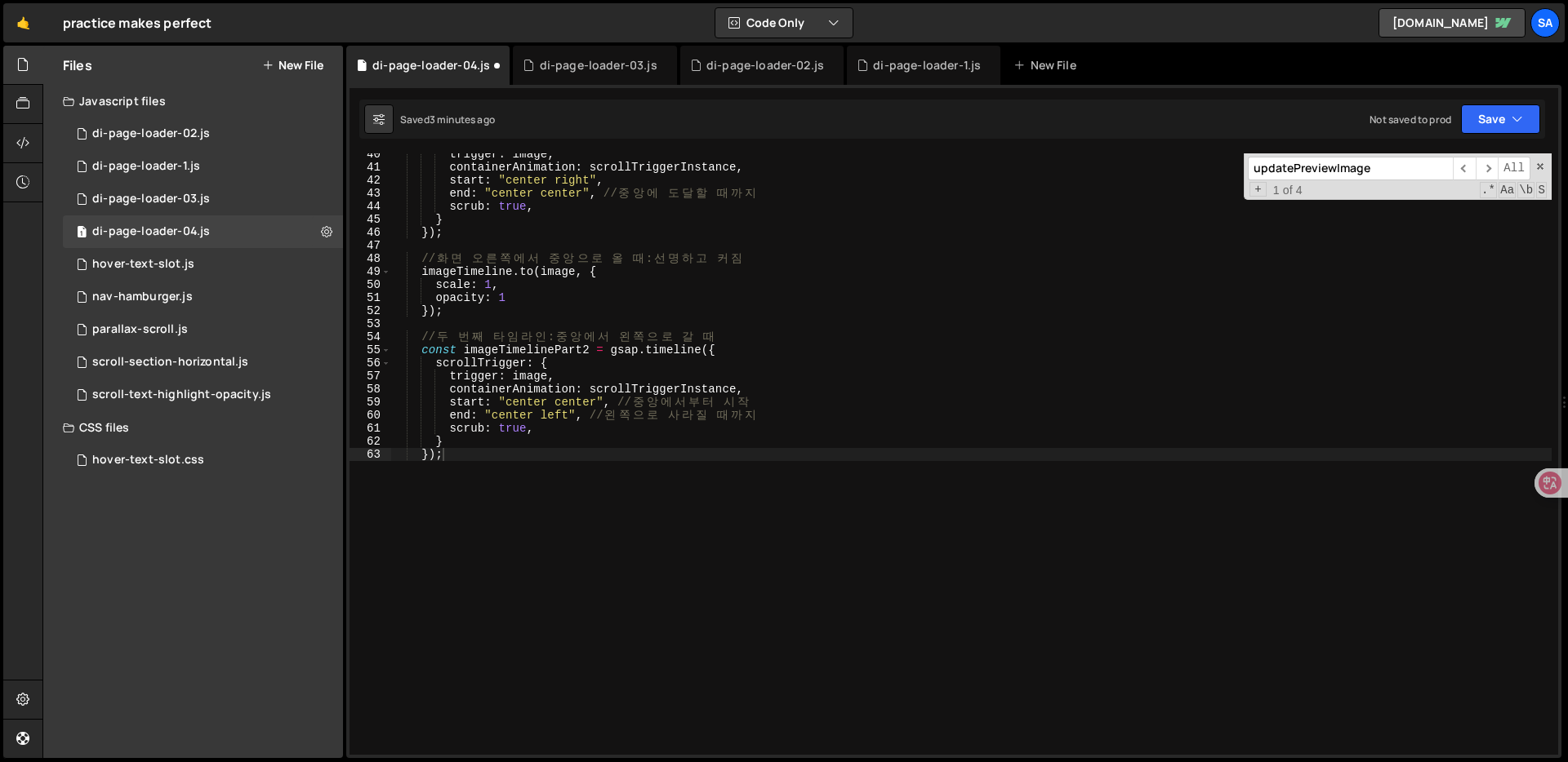
scroll to position [516, 0]
click at [877, 399] on div "trigger : image , containerAnimation : scrollTriggerInstance , start : "center …" at bounding box center [971, 462] width 1161 height 627
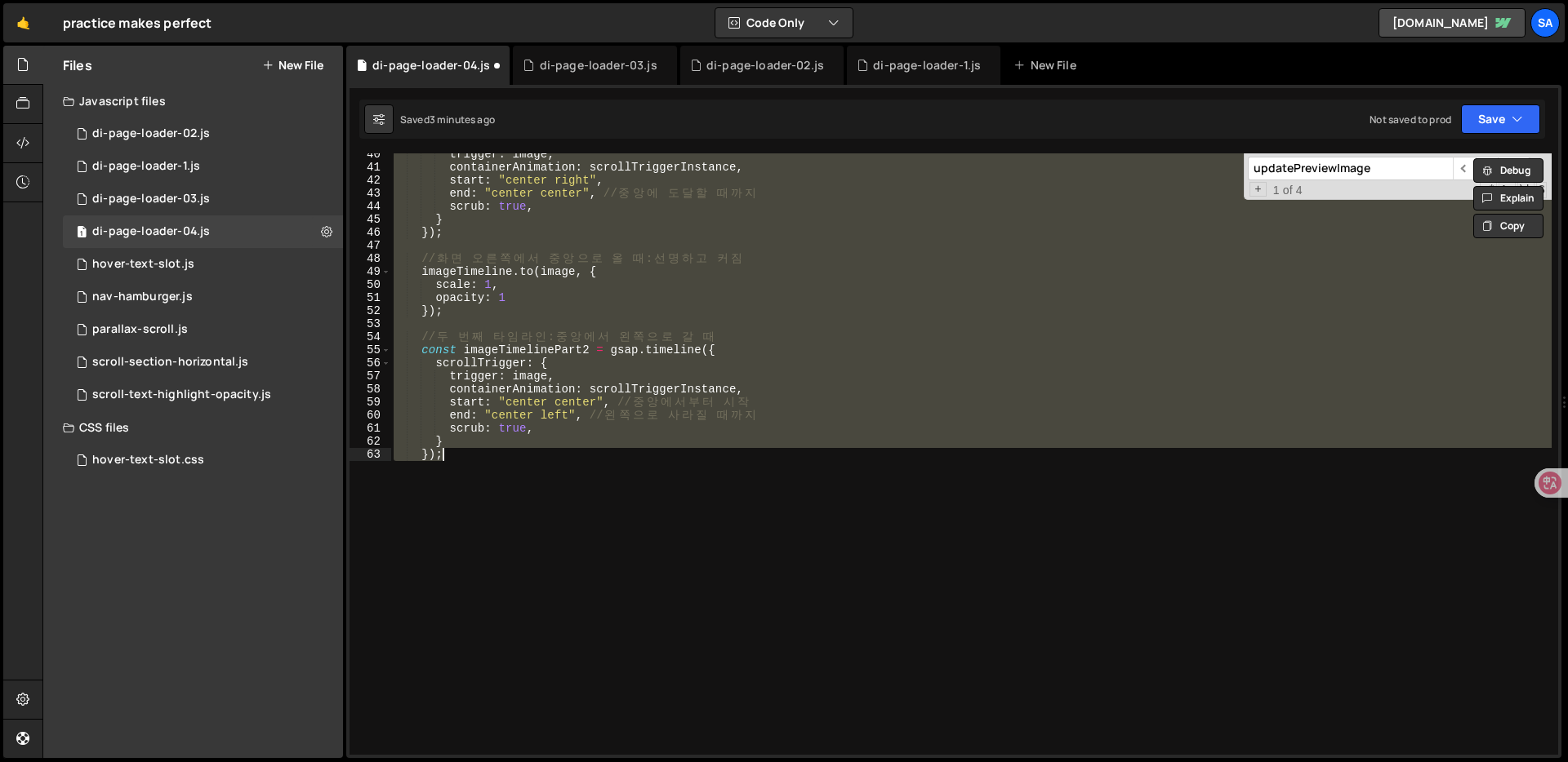
paste textarea "</script>"
type textarea "</script>"
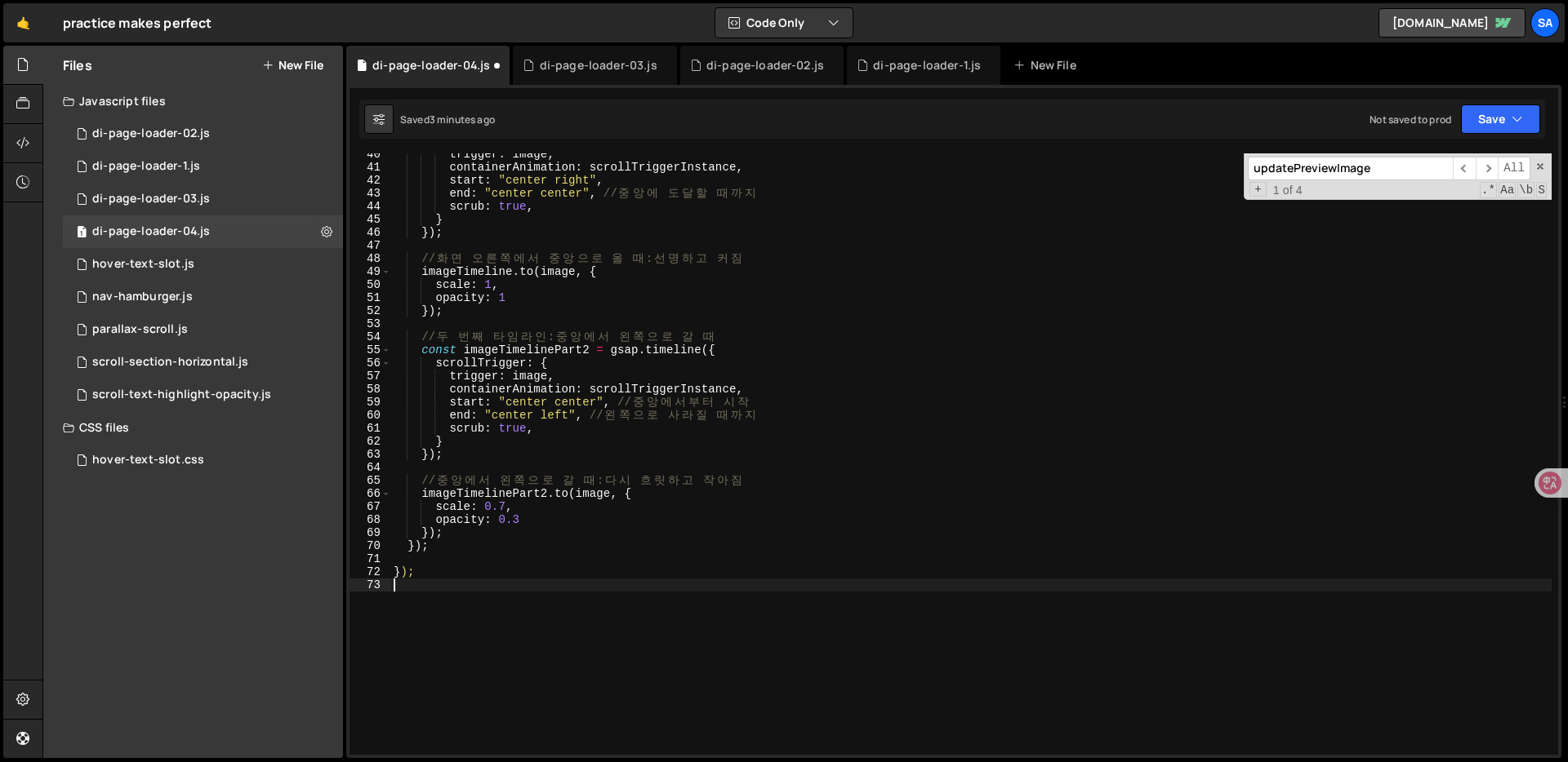
type textarea "<script>"
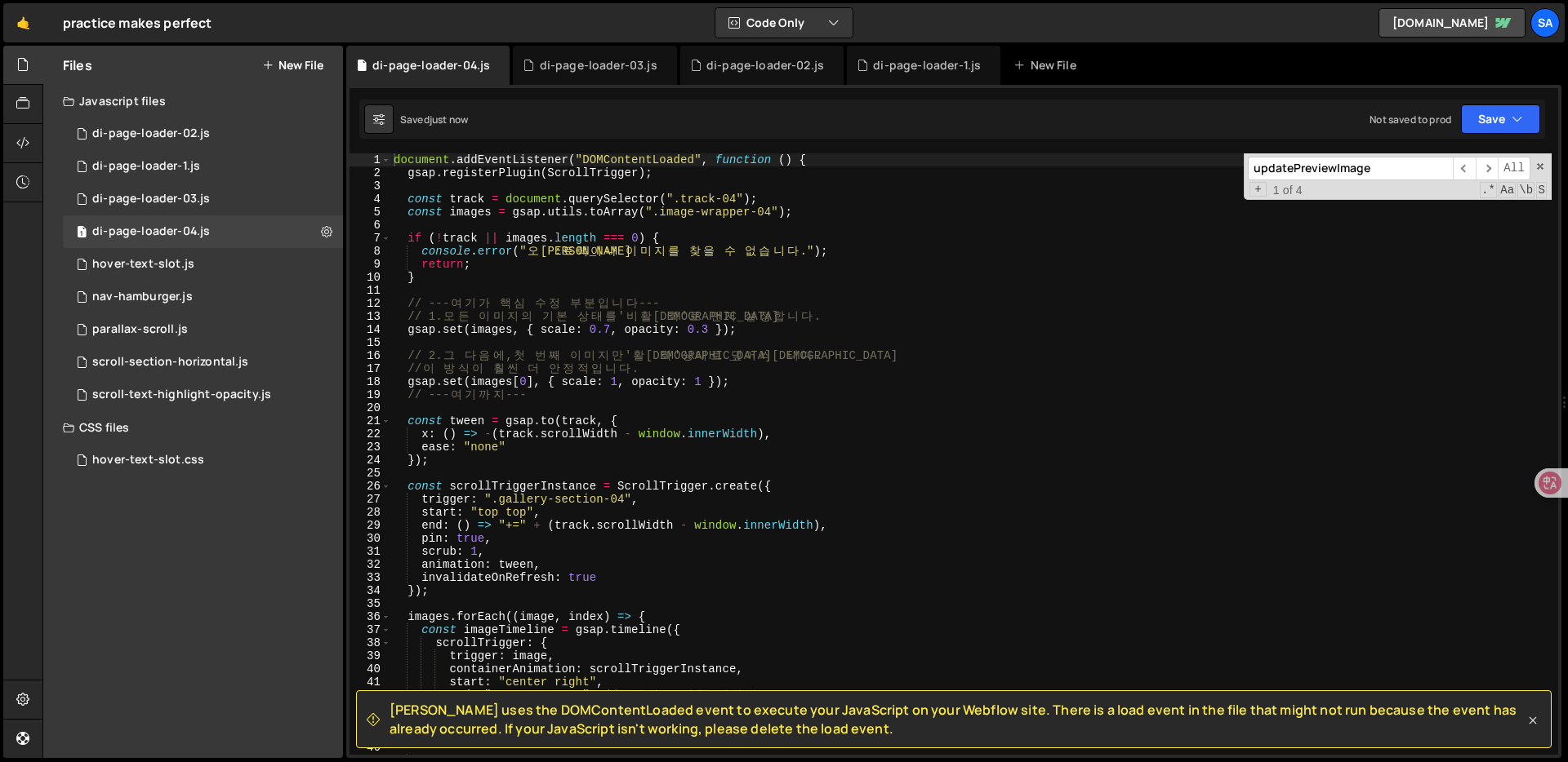
click at [1537, 727] on icon at bounding box center [1532, 721] width 16 height 16
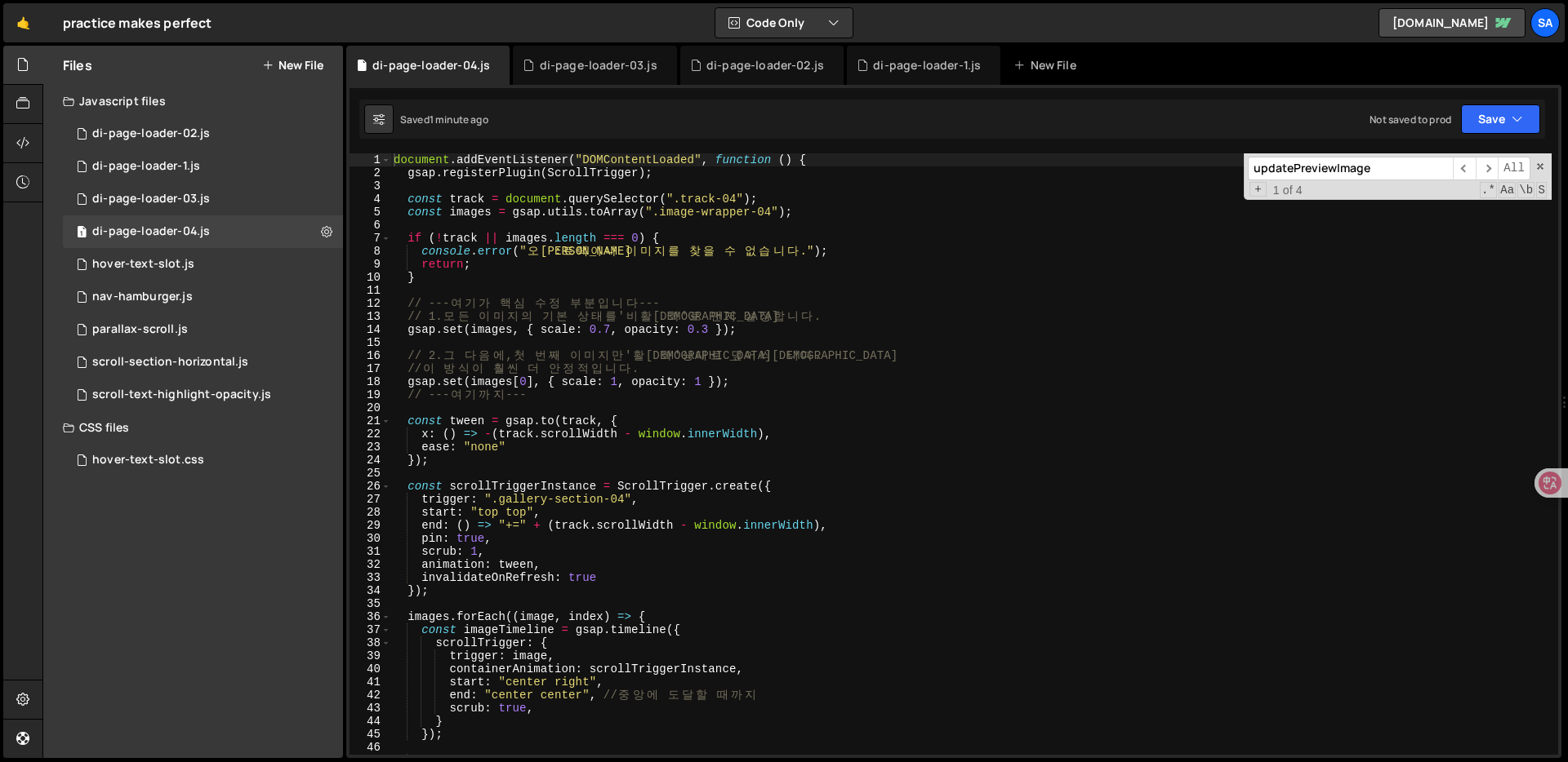
click at [784, 486] on div "document . addEventListener ( "DOMContentLoaded" , function ( ) { gsap . regist…" at bounding box center [971, 467] width 1161 height 627
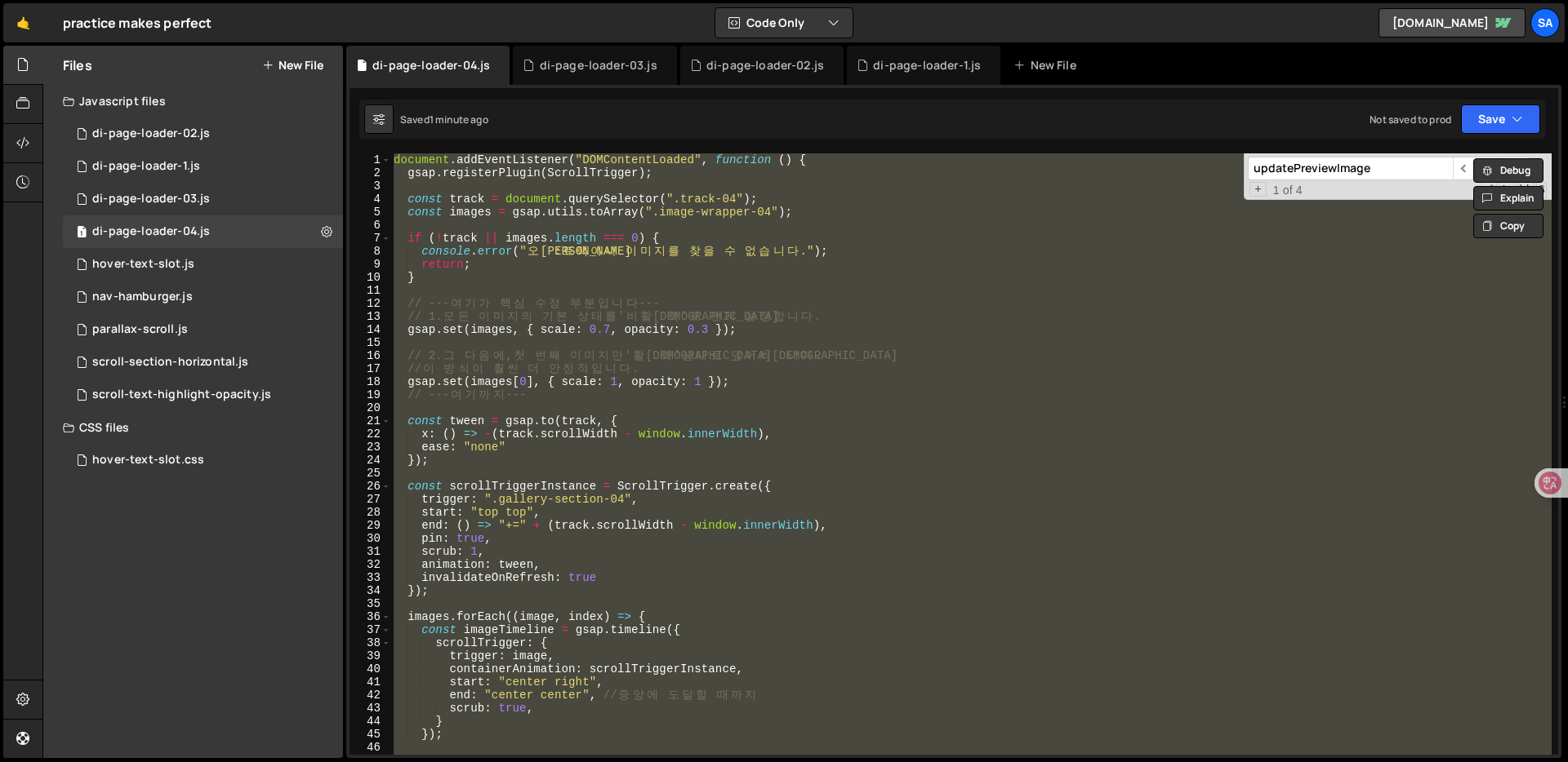
paste textarea "</script>"
type textarea "</script>"
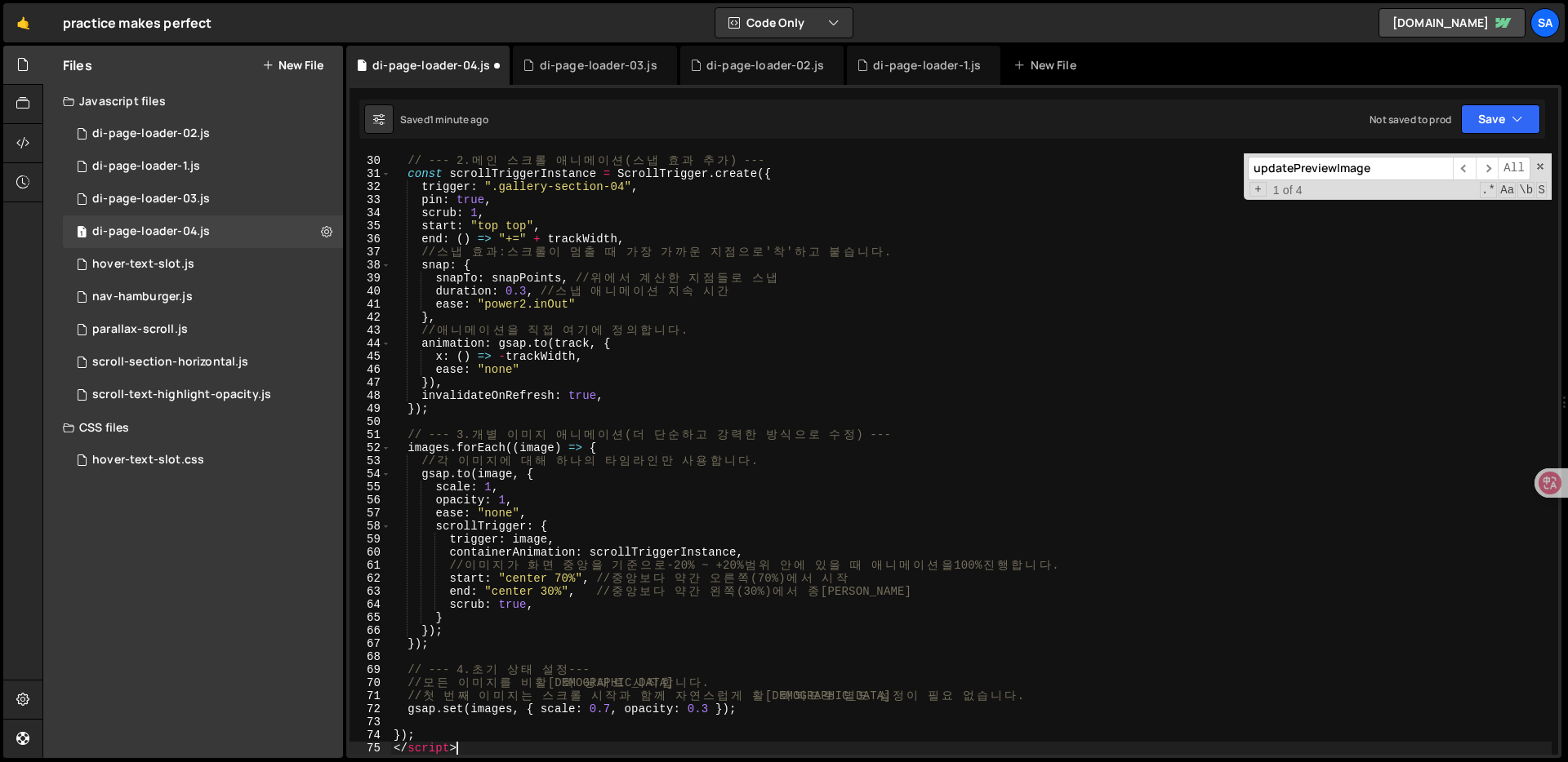
scroll to position [378, 0]
type textarea "<script>"
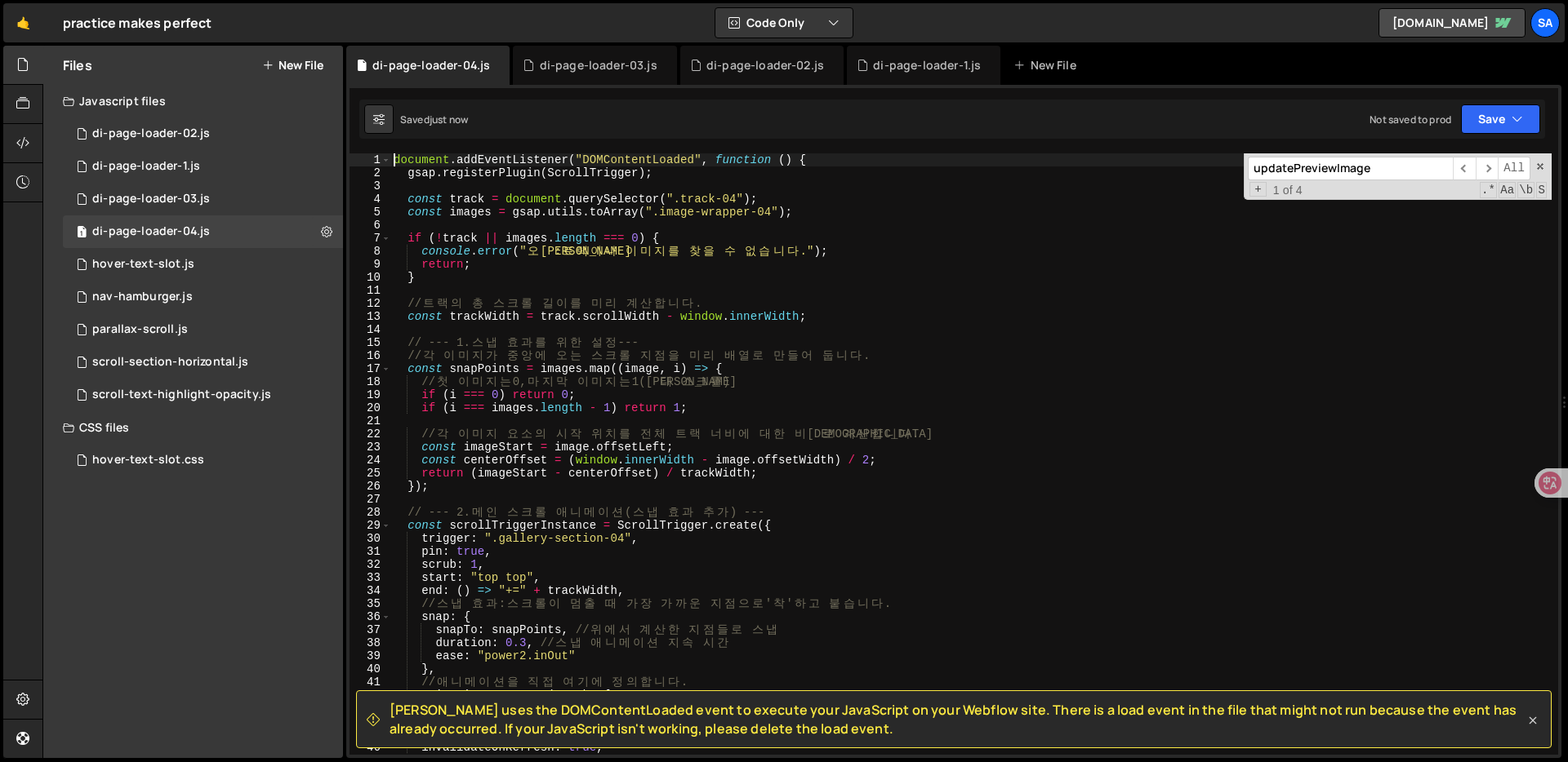
click at [1534, 723] on icon at bounding box center [1533, 722] width 8 height 8
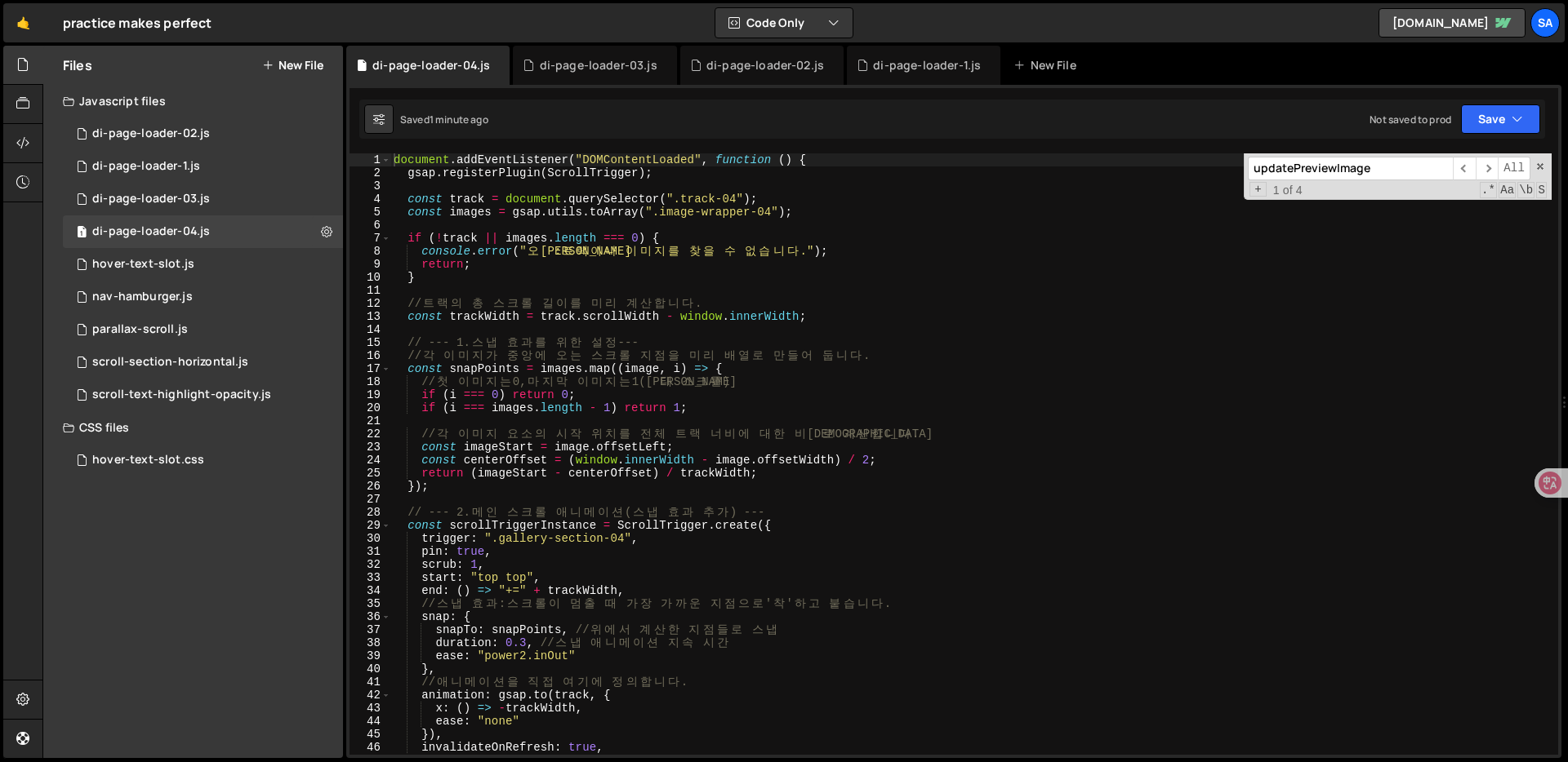
click at [1234, 510] on div "document . addEventListener ( "DOMContentLoaded" , function ( ) { gsap . regist…" at bounding box center [971, 467] width 1161 height 627
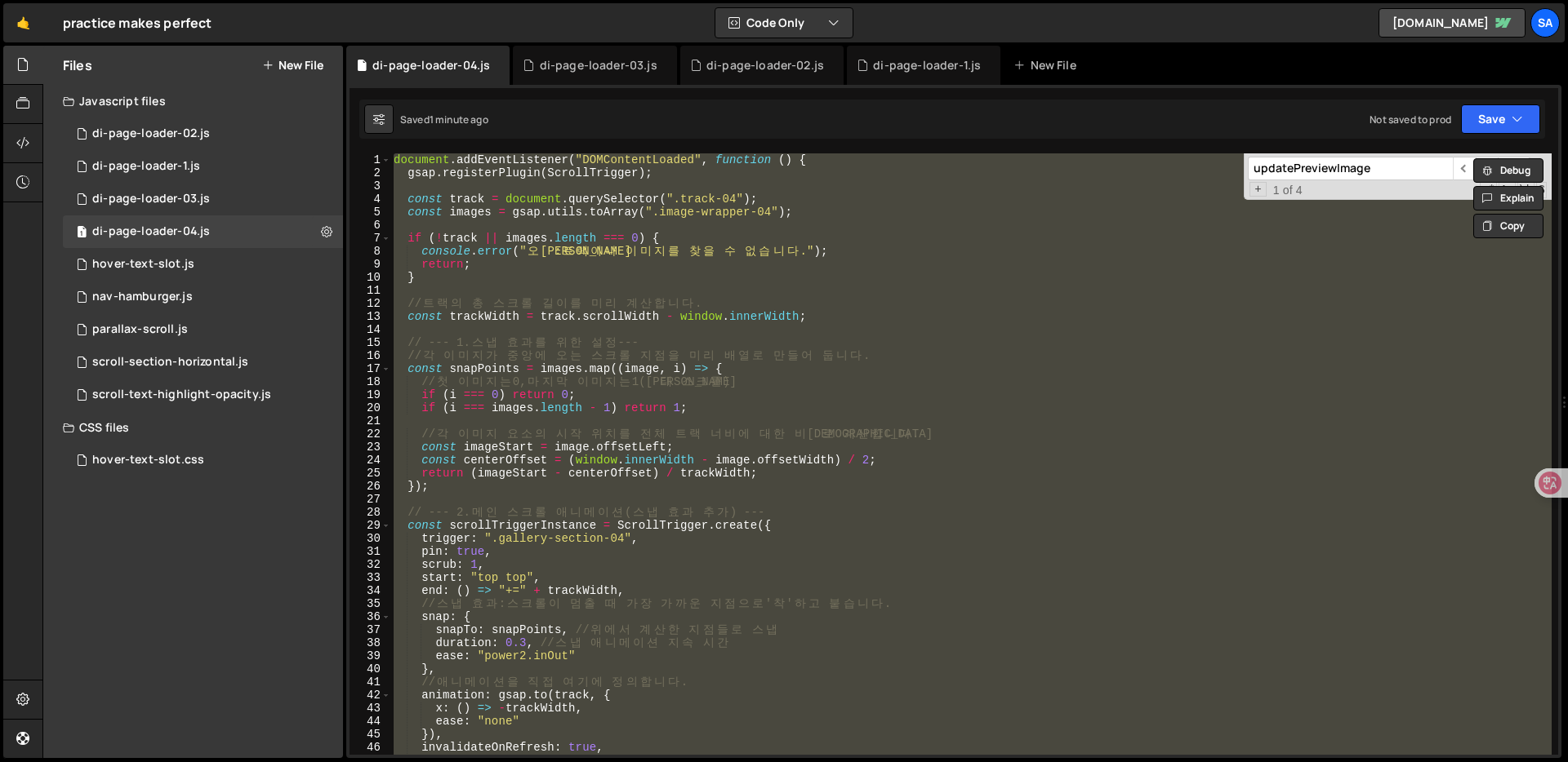
paste textarea "</script>"
type textarea "</script>"
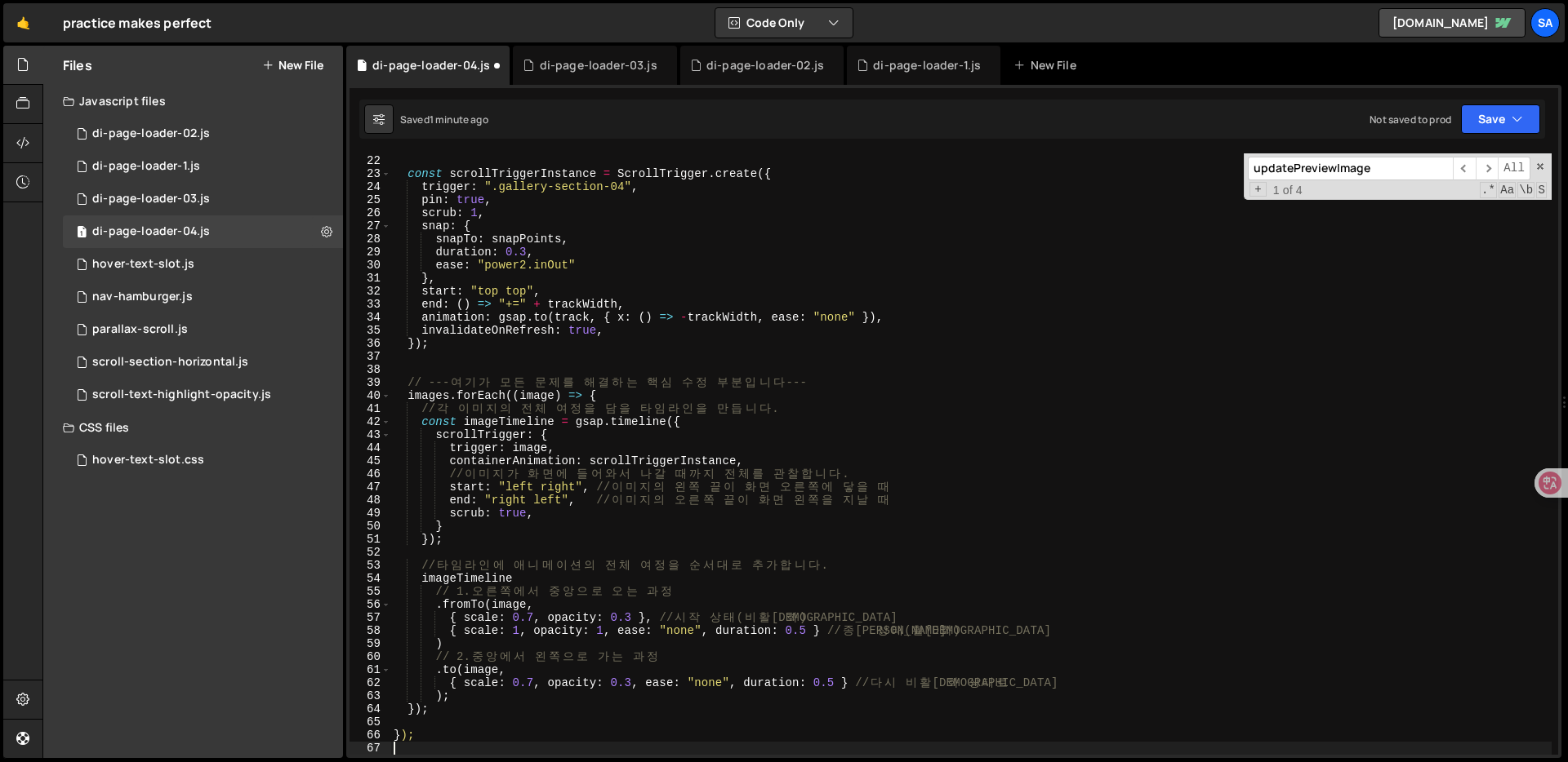
type textarea "<script>"
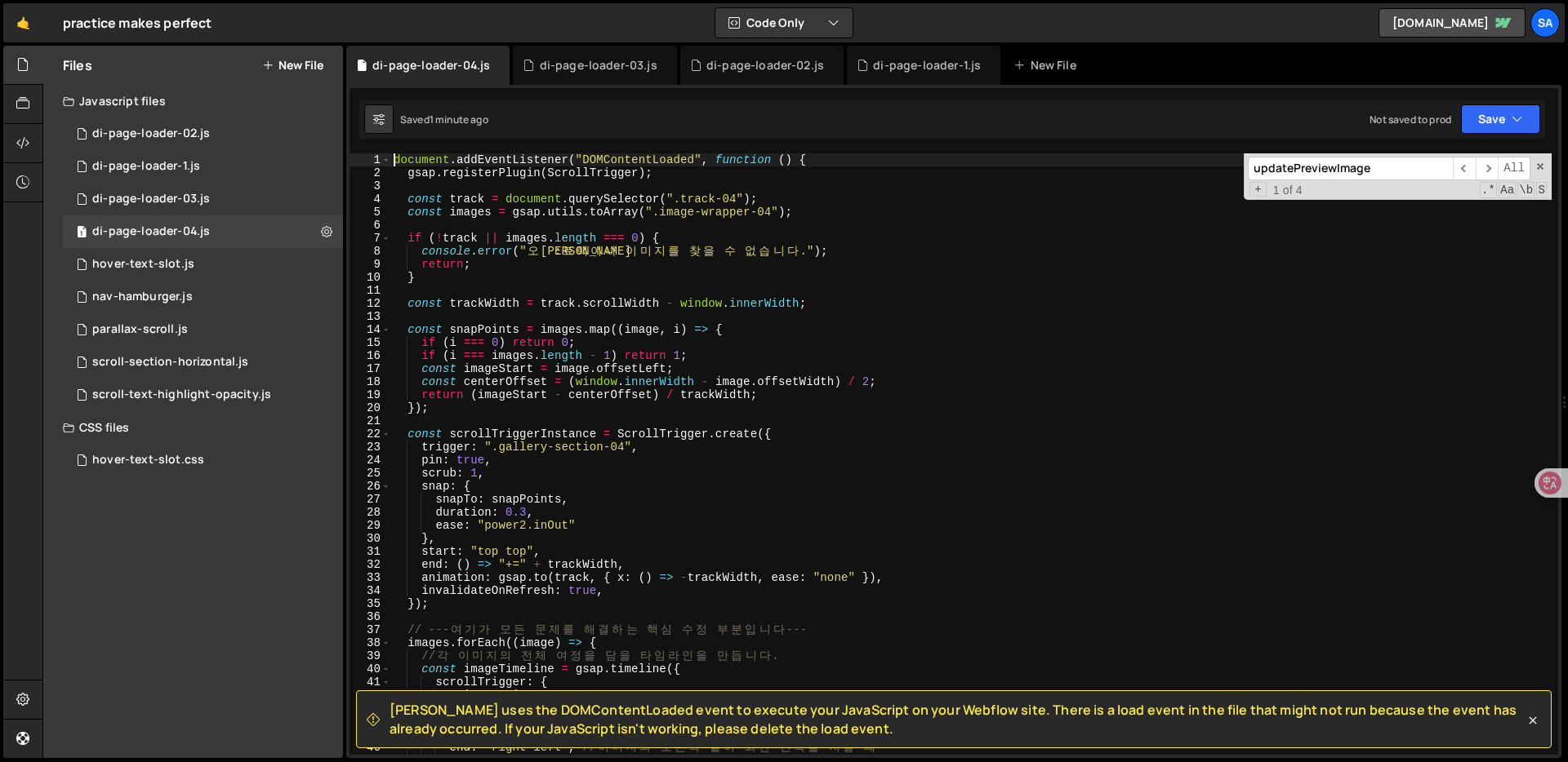
click at [930, 365] on div "document . addEventListener ( "DOMContentLoaded" , function ( ) { gsap . regist…" at bounding box center [971, 467] width 1161 height 627
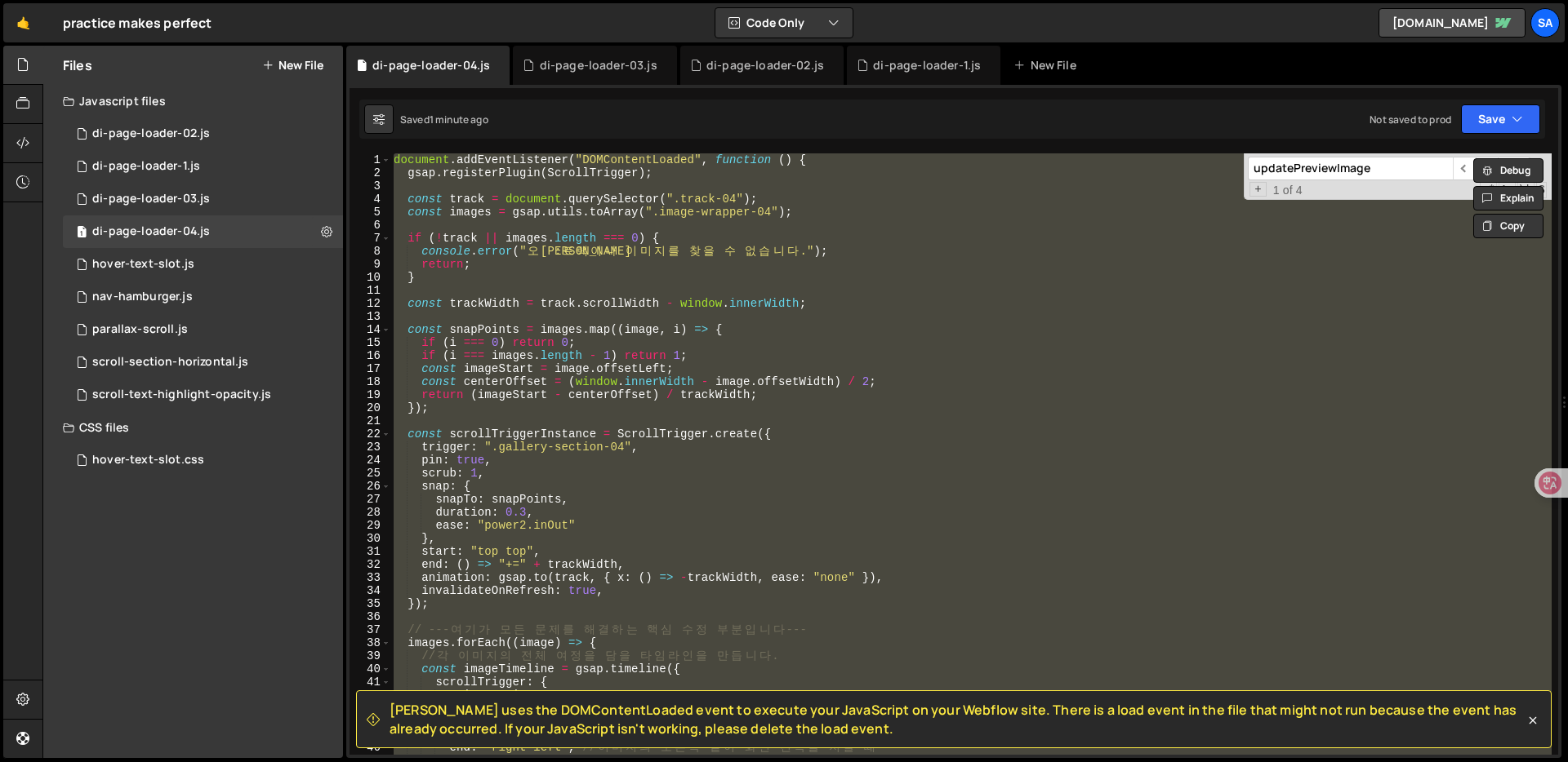
paste textarea "</script>"
type textarea "</script>"
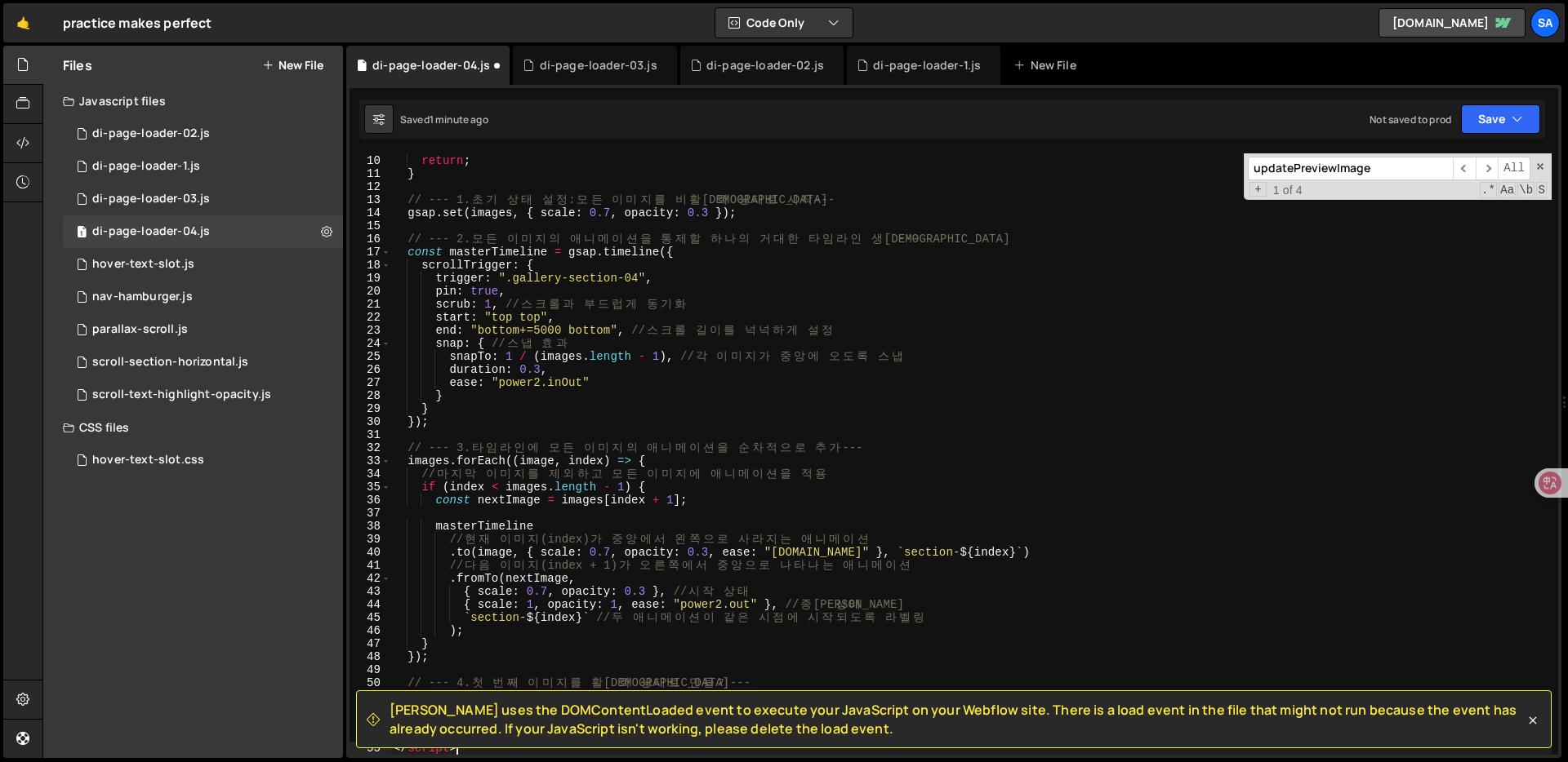
scroll to position [116, 0]
type textarea "<script>"
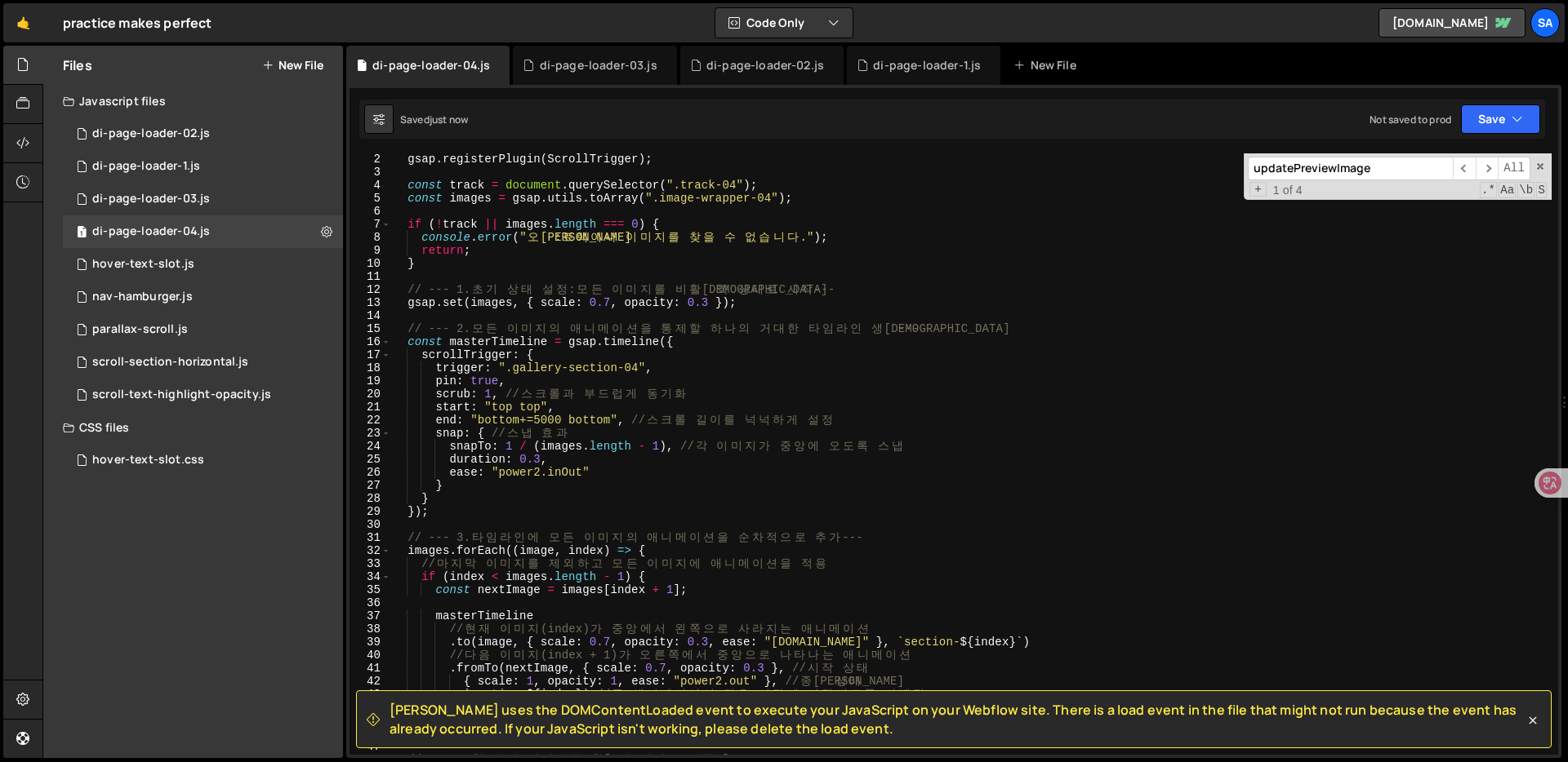
scroll to position [15, 0]
click at [687, 399] on div "gsap . registerPlugin ( ScrollTrigger ) ; const track = document . querySelecto…" at bounding box center [971, 465] width 1161 height 627
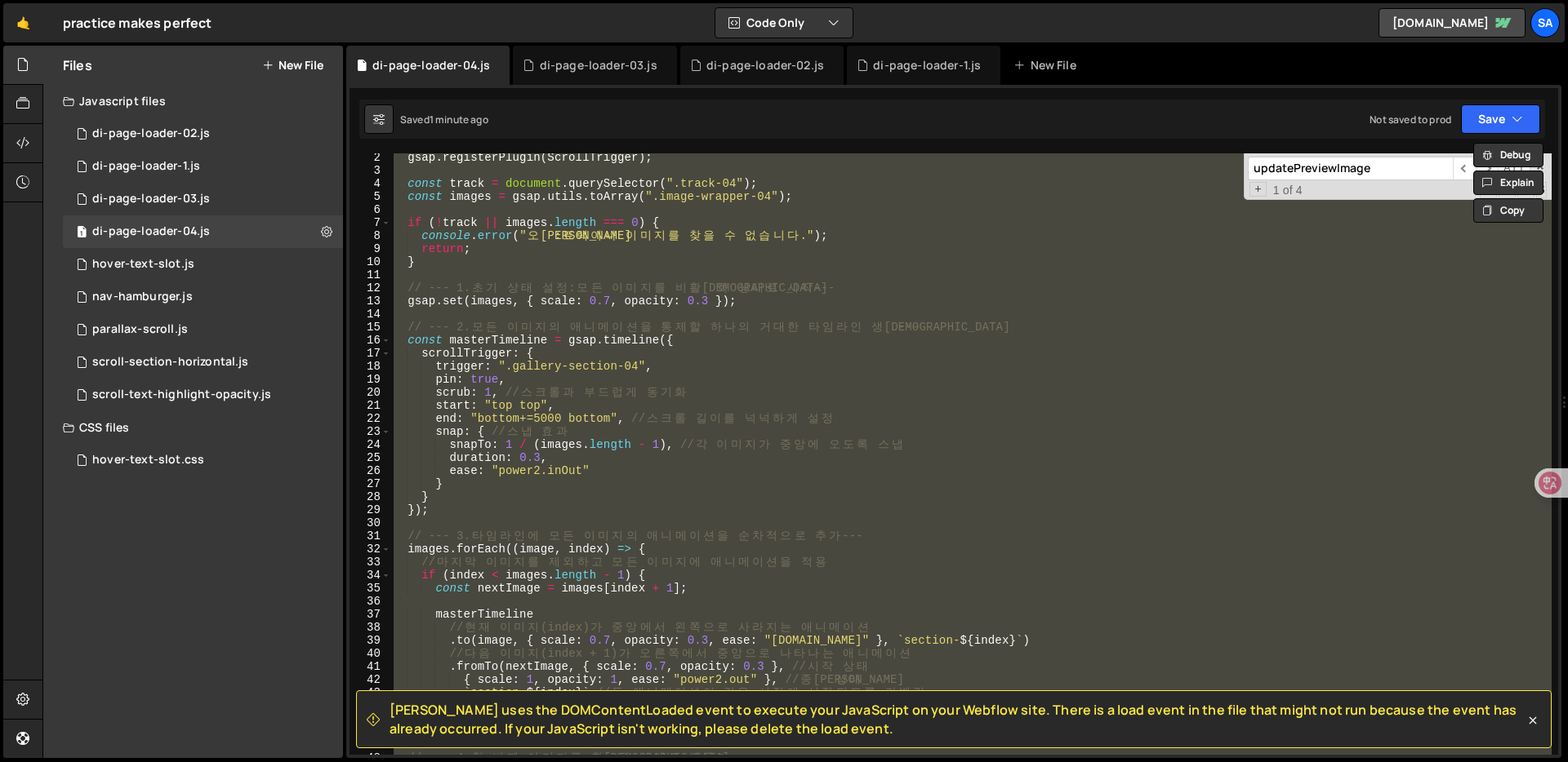
paste textarea "</script>"
type textarea "</script>"
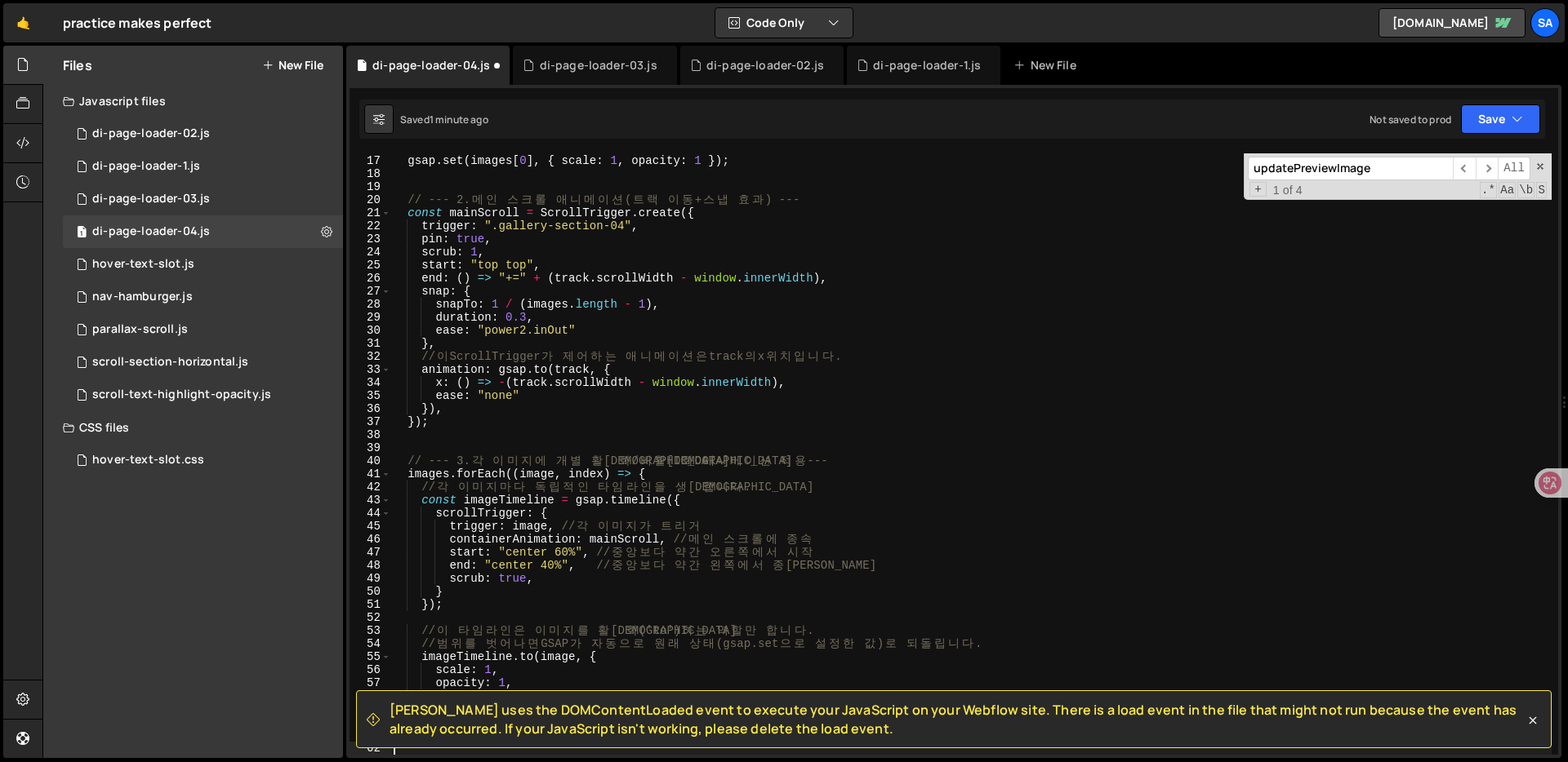
type textarea "<script>"
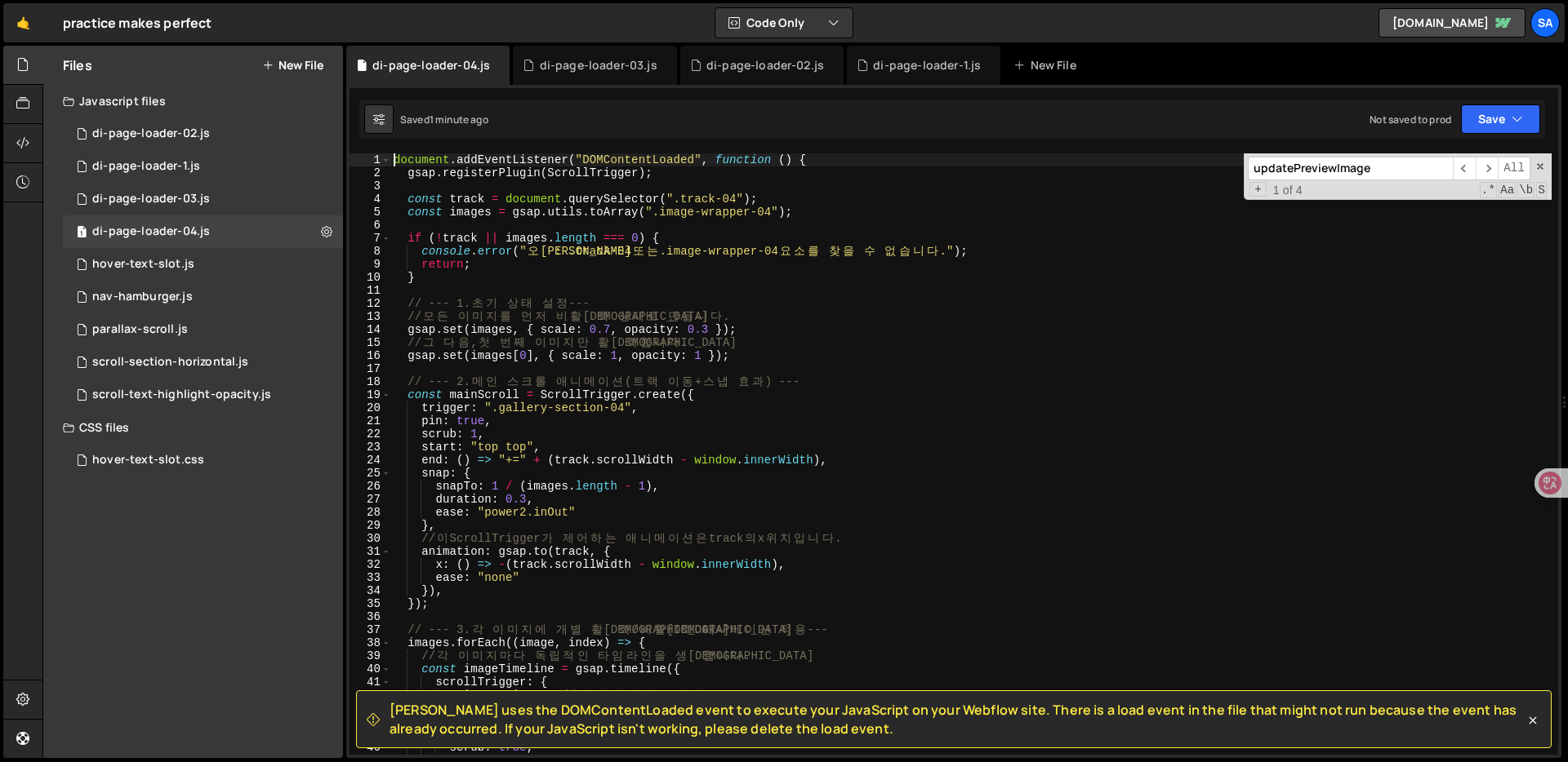
click at [966, 427] on div "document . addEventListener ( "DOMContentLoaded" , function ( ) { gsap . regist…" at bounding box center [971, 467] width 1161 height 627
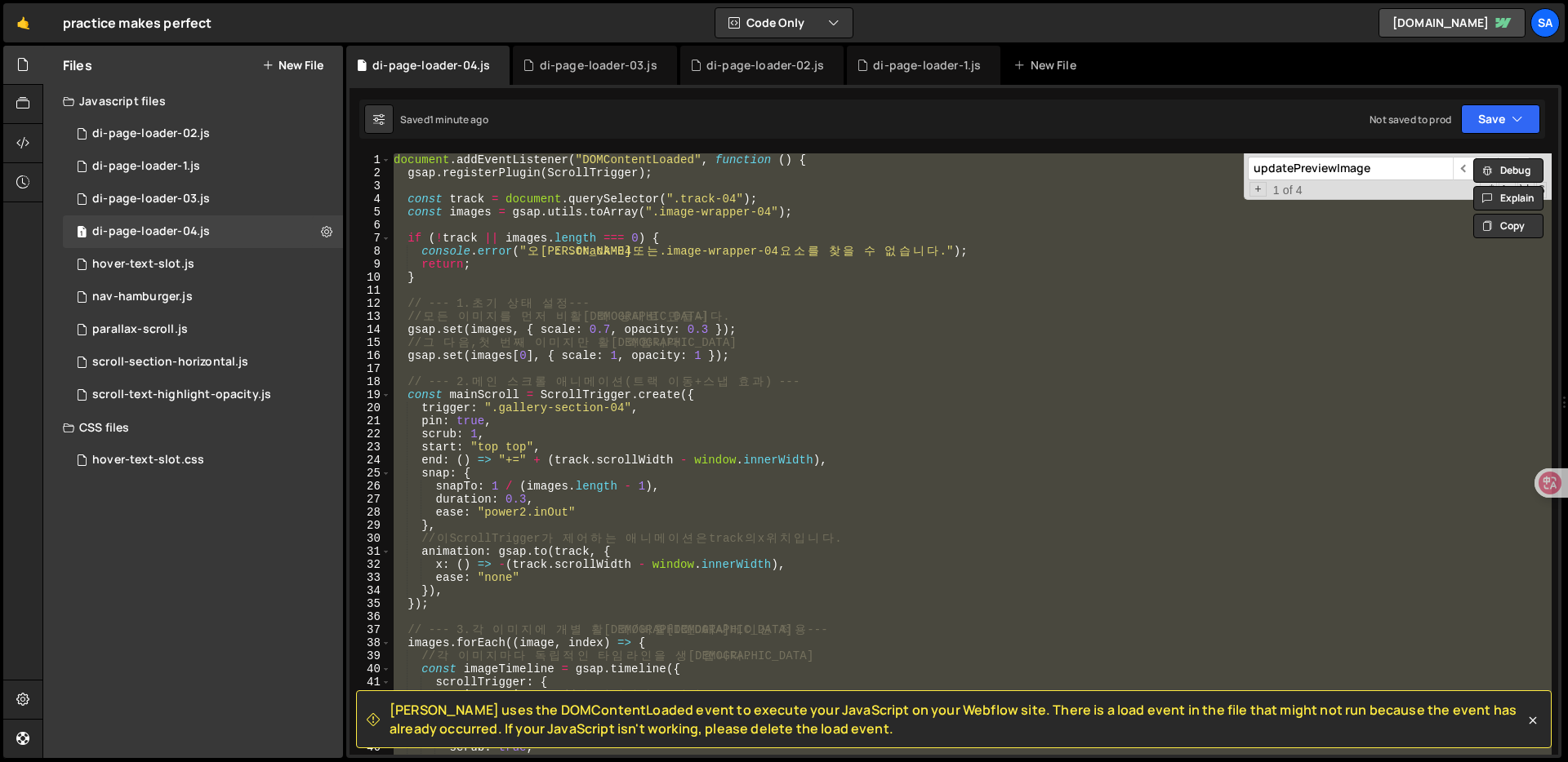
paste textarea "</script>"
type textarea "</script>"
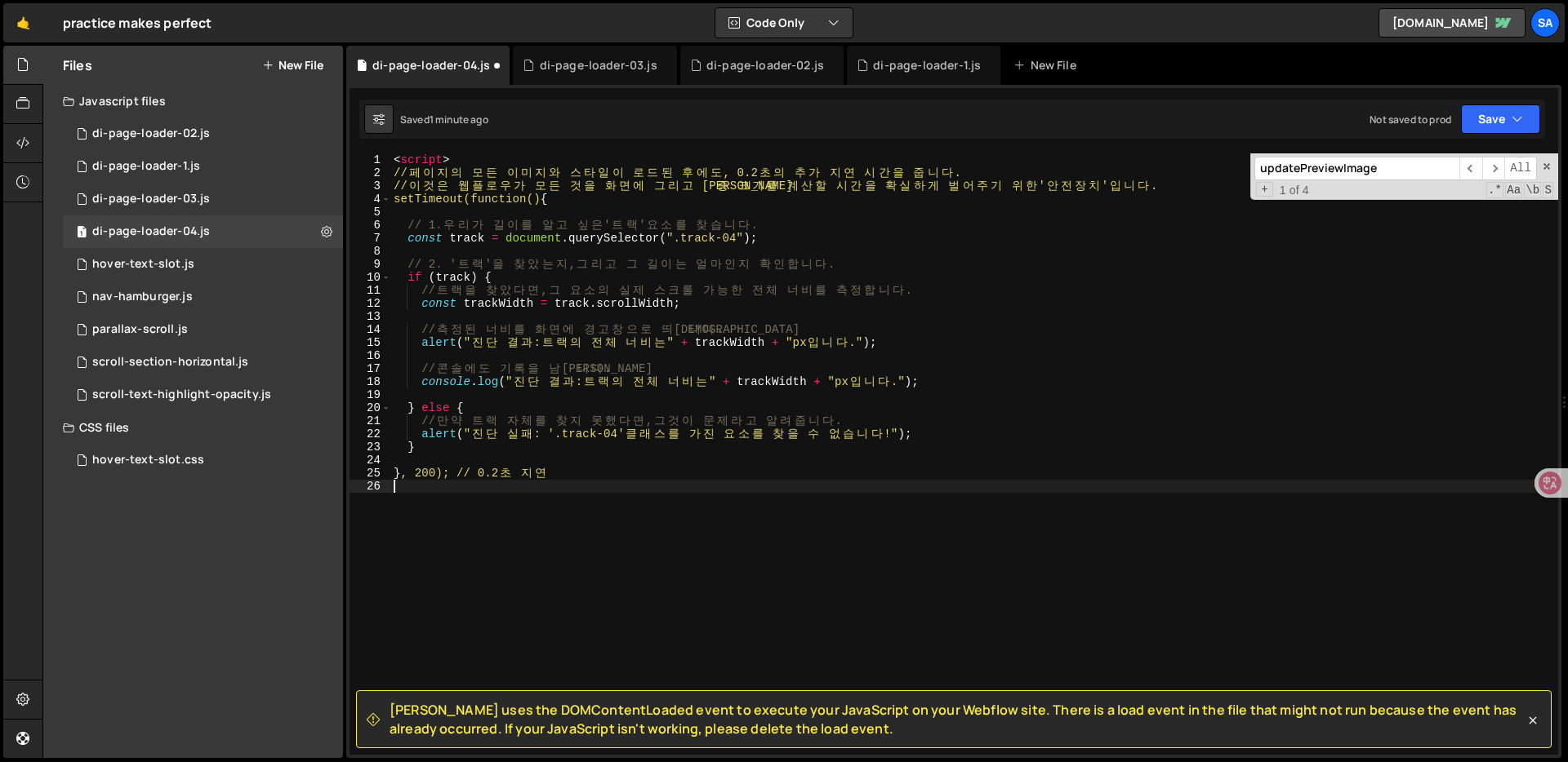
type textarea "<script>"
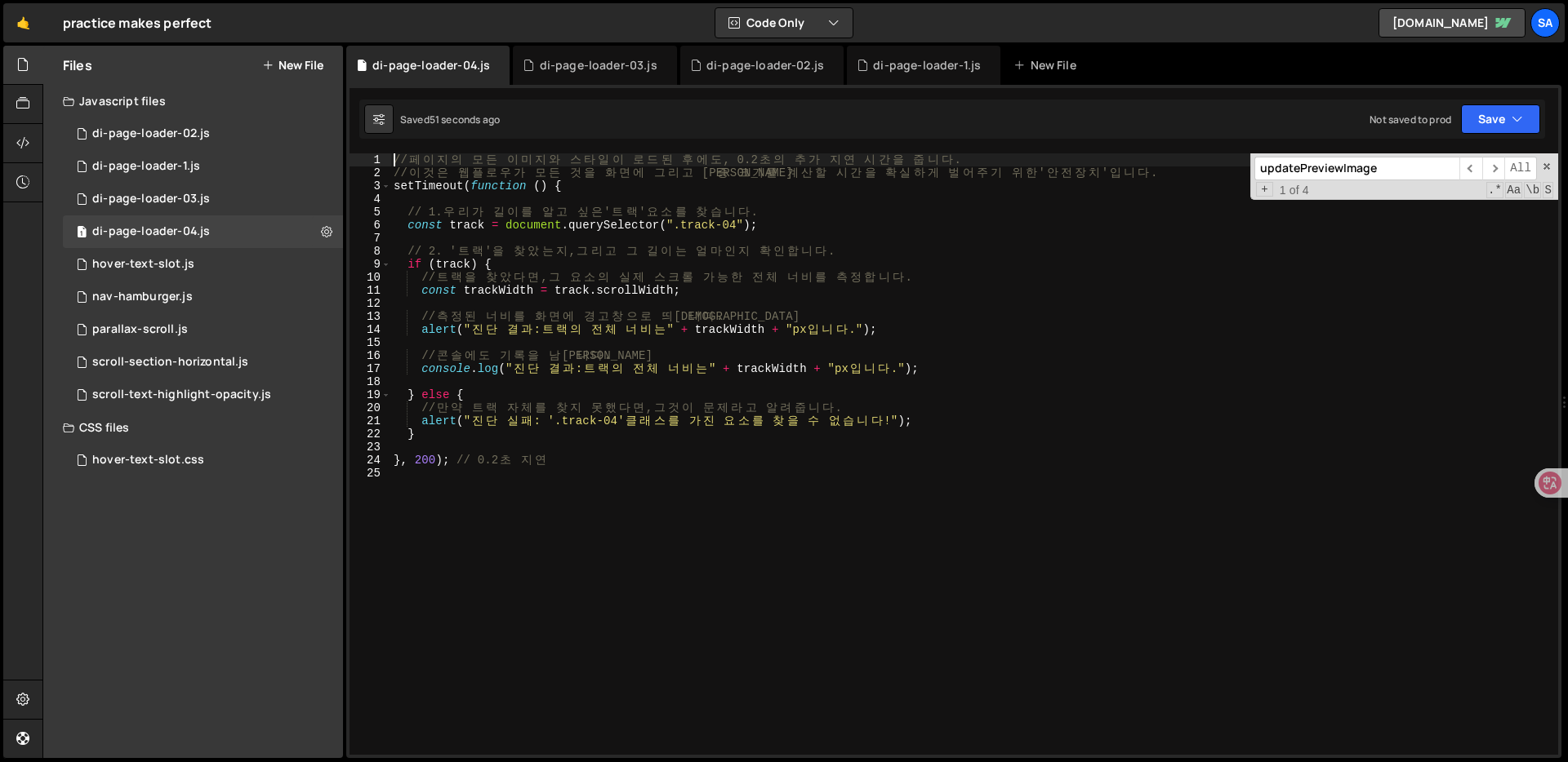
click at [589, 438] on div "// 페 이 지 의 모 든 이 미 지 와 스 타 일 이 로 드 된 후 에 도 , 0.2 초 의 추 가 지 연 시 간 을 줍 니 다 . // 이…" at bounding box center [974, 467] width 1168 height 627
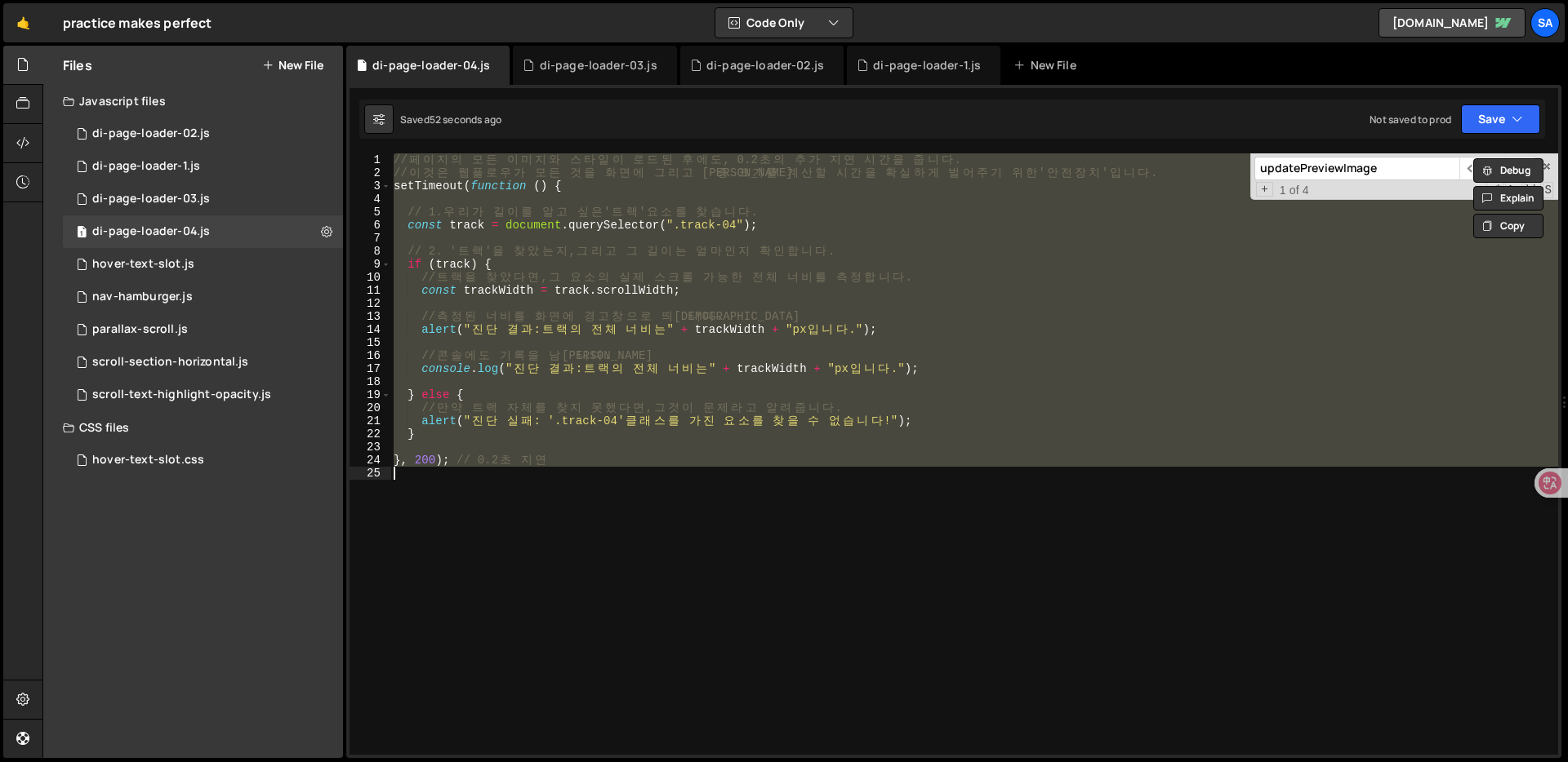
paste textarea "</script>"
type textarea "</script>"
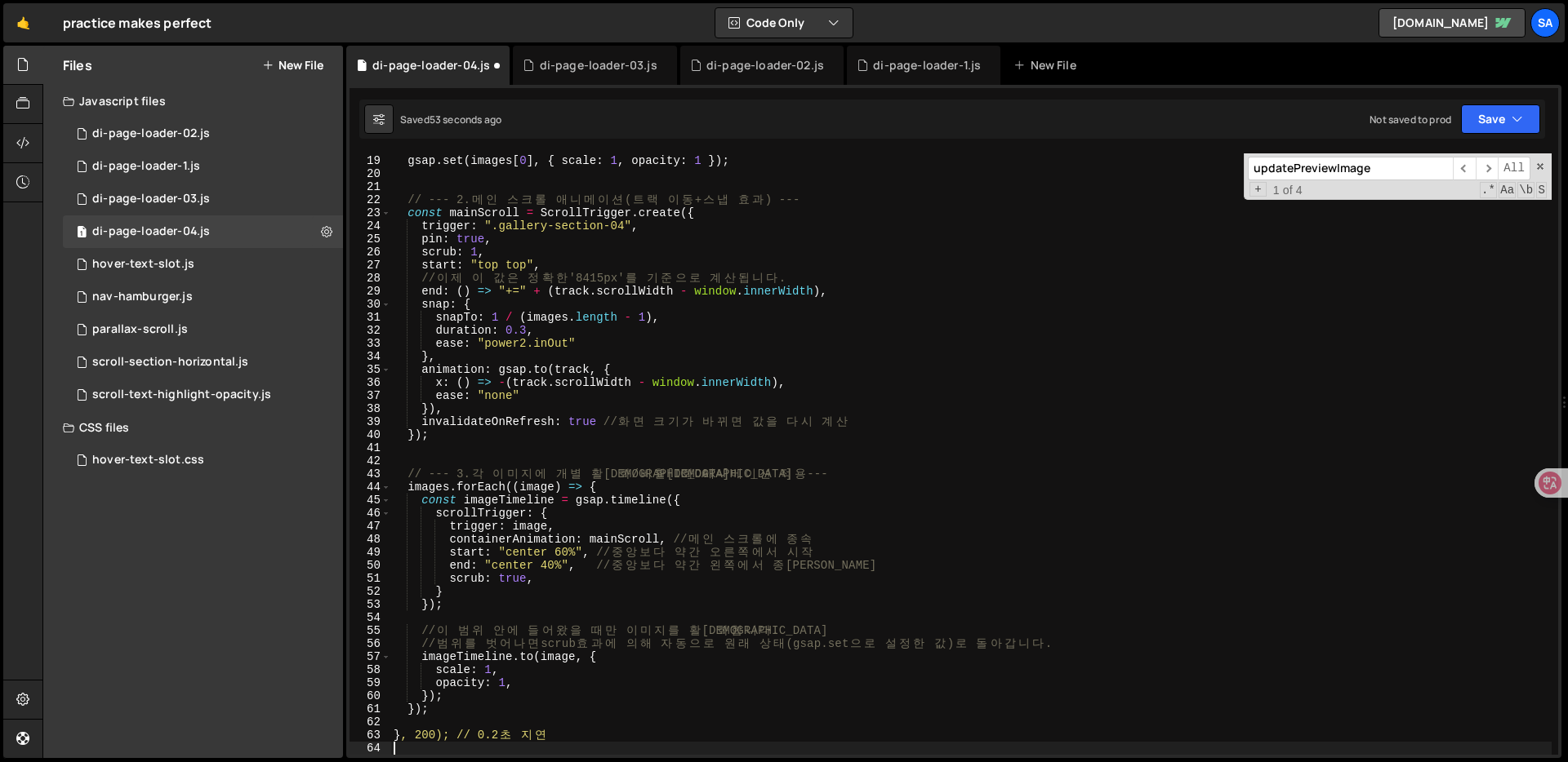
type textarea "<script>"
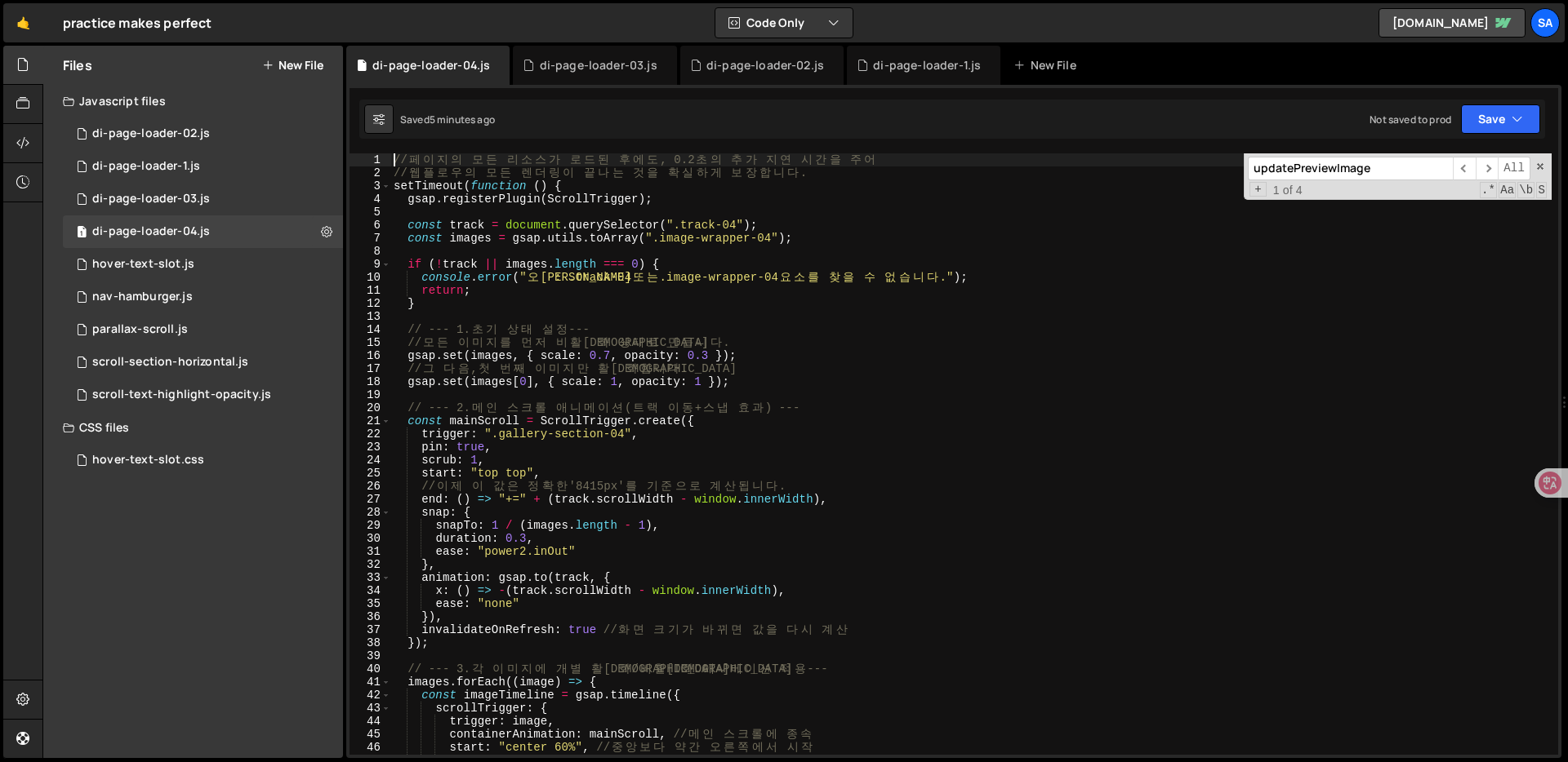
click at [725, 288] on div "// 페 이 지 의 모 든 리 소 스 가 로 드 된 후 에 도 , 0.2 초 의 추 가 지 연 시 간 을 주 어 // 웹 플 로 우 의 모 든…" at bounding box center [971, 467] width 1161 height 627
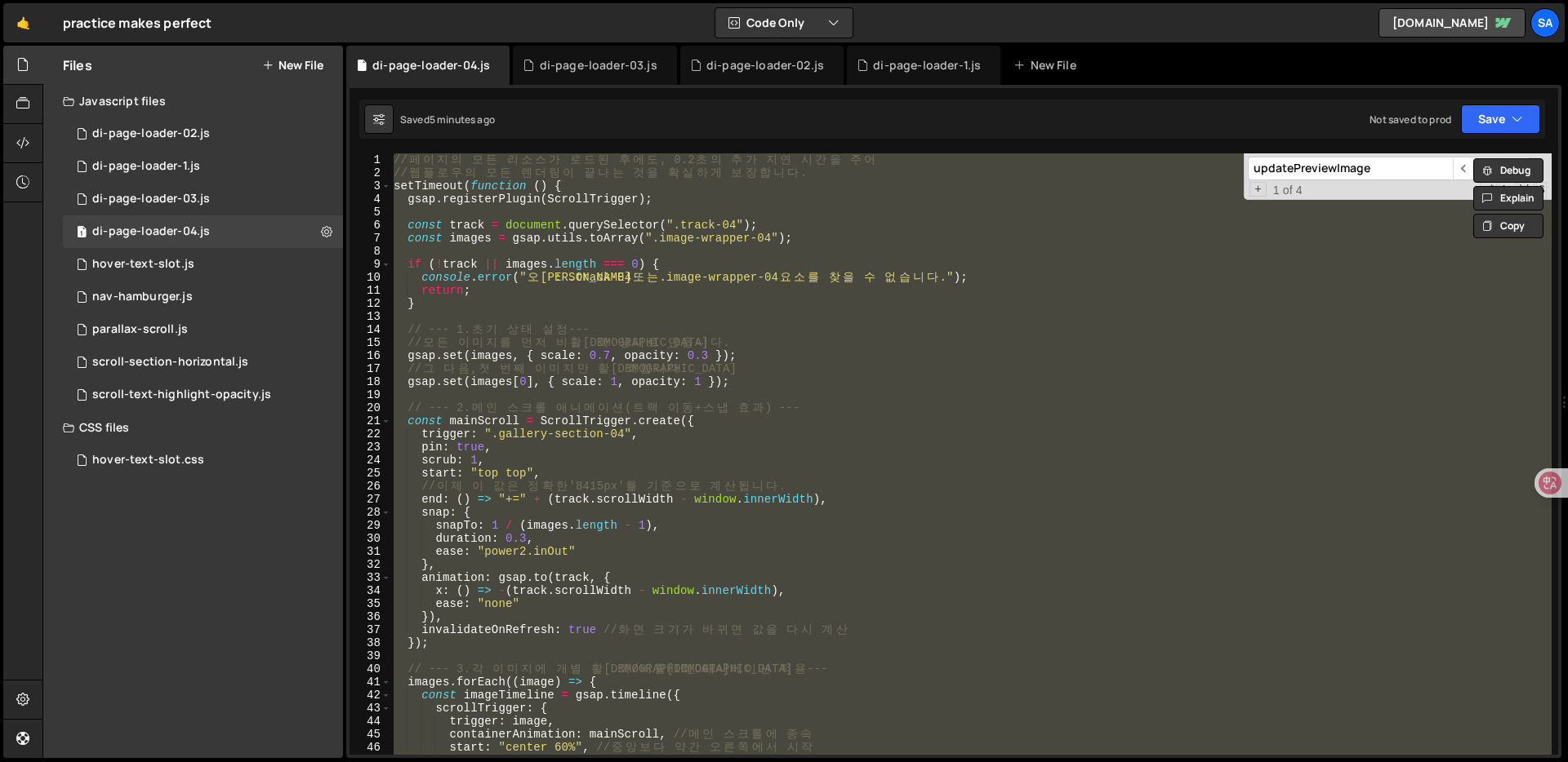
paste textarea "[DOMAIN_NAME] = gallery;"
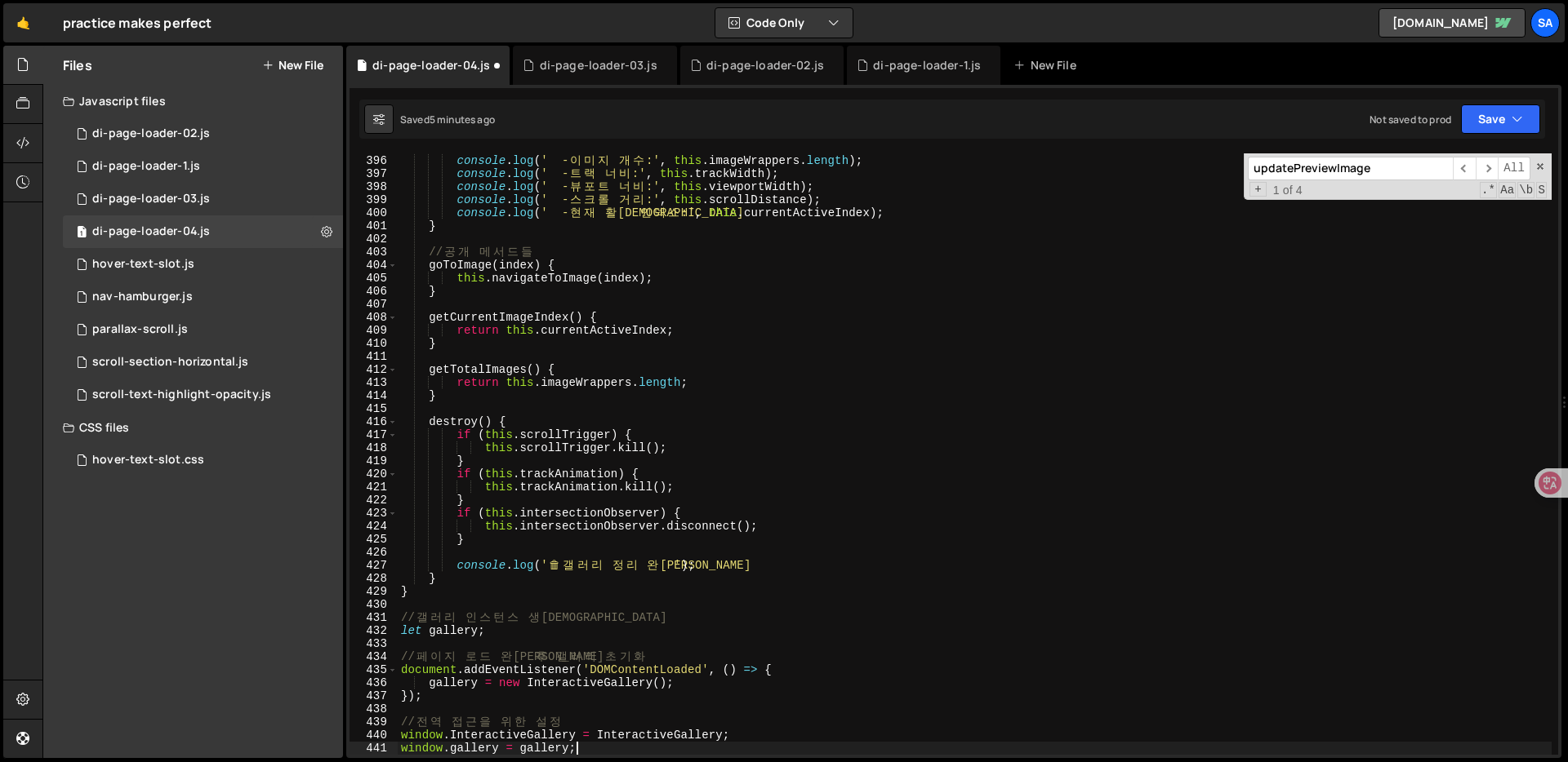
click at [779, 395] on div "console . log ( ' 📊 갤 러 리 디 버 그 정 보 :' ) ; console . log ( ' - 이 미 지 개 수 :' , t…" at bounding box center [974, 455] width 1154 height 627
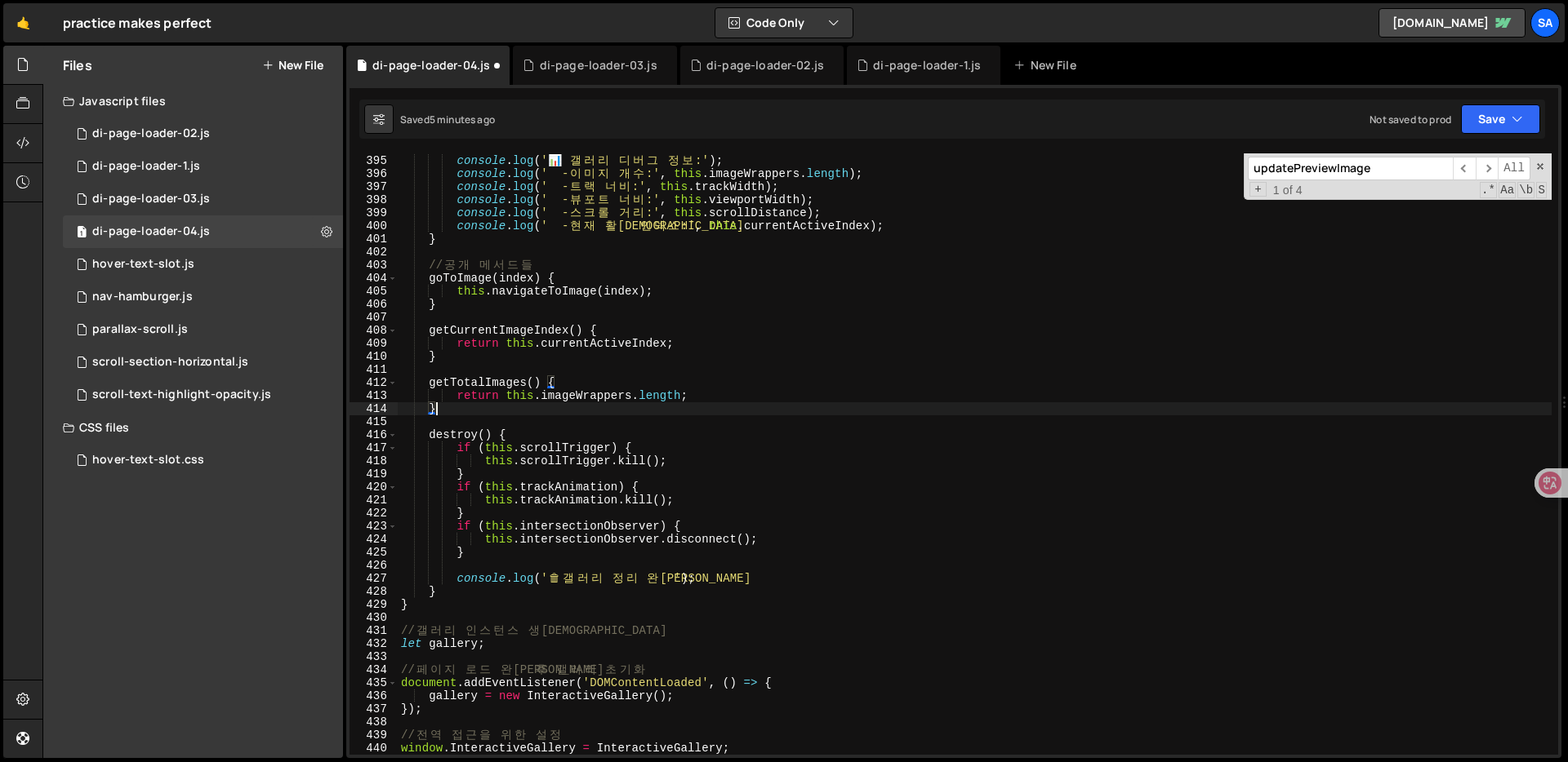
scroll to position [5067, 0]
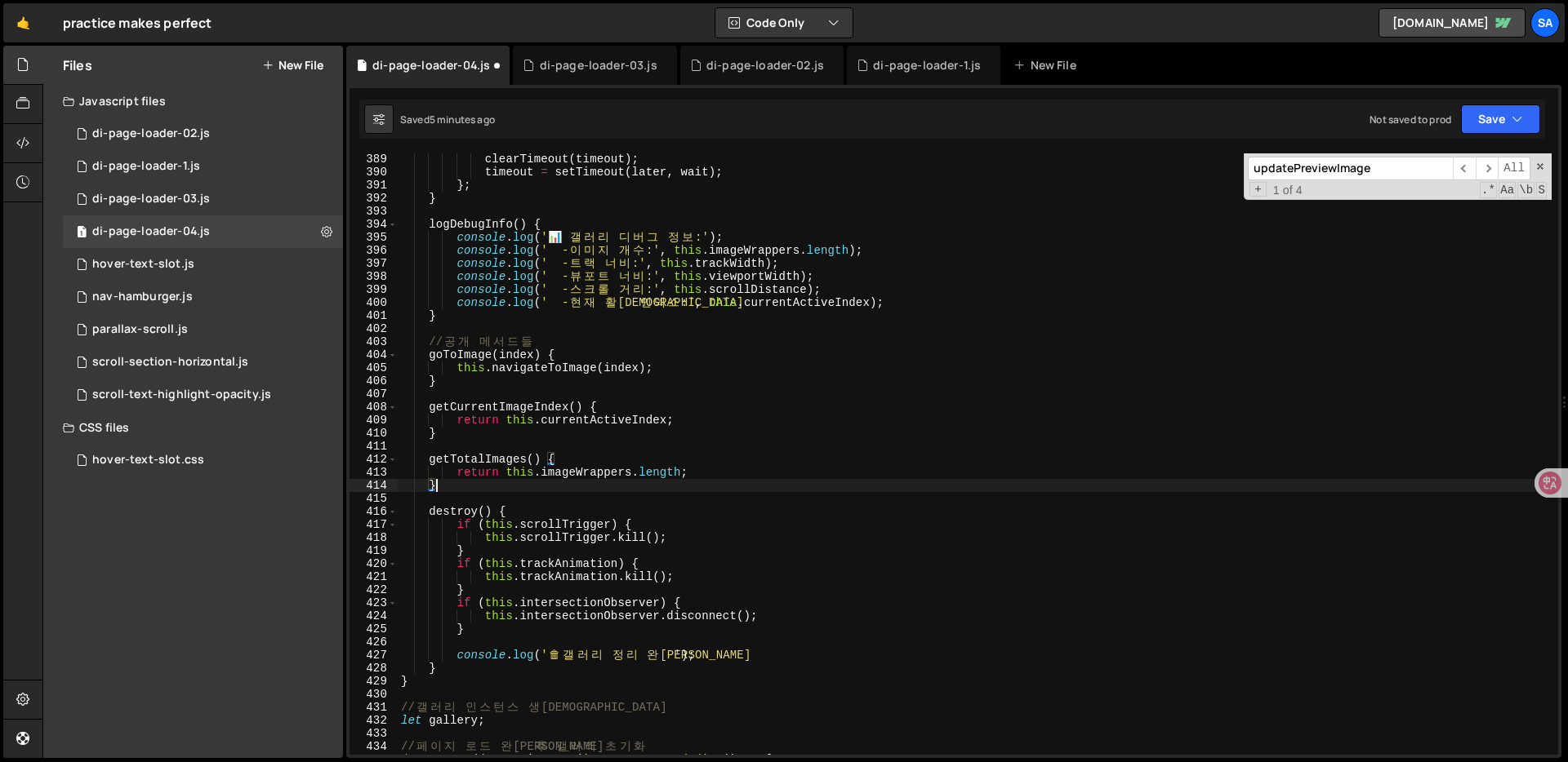
click at [681, 298] on div "clearTimeout ( timeout ) ; timeout = setTimeout ( later , wait ) ; } ; } logDeb…" at bounding box center [974, 467] width 1154 height 627
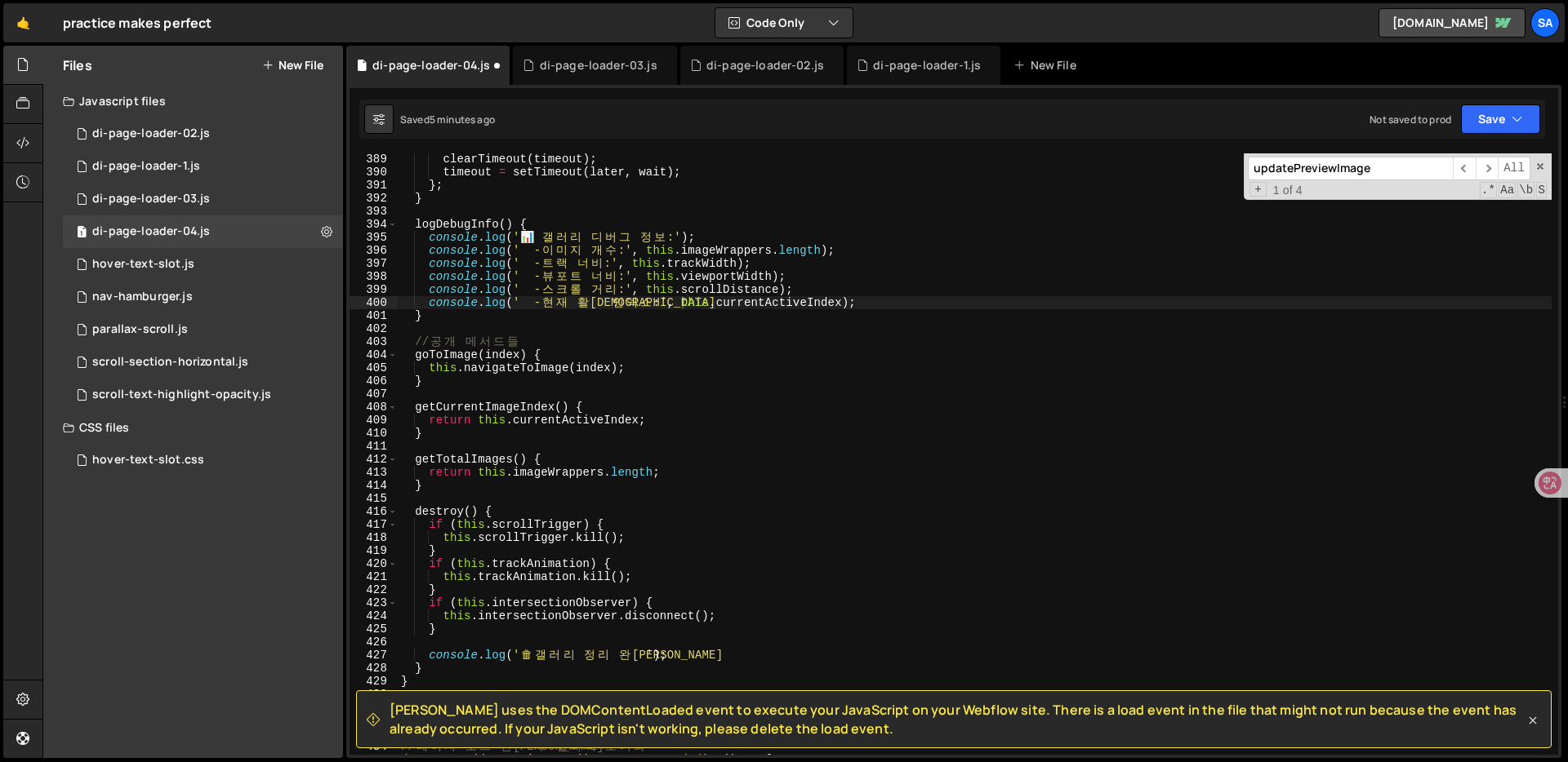
click at [1531, 720] on icon at bounding box center [1533, 722] width 8 height 8
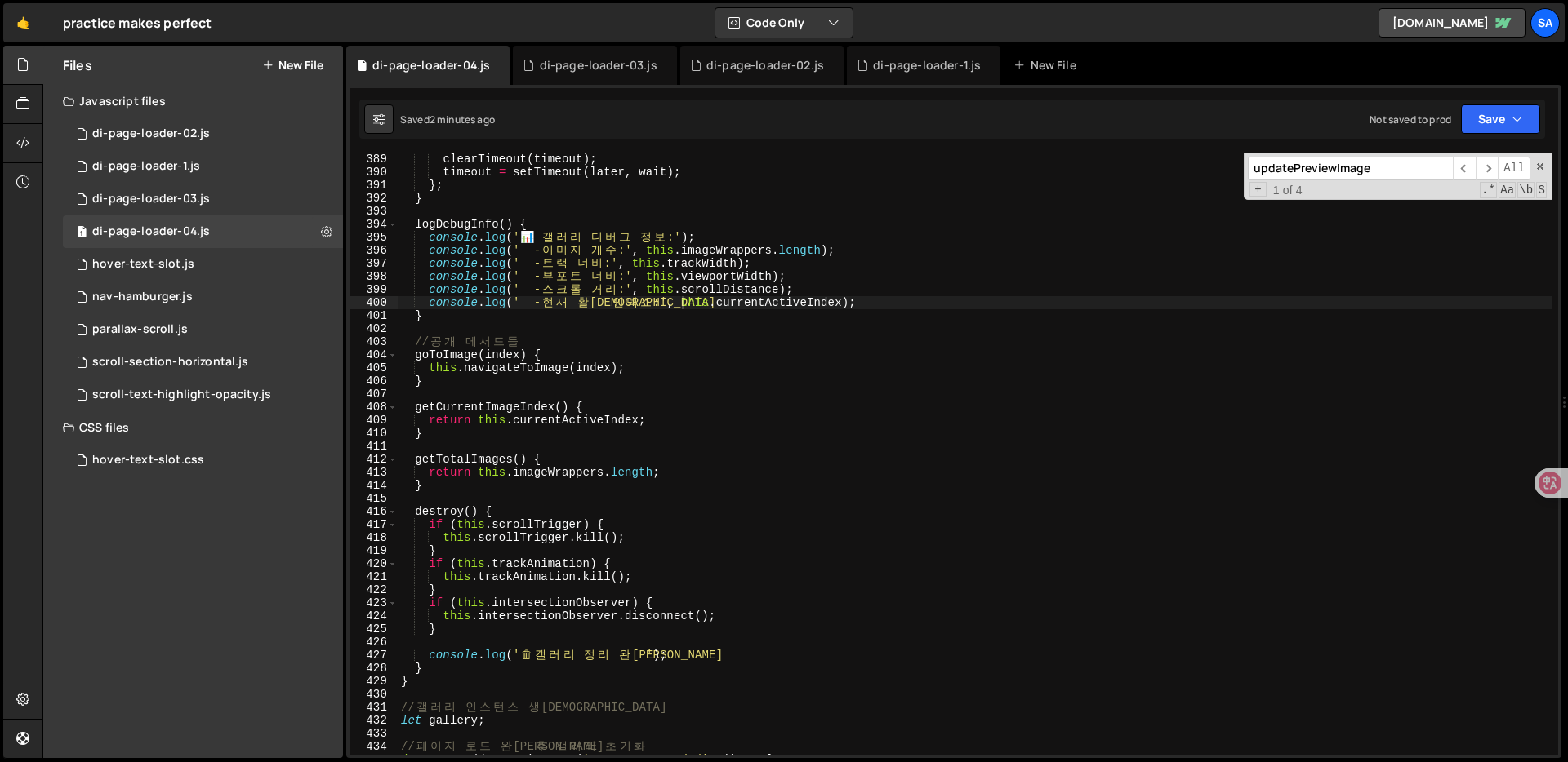
click at [686, 404] on div "clearTimeout ( timeout ) ; timeout = setTimeout ( later , wait ) ; } ; } logDeb…" at bounding box center [974, 467] width 1154 height 627
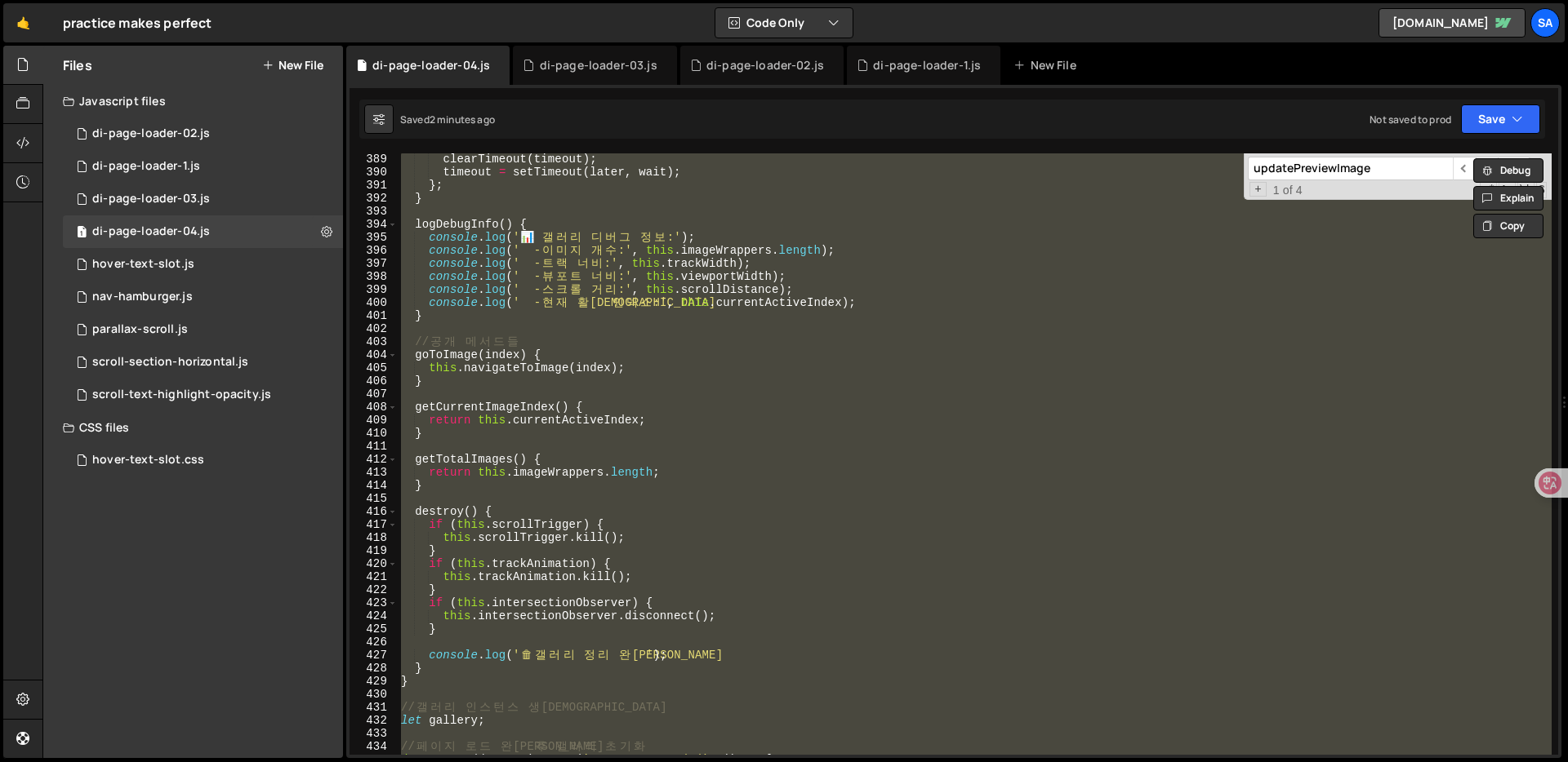
paste textarea "</script>"
type textarea "</script>"
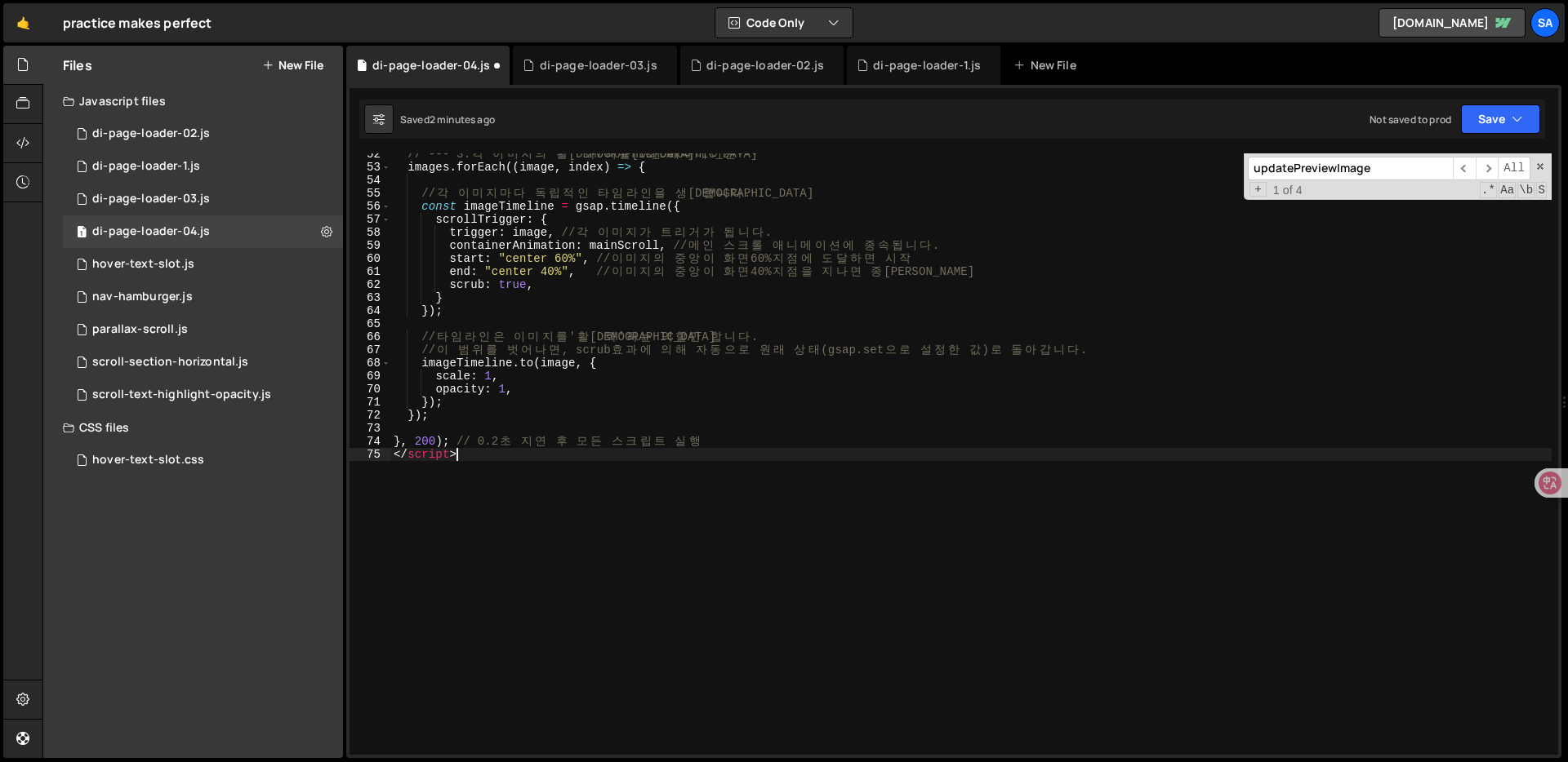
scroll to position [673, 0]
type textarea "<script>"
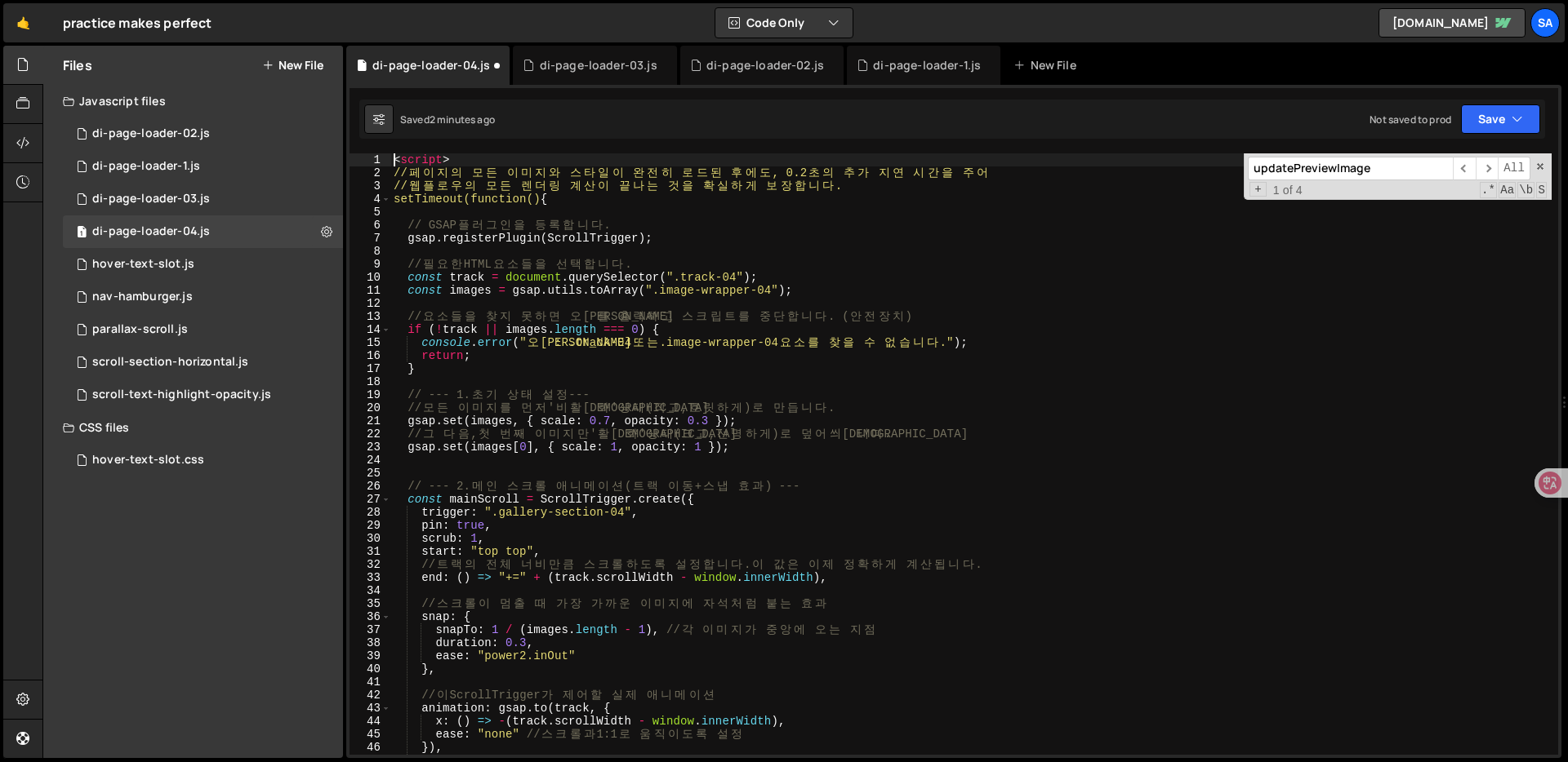
scroll to position [0, 0]
type textarea "// 페이지의 모든 이미지와 스타일이 완전히 로드된 후에도, 0.2초의 추가 지연 시간을 주어"
